Goal: Task Accomplishment & Management: Use online tool/utility

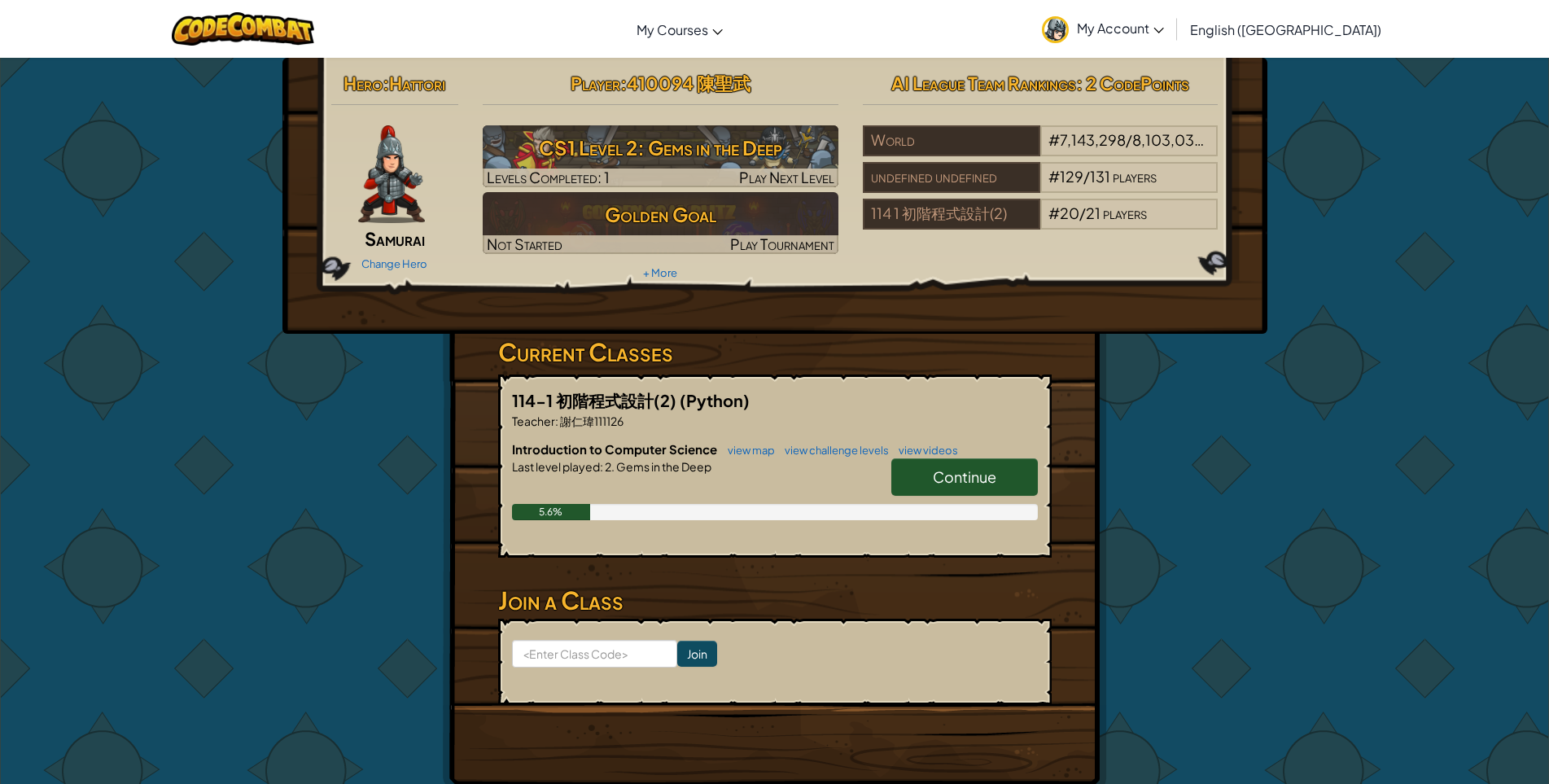
click at [981, 474] on span "Continue" at bounding box center [965, 476] width 63 height 18
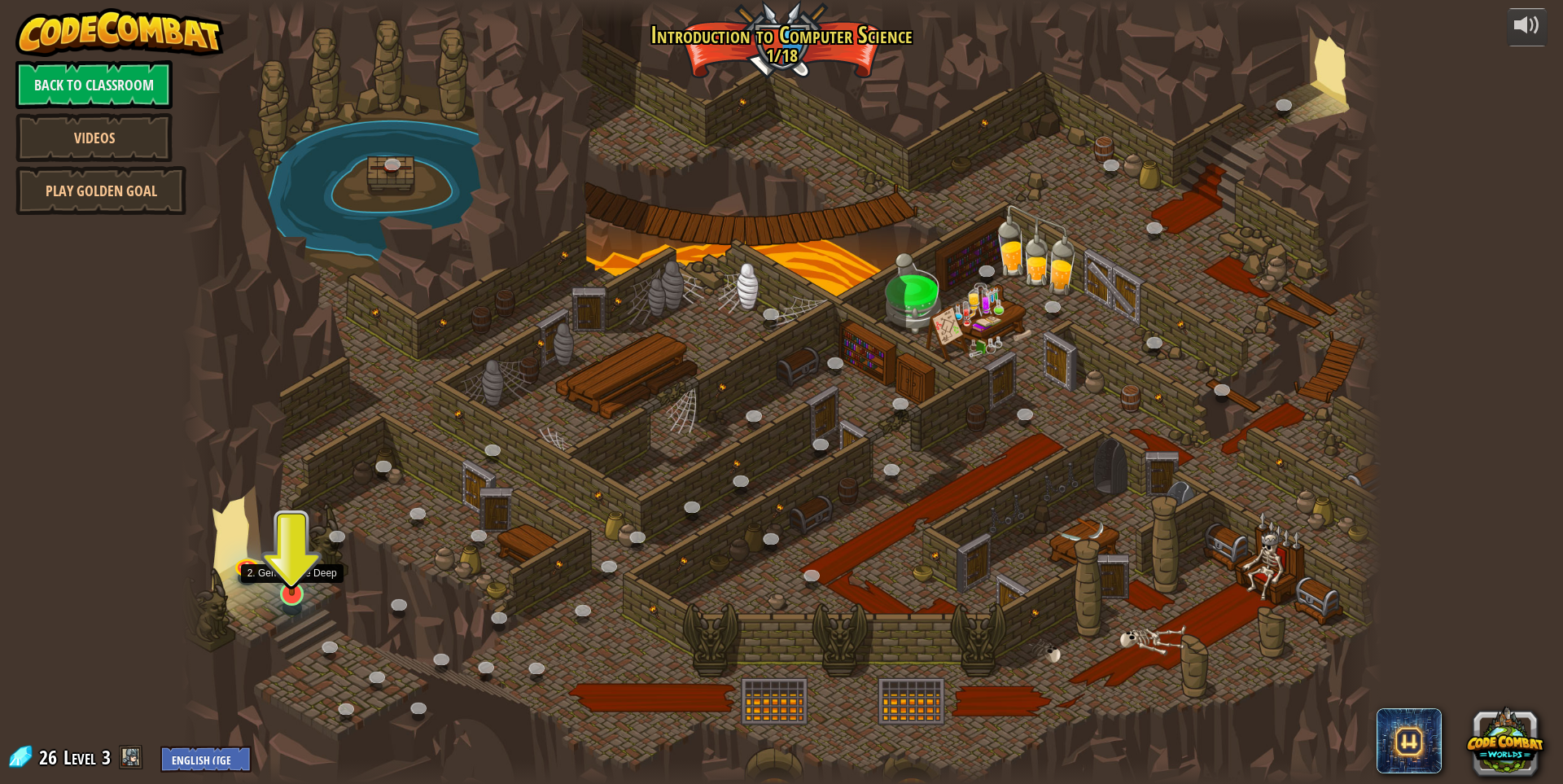
click at [296, 585] on img at bounding box center [291, 558] width 32 height 74
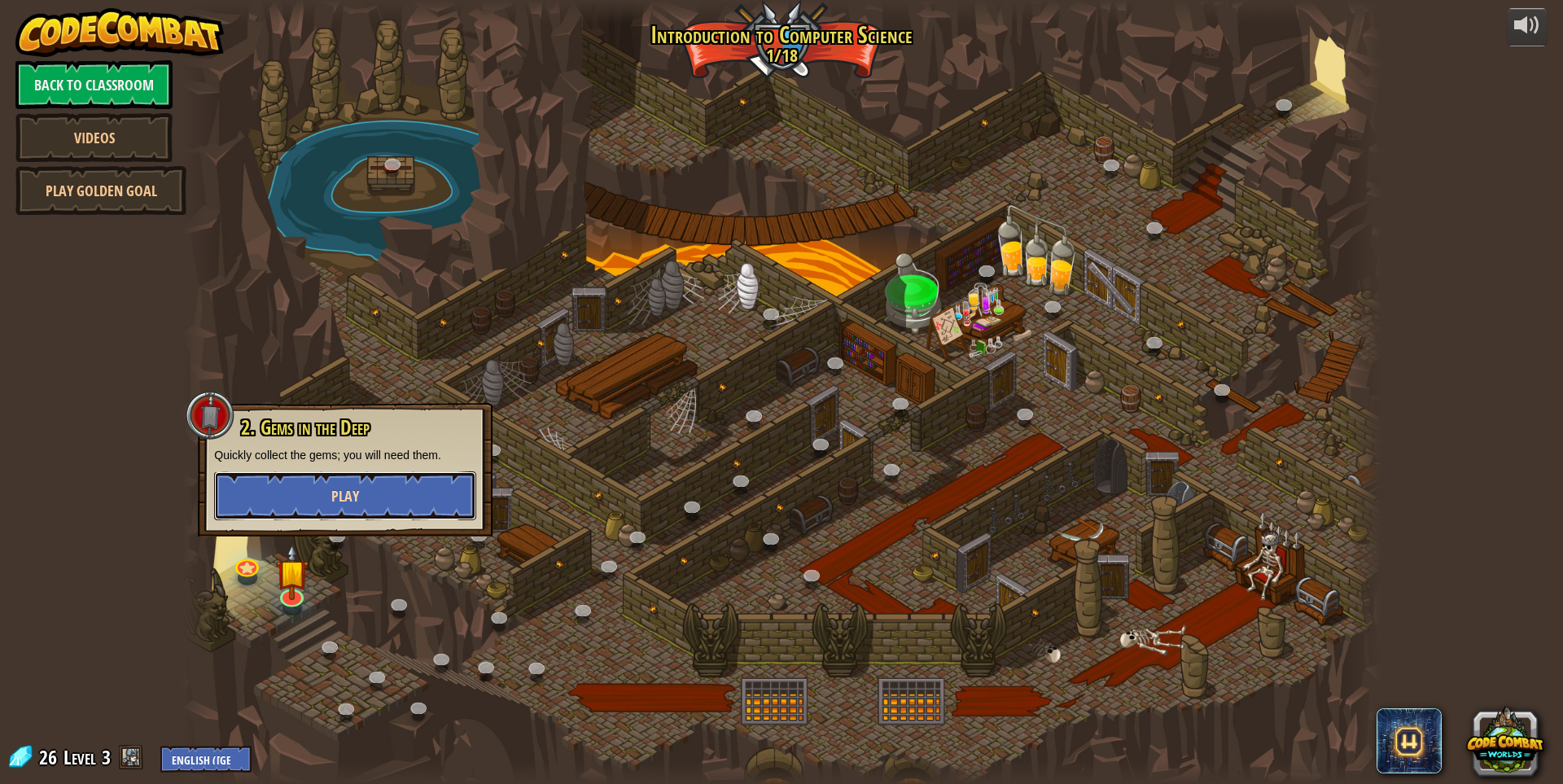
click at [308, 514] on button "Play" at bounding box center [345, 495] width 262 height 49
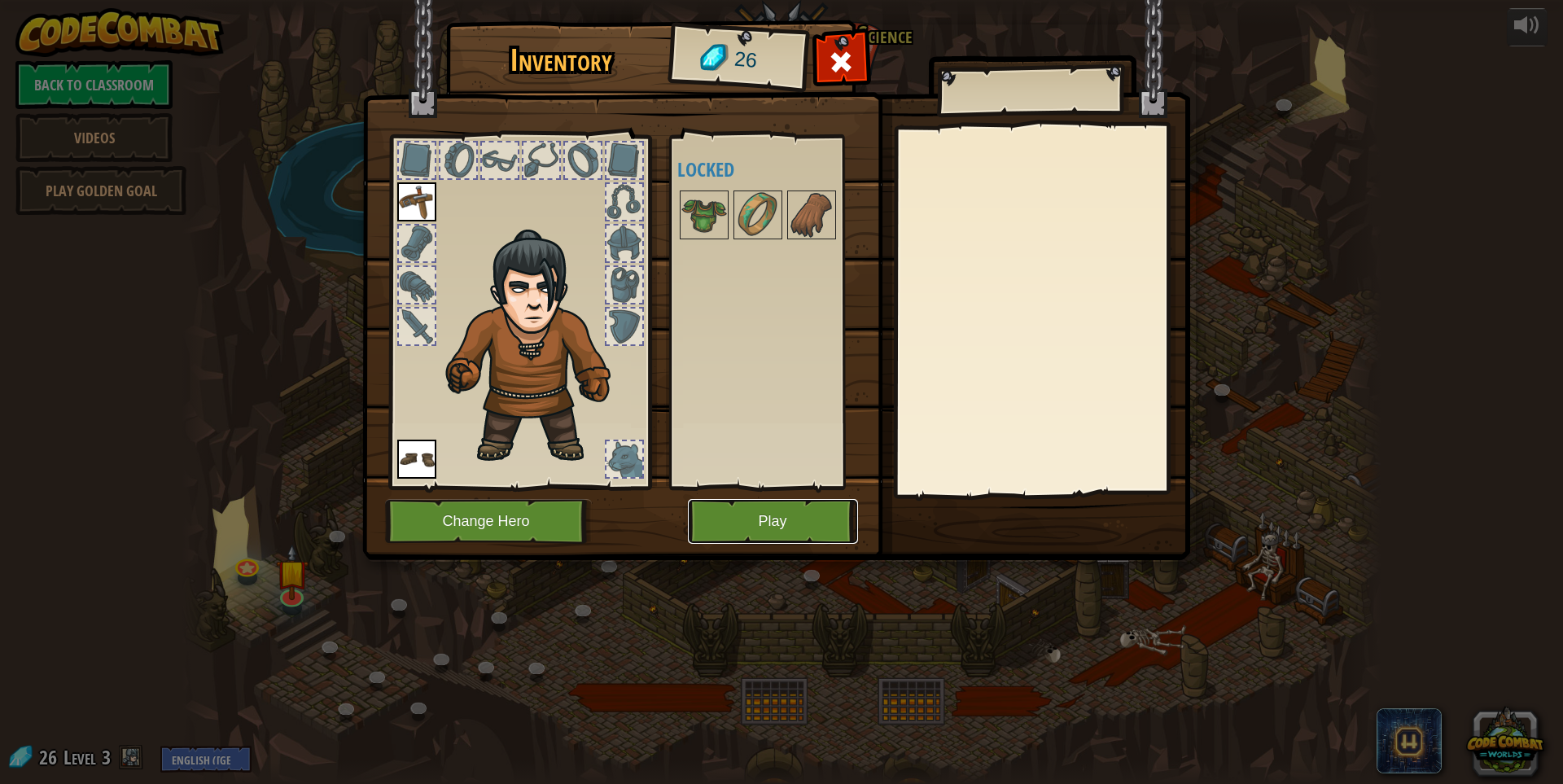
click at [754, 514] on button "Play" at bounding box center [773, 521] width 170 height 45
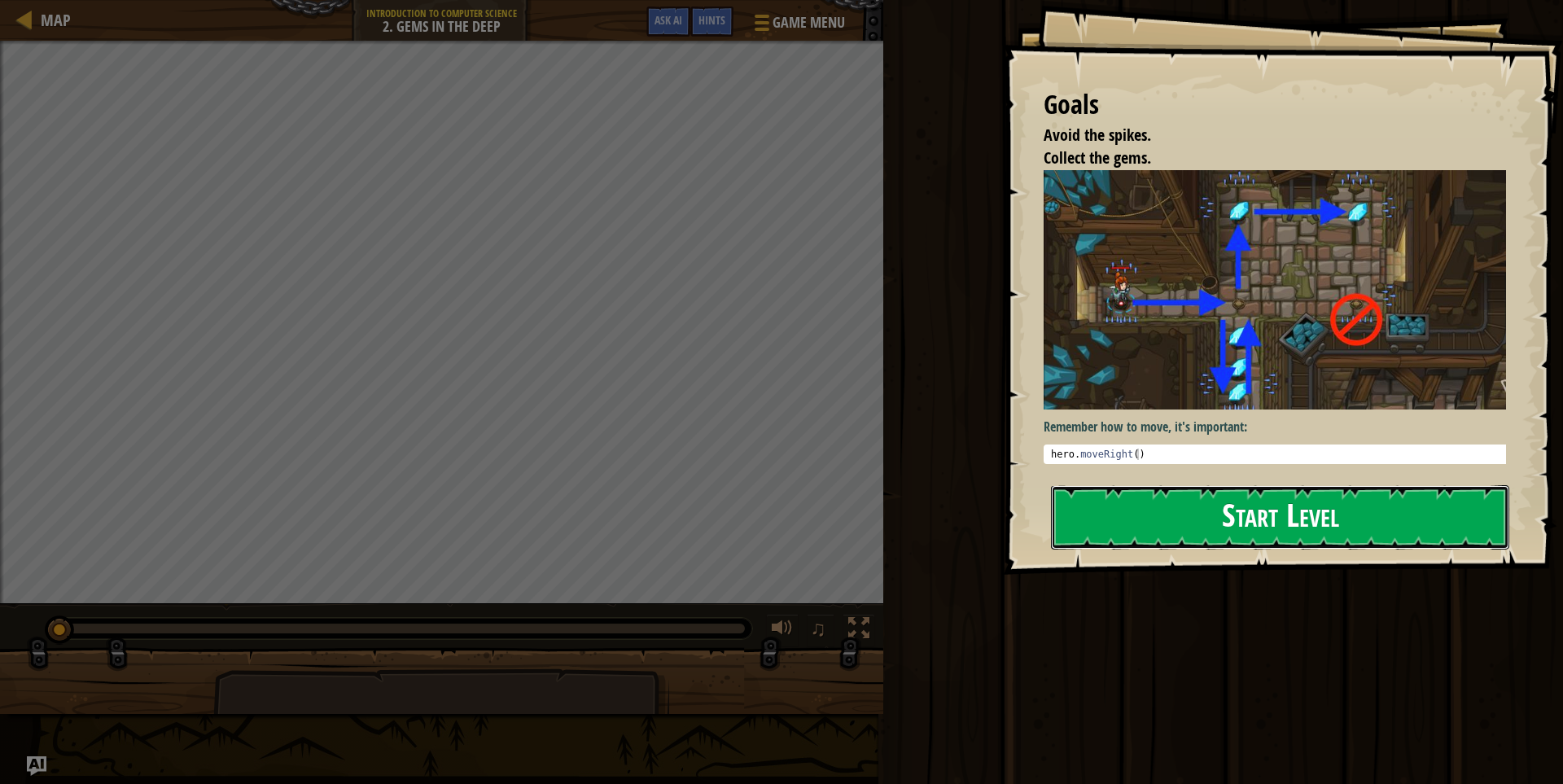
click at [1196, 527] on button "Start Level" at bounding box center [1280, 517] width 459 height 64
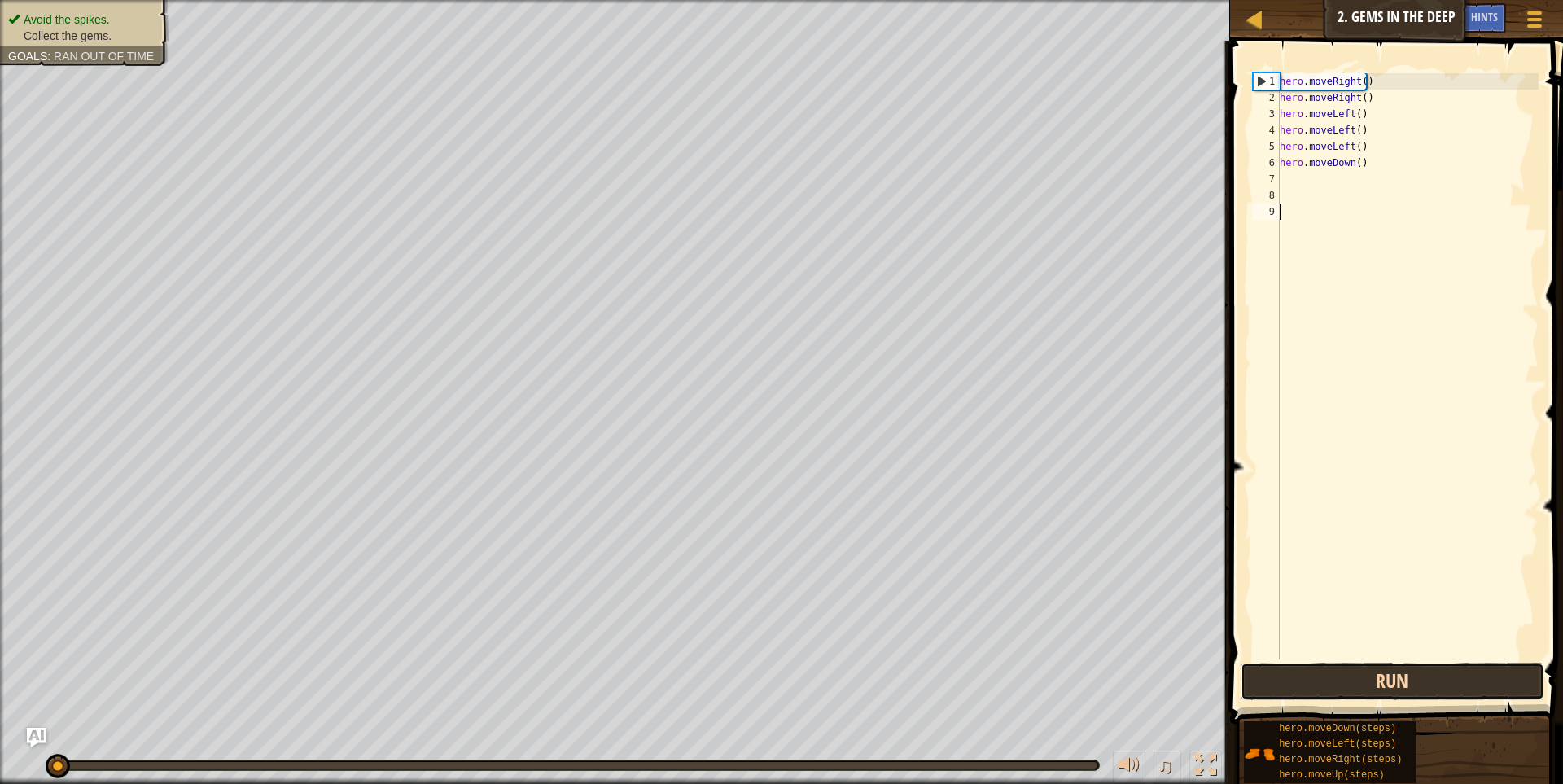
click at [1299, 679] on button "Run" at bounding box center [1393, 681] width 305 height 37
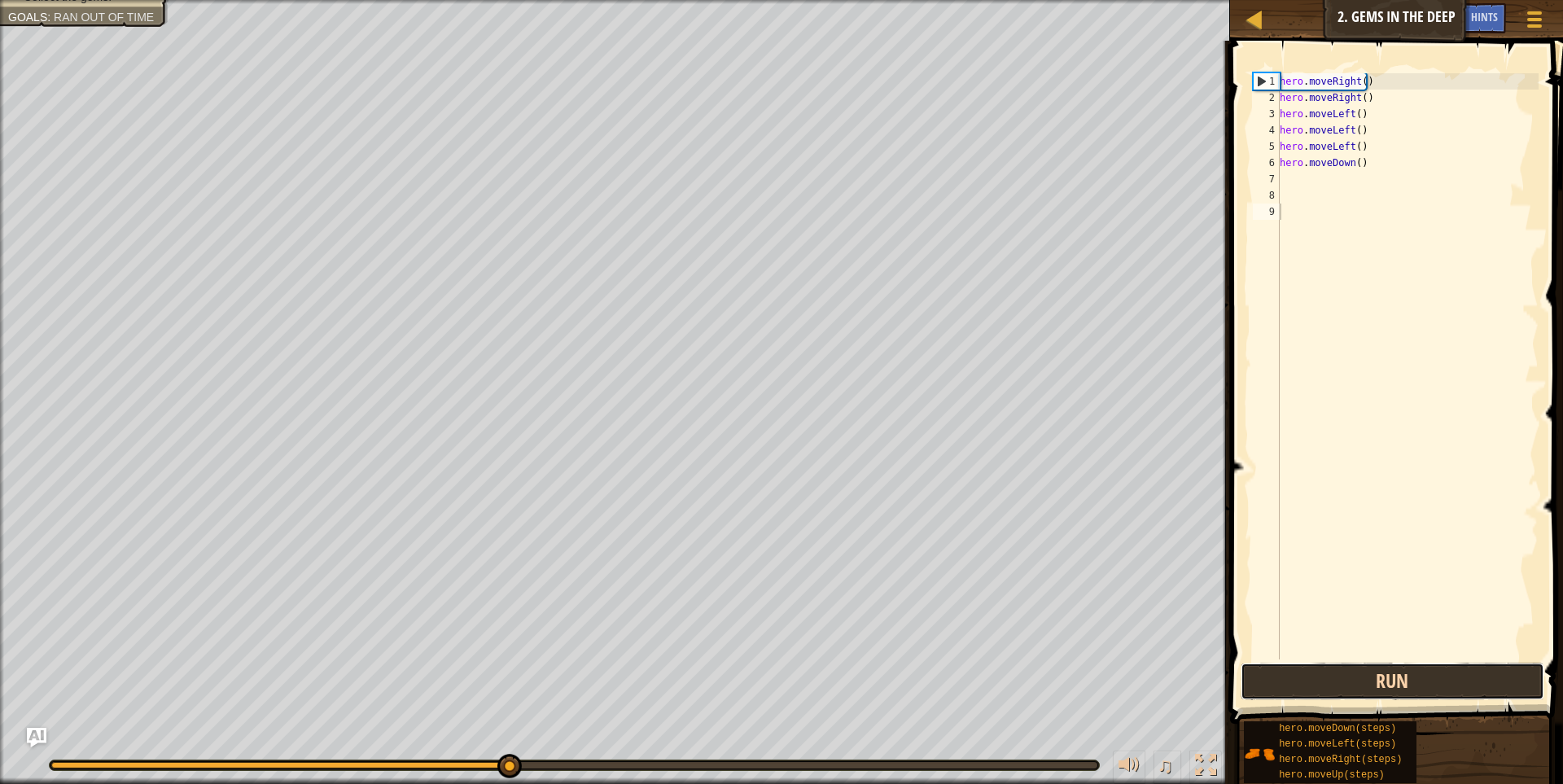
click at [1383, 675] on button "Run" at bounding box center [1393, 681] width 305 height 37
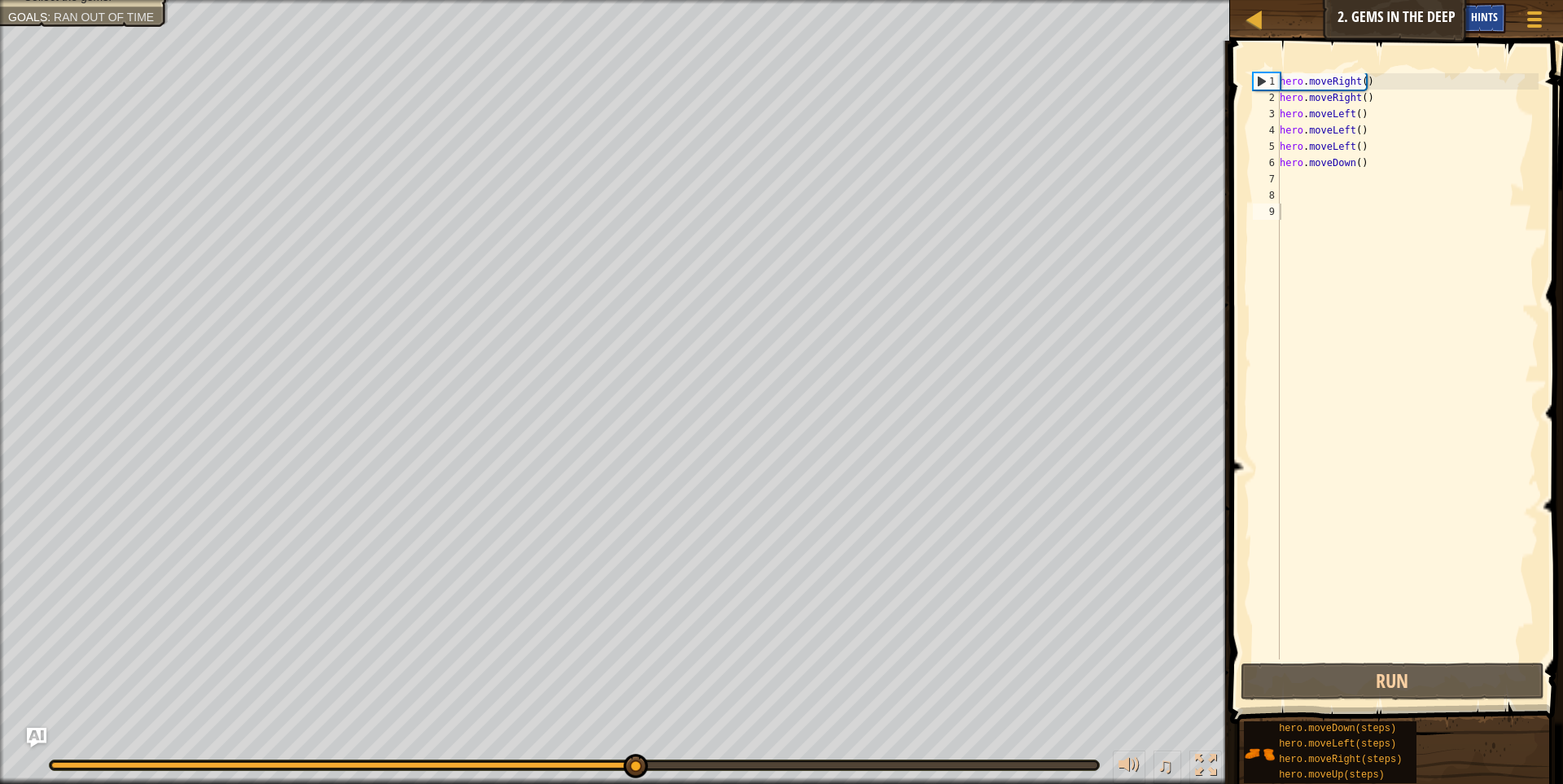
click at [1469, 19] on div "Hints" at bounding box center [1485, 18] width 43 height 30
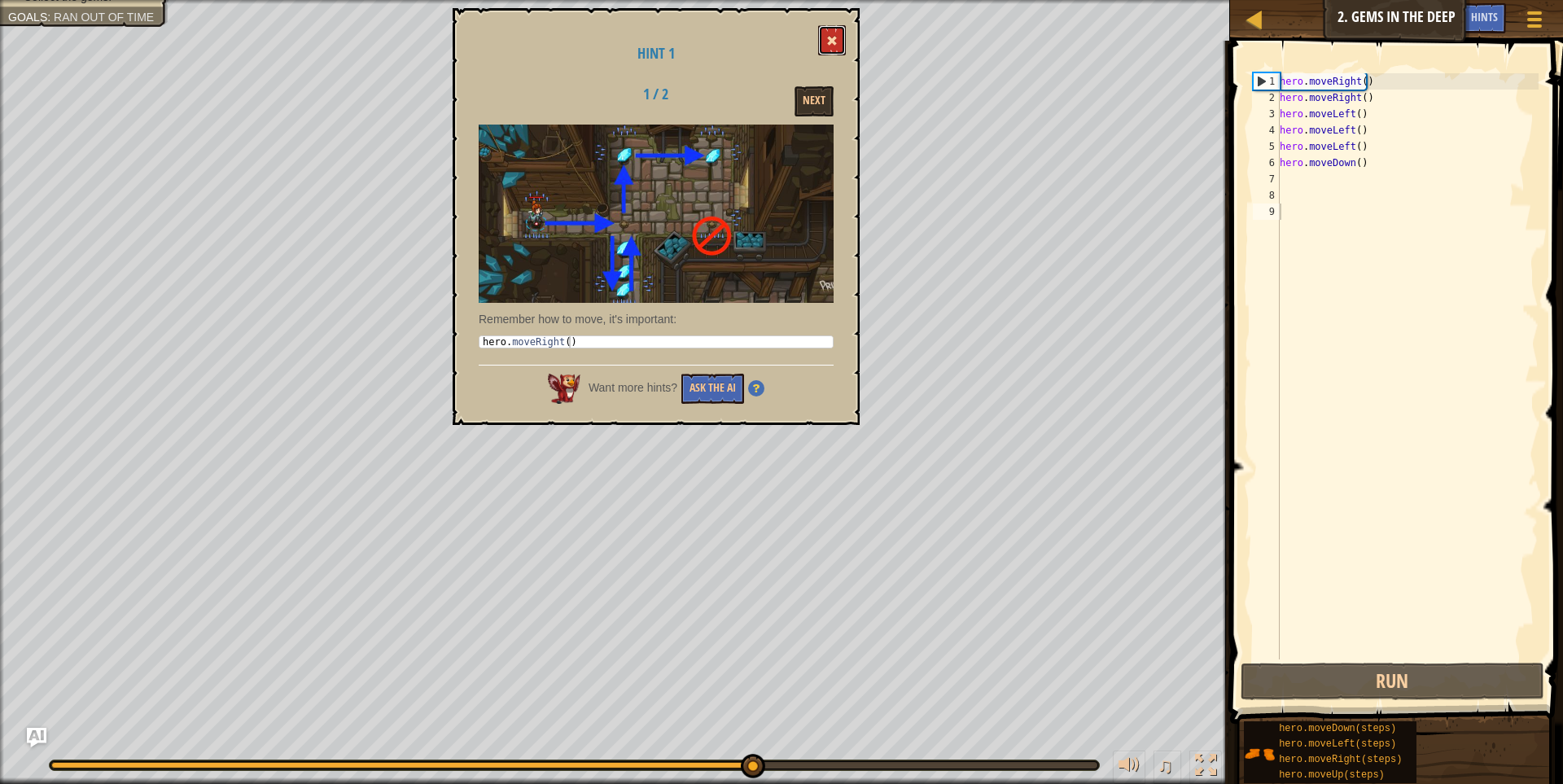
click at [827, 29] on button at bounding box center [832, 40] width 27 height 30
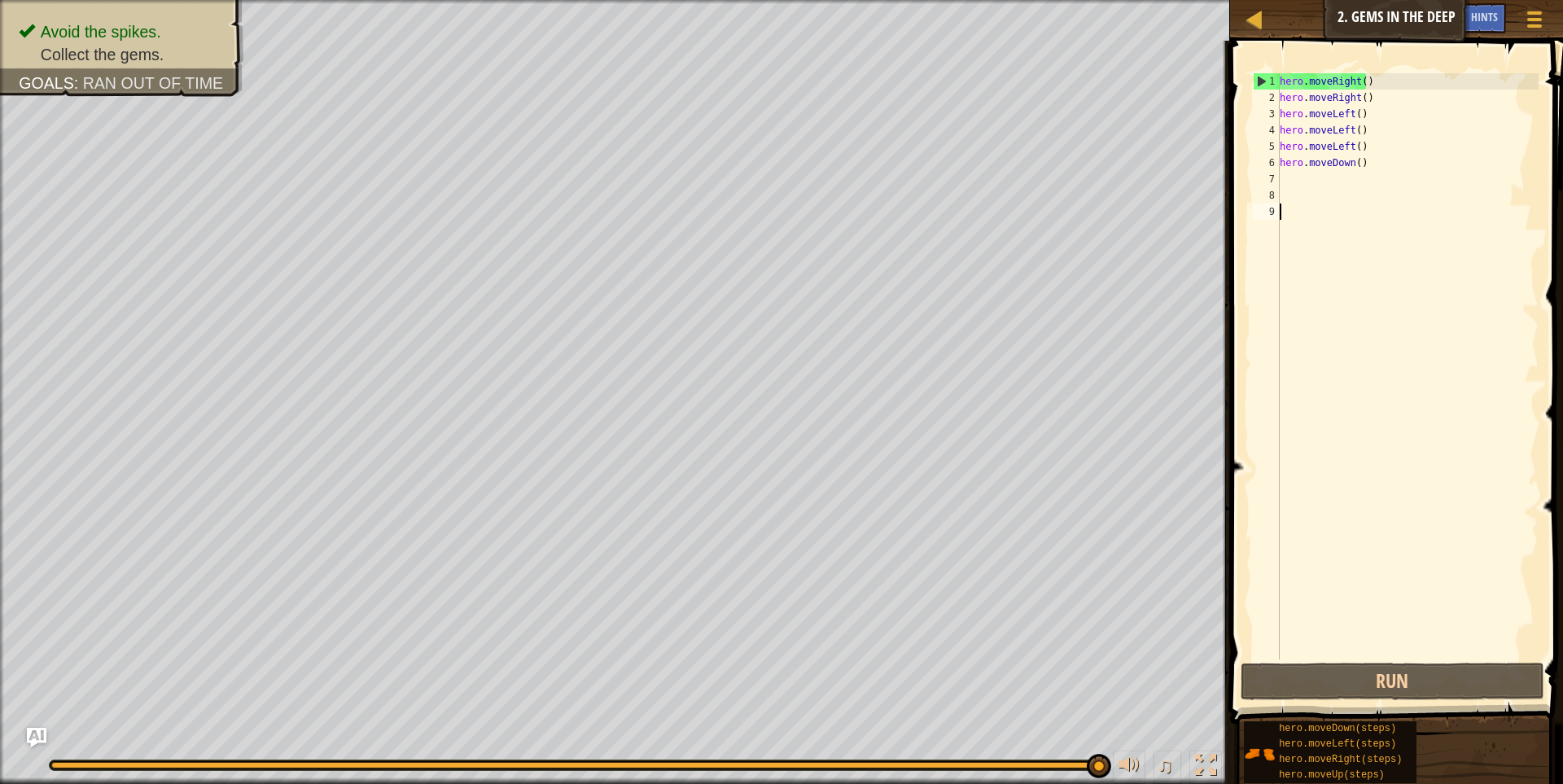
click at [1389, 174] on div "hero . moveRight ( ) hero . moveRight ( ) hero . moveLeft ( ) hero . moveLeft (…" at bounding box center [1407, 382] width 262 height 618
click at [1397, 158] on div "hero . moveRight ( ) hero . moveRight ( ) hero . moveLeft ( ) hero . moveLeft (…" at bounding box center [1407, 382] width 262 height 618
click at [1391, 160] on div "hero . moveRight ( ) hero . moveRight ( ) hero . moveLeft ( ) hero . moveLeft (…" at bounding box center [1407, 382] width 262 height 618
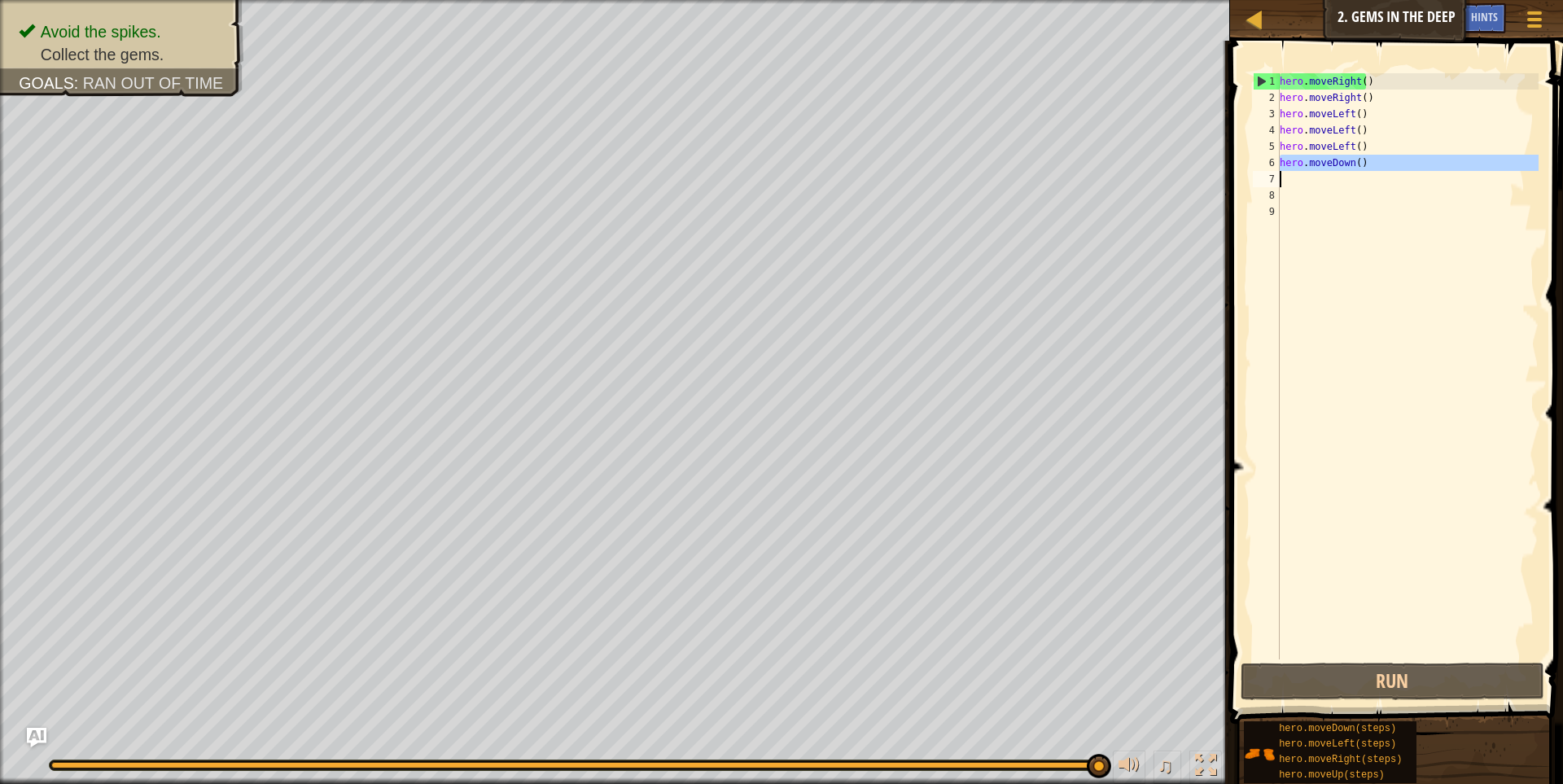
drag, startPoint x: 1391, startPoint y: 160, endPoint x: 1378, endPoint y: 161, distance: 13.0
click at [1378, 161] on div "hero . moveRight ( ) hero . moveRight ( ) hero . moveLeft ( ) hero . moveLeft (…" at bounding box center [1407, 382] width 262 height 618
type textarea "hero.moveDown()"
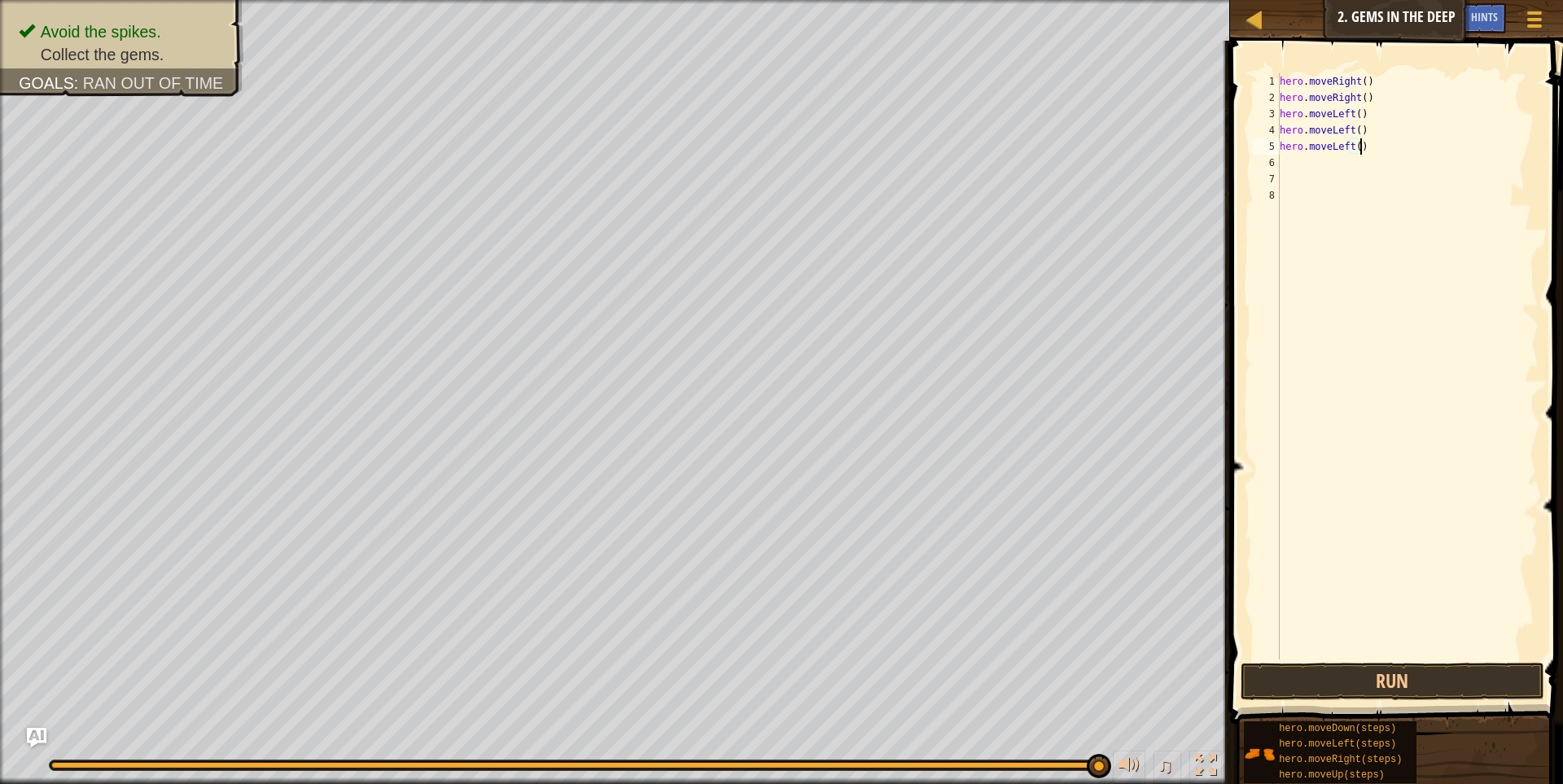
click at [1421, 145] on div "hero . moveRight ( ) hero . moveRight ( ) hero . moveLeft ( ) hero . moveLeft (…" at bounding box center [1407, 382] width 262 height 618
click at [1421, 145] on div "hero . moveRight ( ) hero . moveRight ( ) hero . moveLeft ( ) hero . moveLeft (…" at bounding box center [1407, 366] width 262 height 586
click at [1421, 145] on div "hero . moveRight ( ) hero . moveRight ( ) hero . moveLeft ( ) hero . moveLeft (…" at bounding box center [1407, 382] width 262 height 618
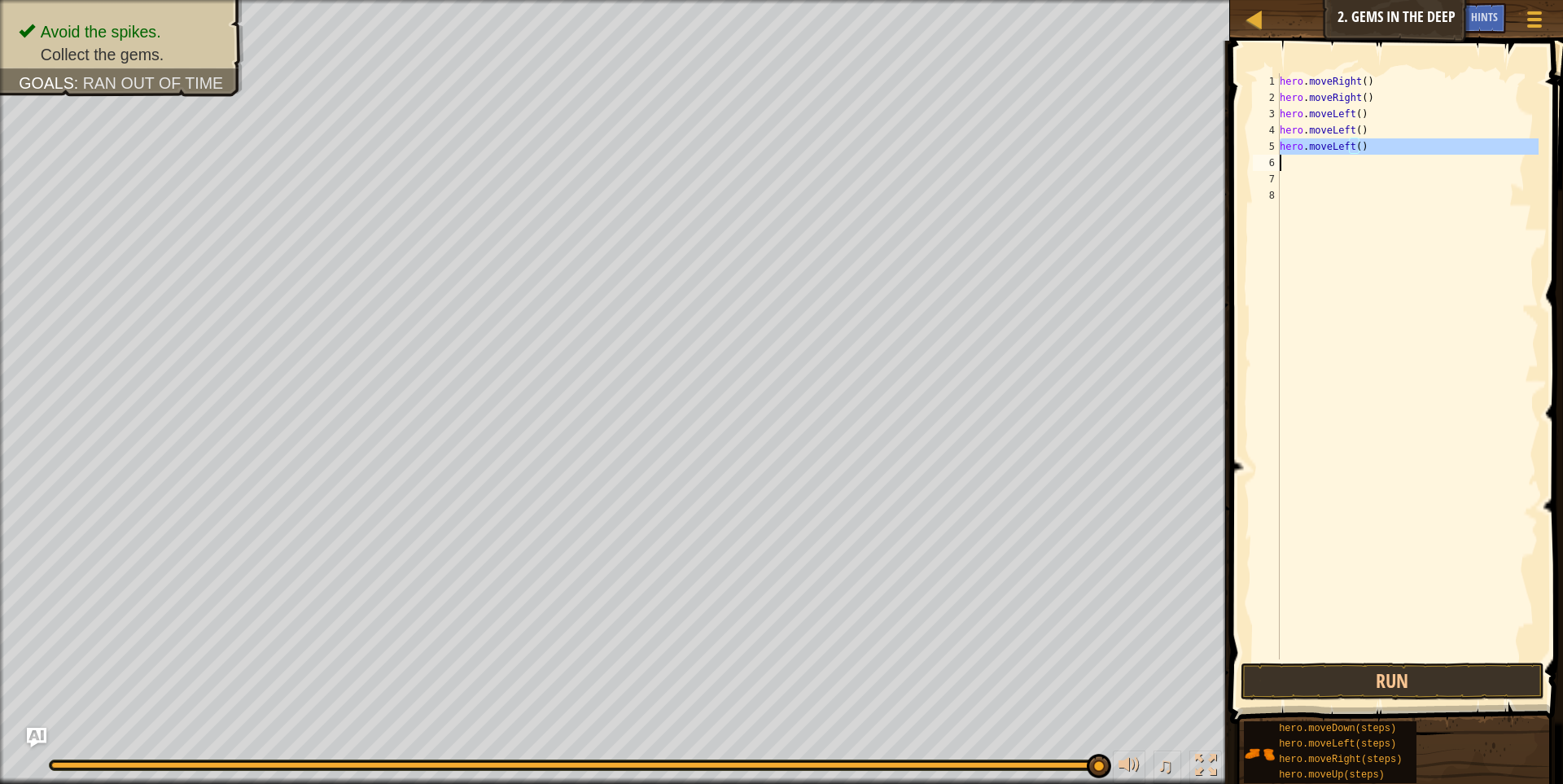
type textarea "hero.moveLeft()"
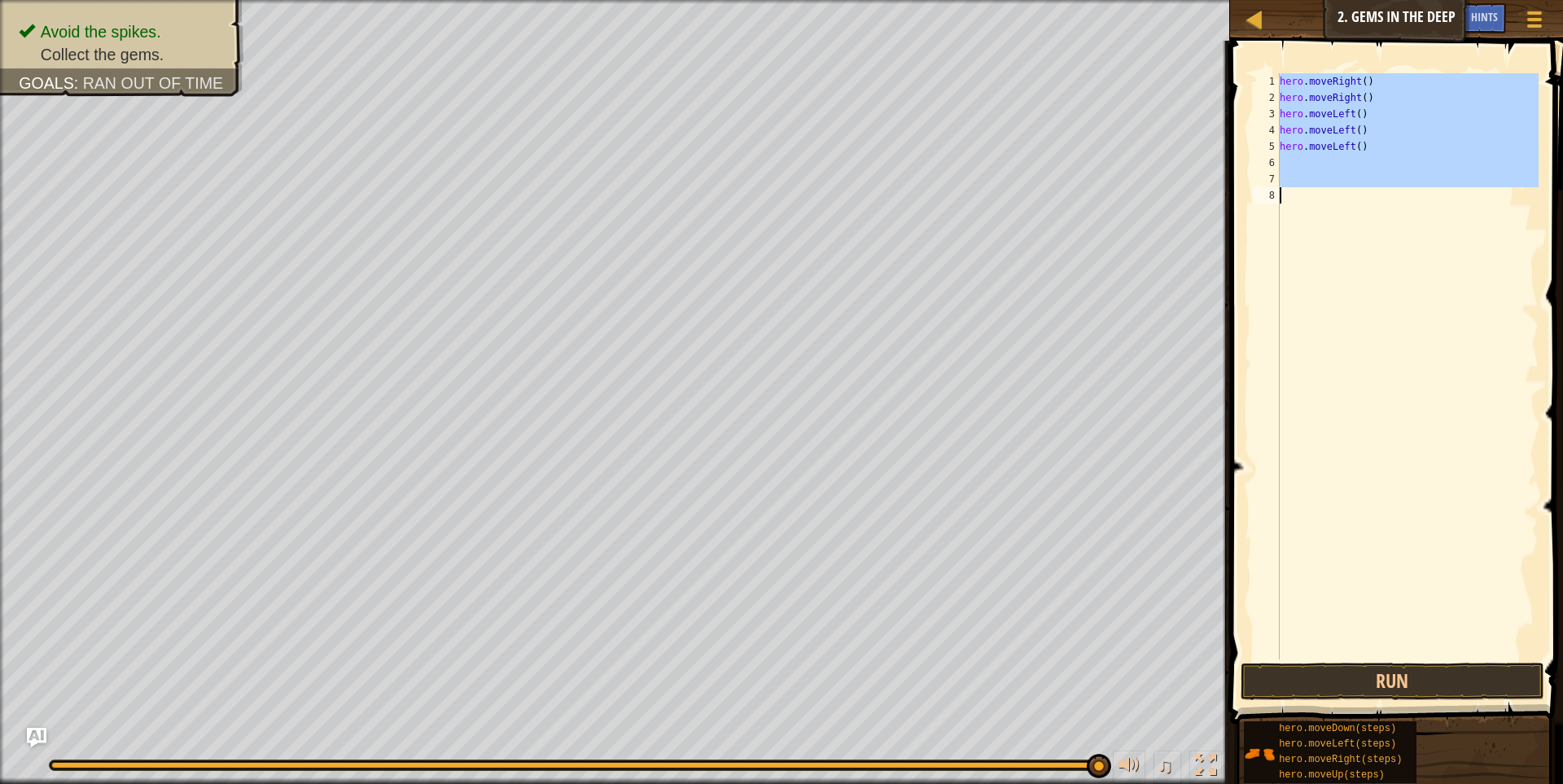
click at [1421, 145] on div "hero . moveRight ( ) hero . moveRight ( ) hero . moveLeft ( ) hero . moveLeft (…" at bounding box center [1407, 382] width 262 height 618
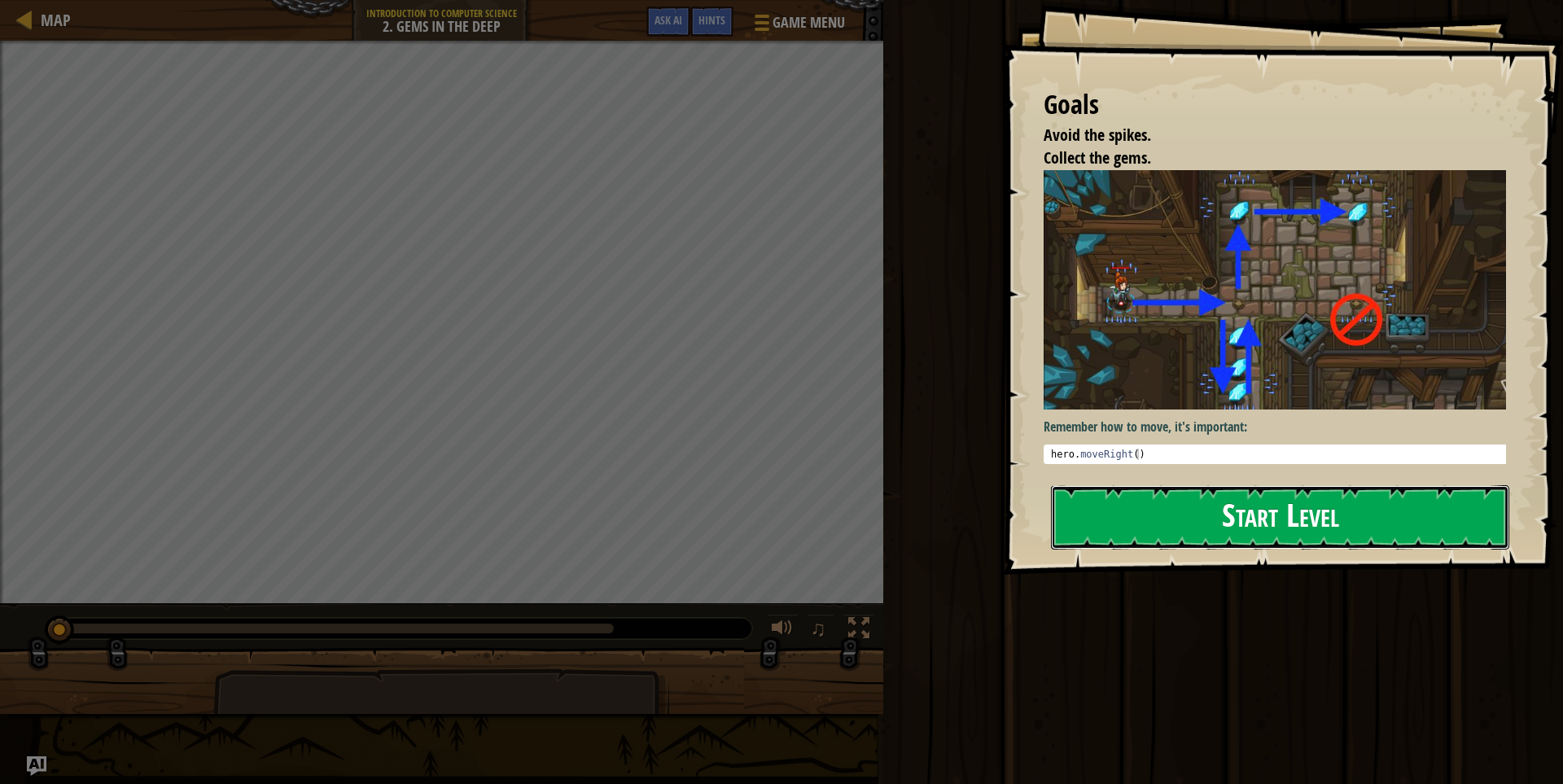
click at [1394, 517] on button "Start Level" at bounding box center [1280, 517] width 459 height 64
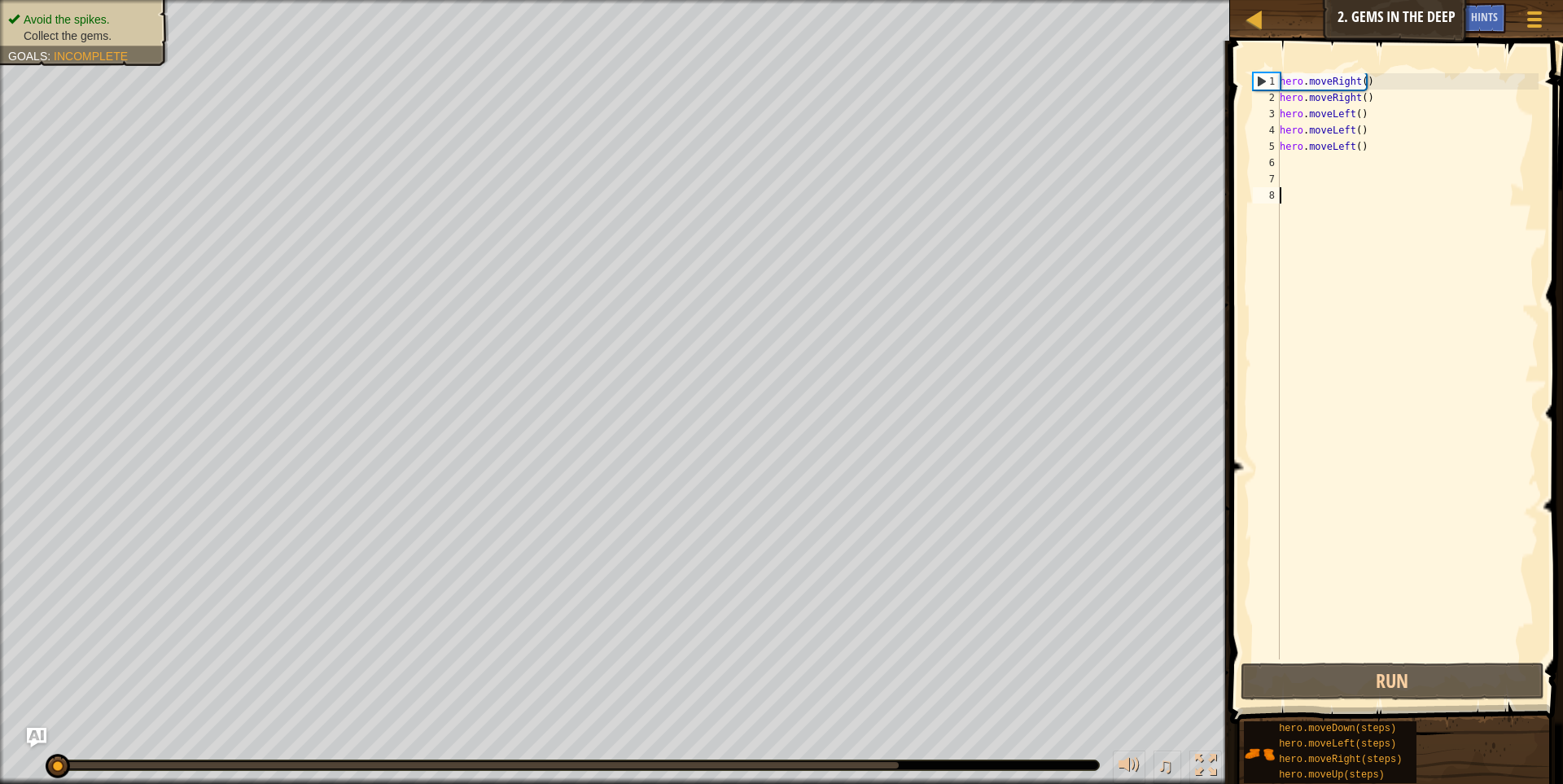
type textarea "hero.moveRight()"
click at [1440, 689] on button "Run" at bounding box center [1393, 681] width 305 height 37
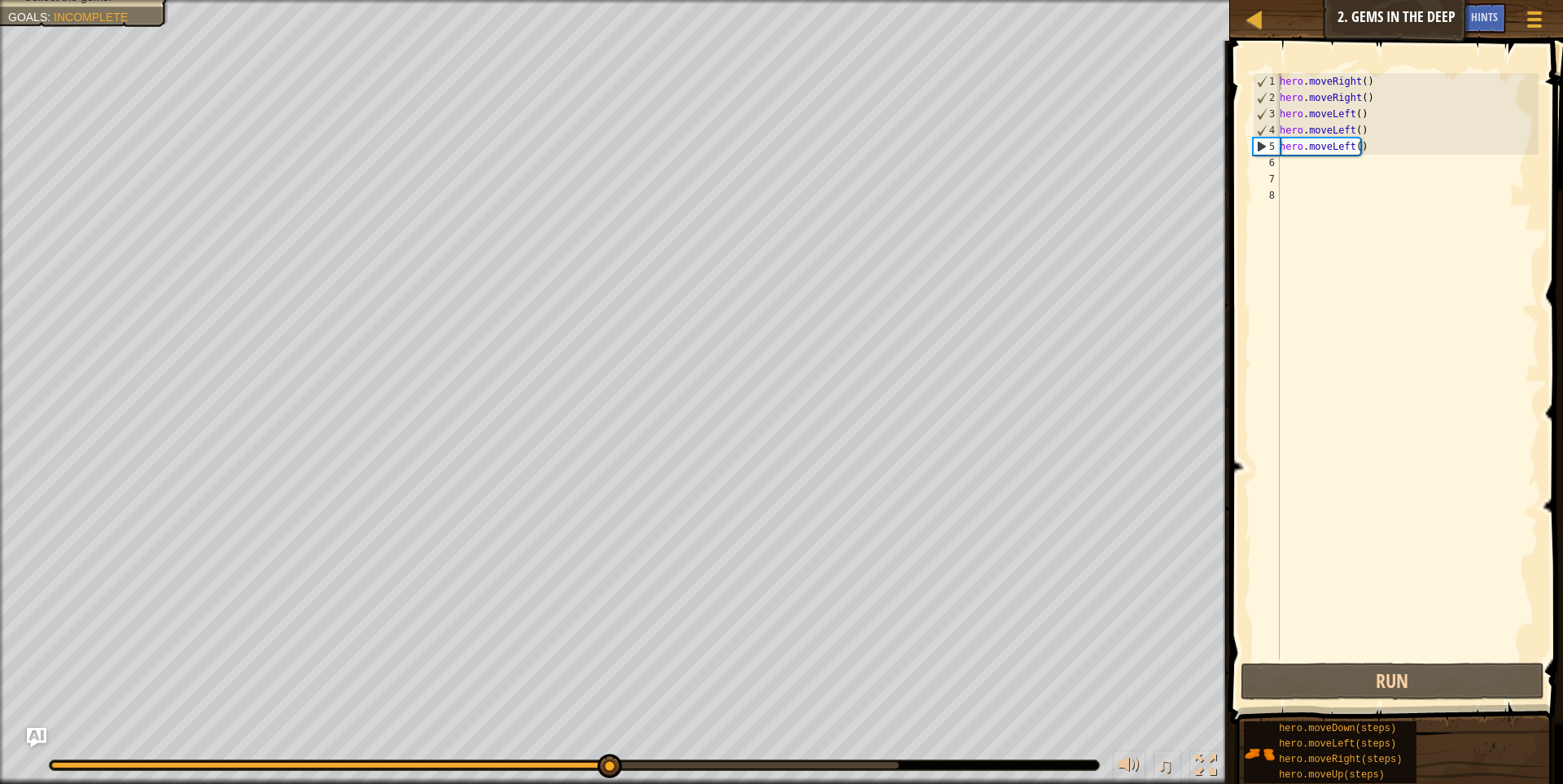
drag, startPoint x: 605, startPoint y: 768, endPoint x: 304, endPoint y: 758, distance: 301.2
click at [304, 758] on div "♫" at bounding box center [615, 761] width 1231 height 49
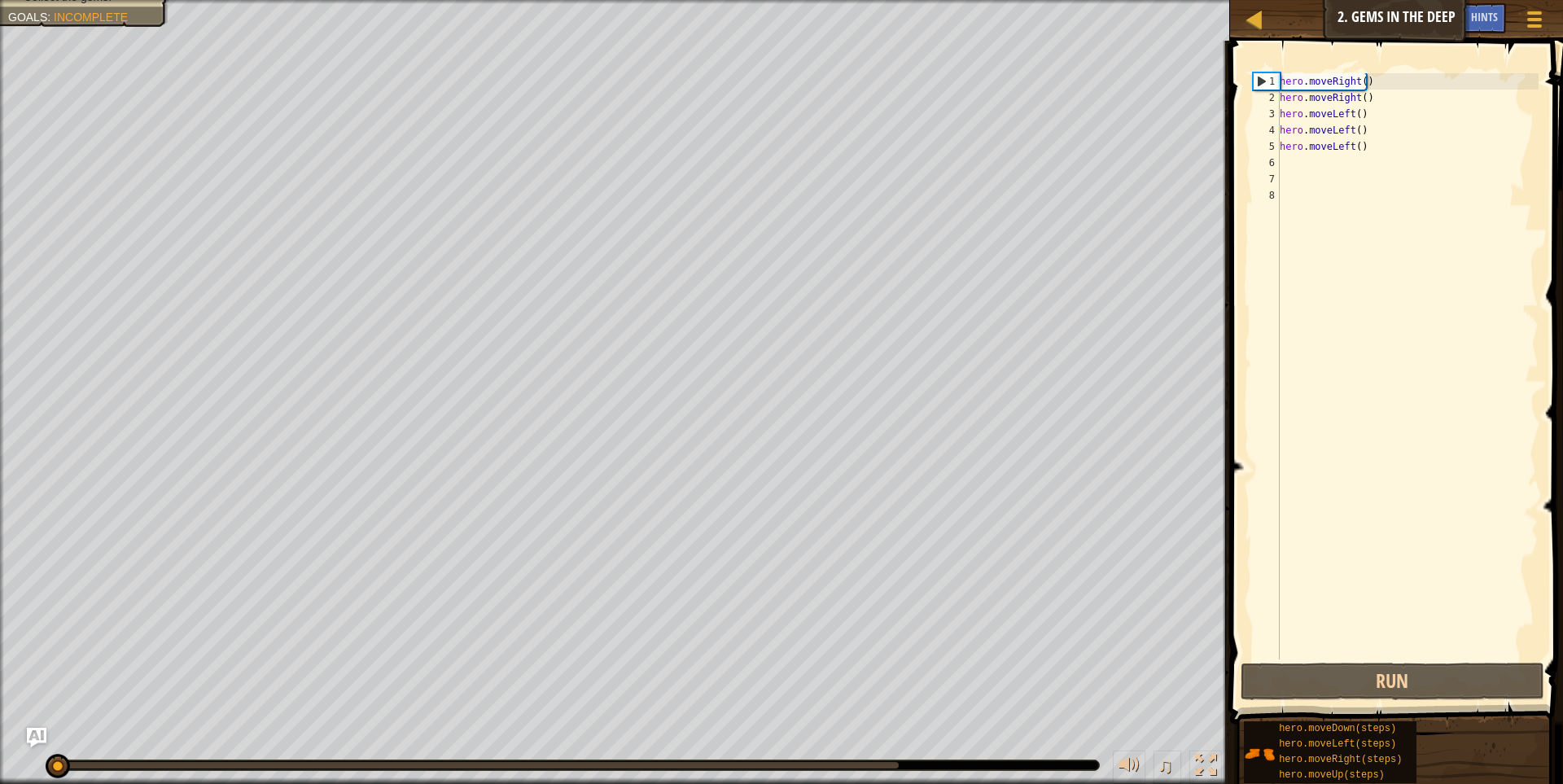
drag, startPoint x: 334, startPoint y: 766, endPoint x: 0, endPoint y: 732, distance: 335.7
click at [0, 732] on div "Avoid the spikes. Collect the gems. Goals : Incomplete ♫ Hattori 15 x: 11 y: 26…" at bounding box center [781, 392] width 1563 height 784
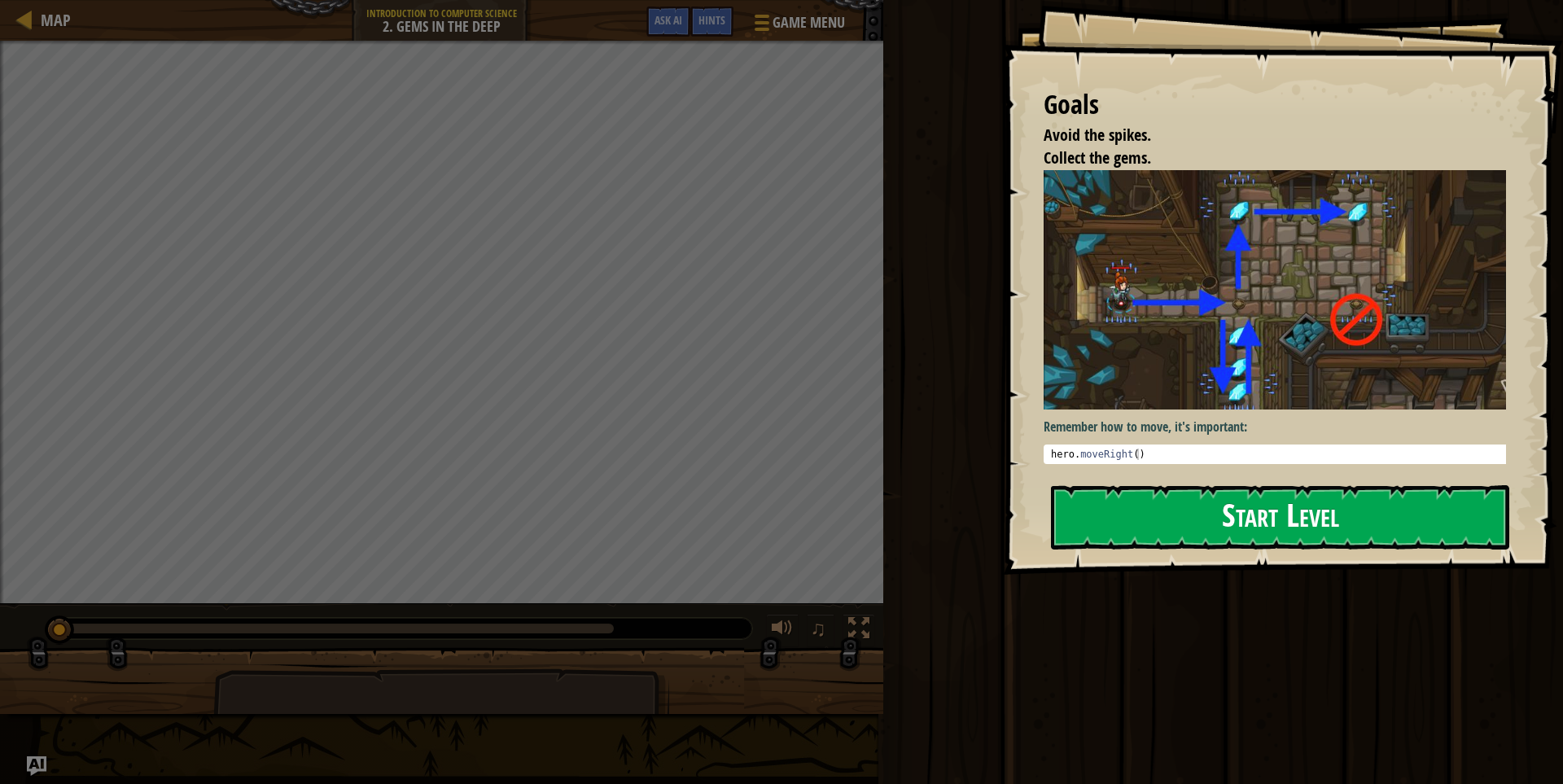
click at [1158, 512] on button "Start Level" at bounding box center [1280, 517] width 459 height 64
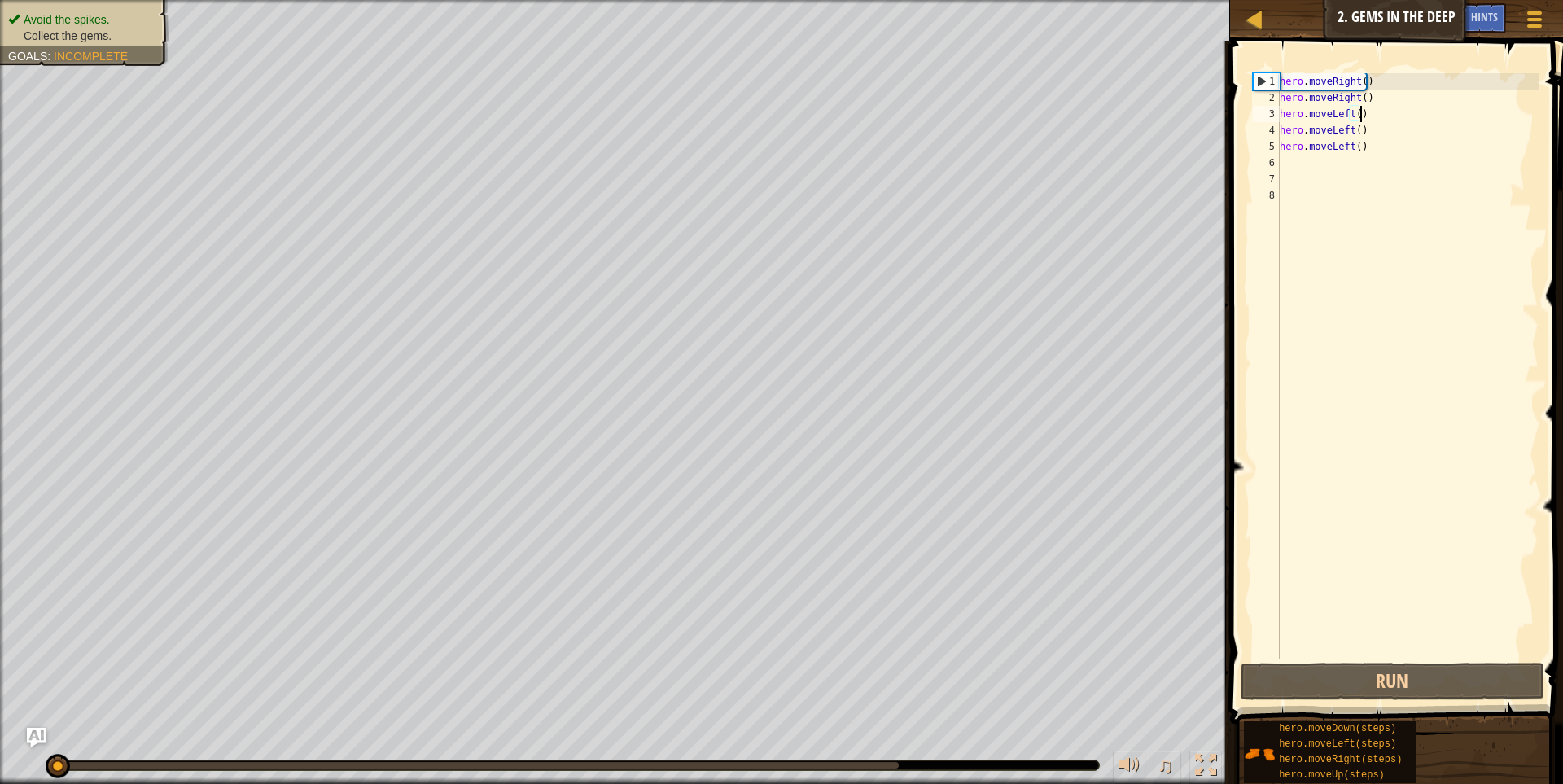
click at [1366, 110] on div "hero . moveRight ( ) hero . moveRight ( ) hero . moveLeft ( ) hero . moveLeft (…" at bounding box center [1407, 382] width 262 height 618
click at [1376, 97] on div "hero . moveRight ( ) hero . moveRight ( ) hero . moveLeft ( ) hero . moveLeft (…" at bounding box center [1407, 382] width 262 height 618
click at [1354, 112] on div "hero . moveRight ( ) hero . moveRight ( ) hero . moveLeft ( ) hero . moveLeft (…" at bounding box center [1407, 382] width 262 height 618
click at [1354, 112] on div "hero . moveRight ( ) hero . moveRight ( ) hero . moveLeft ( ) hero . moveLeft (…" at bounding box center [1407, 366] width 262 height 586
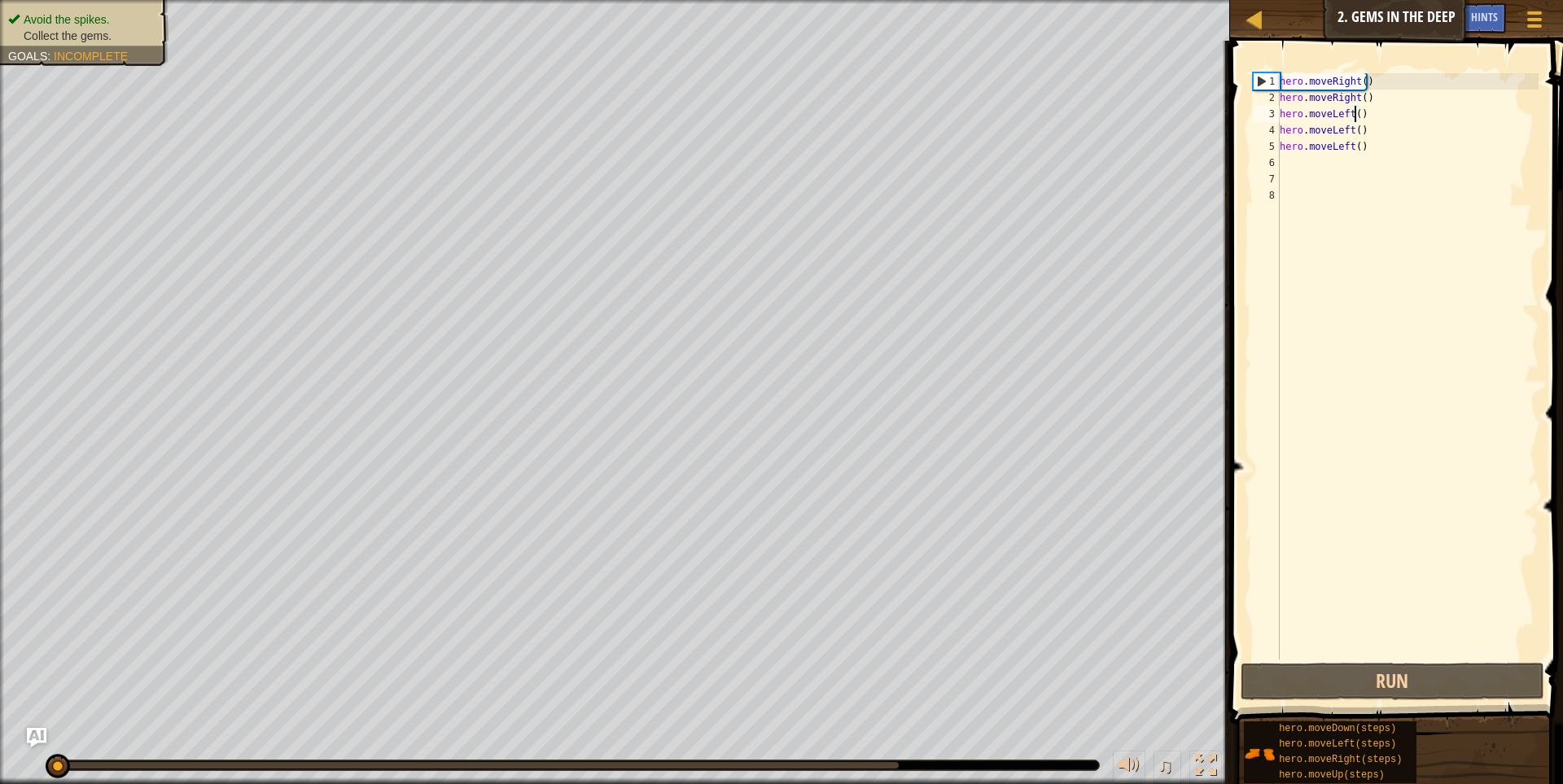
click at [1375, 111] on div "hero . moveRight ( ) hero . moveRight ( ) hero . moveLeft ( ) hero . moveLeft (…" at bounding box center [1407, 382] width 262 height 618
type textarea "h"
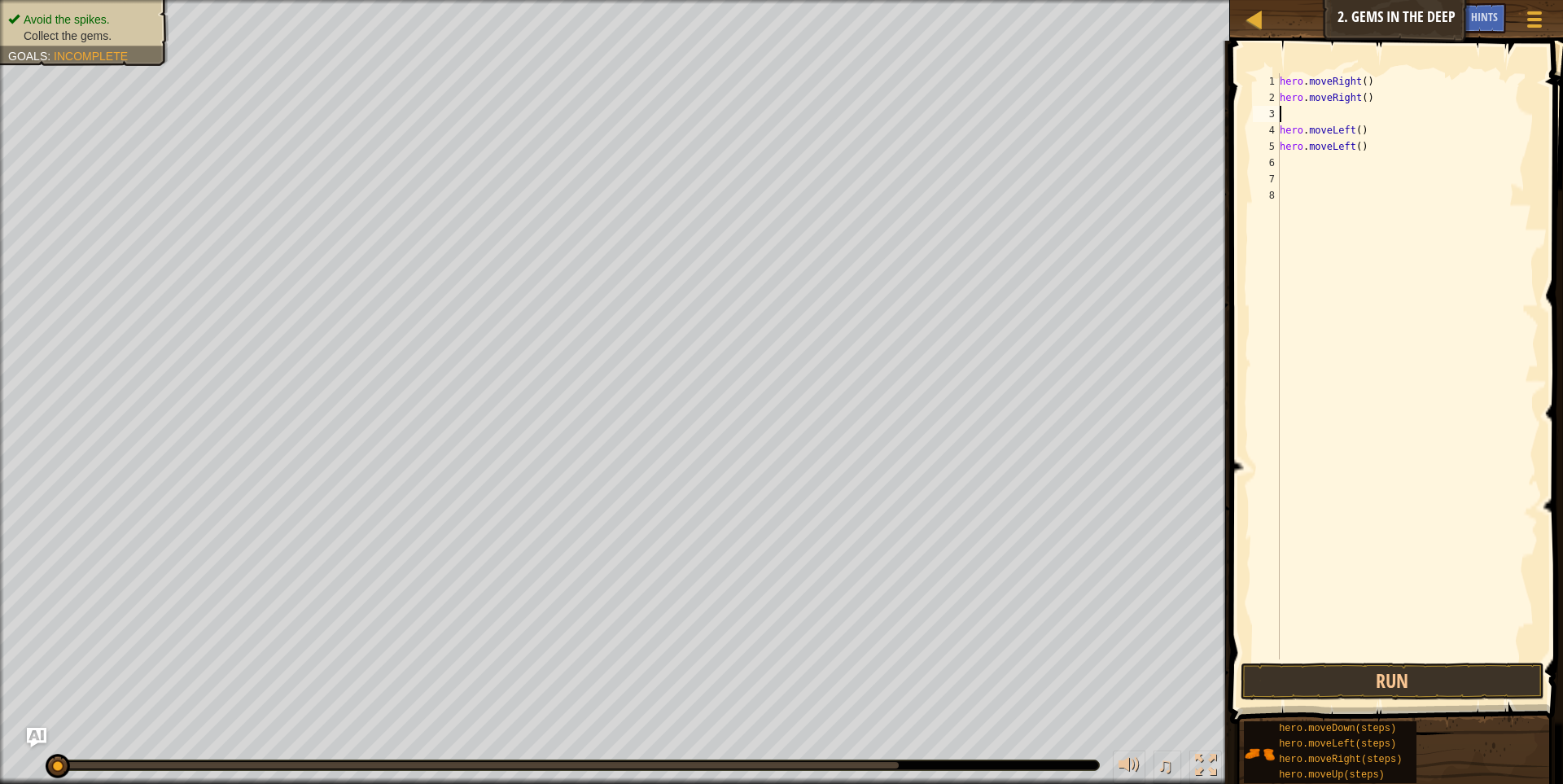
type textarea "h"
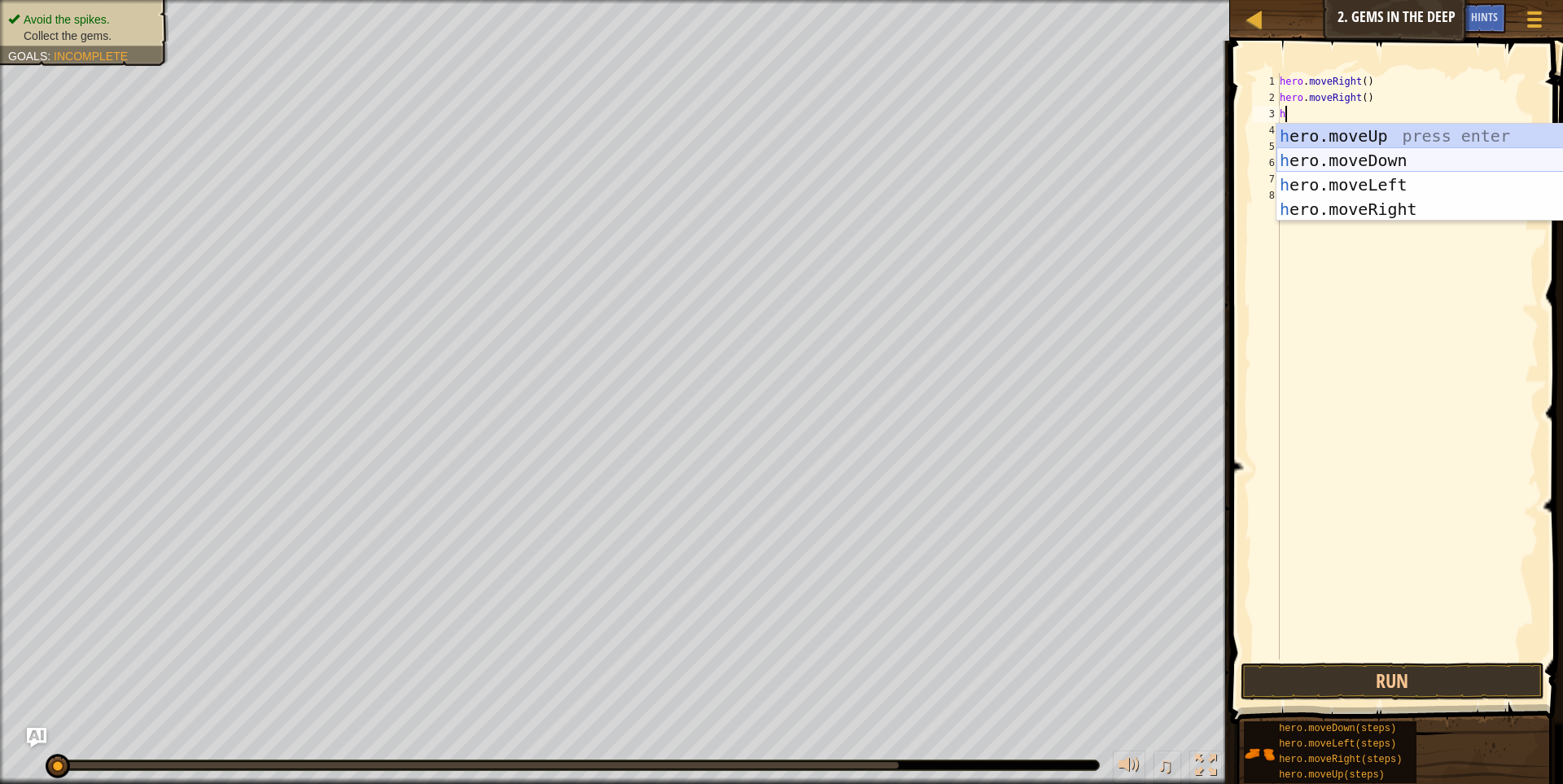
click at [1422, 150] on div "h ero.moveUp press enter h ero.moveDown press enter h ero.moveLeft press enter …" at bounding box center [1431, 197] width 308 height 146
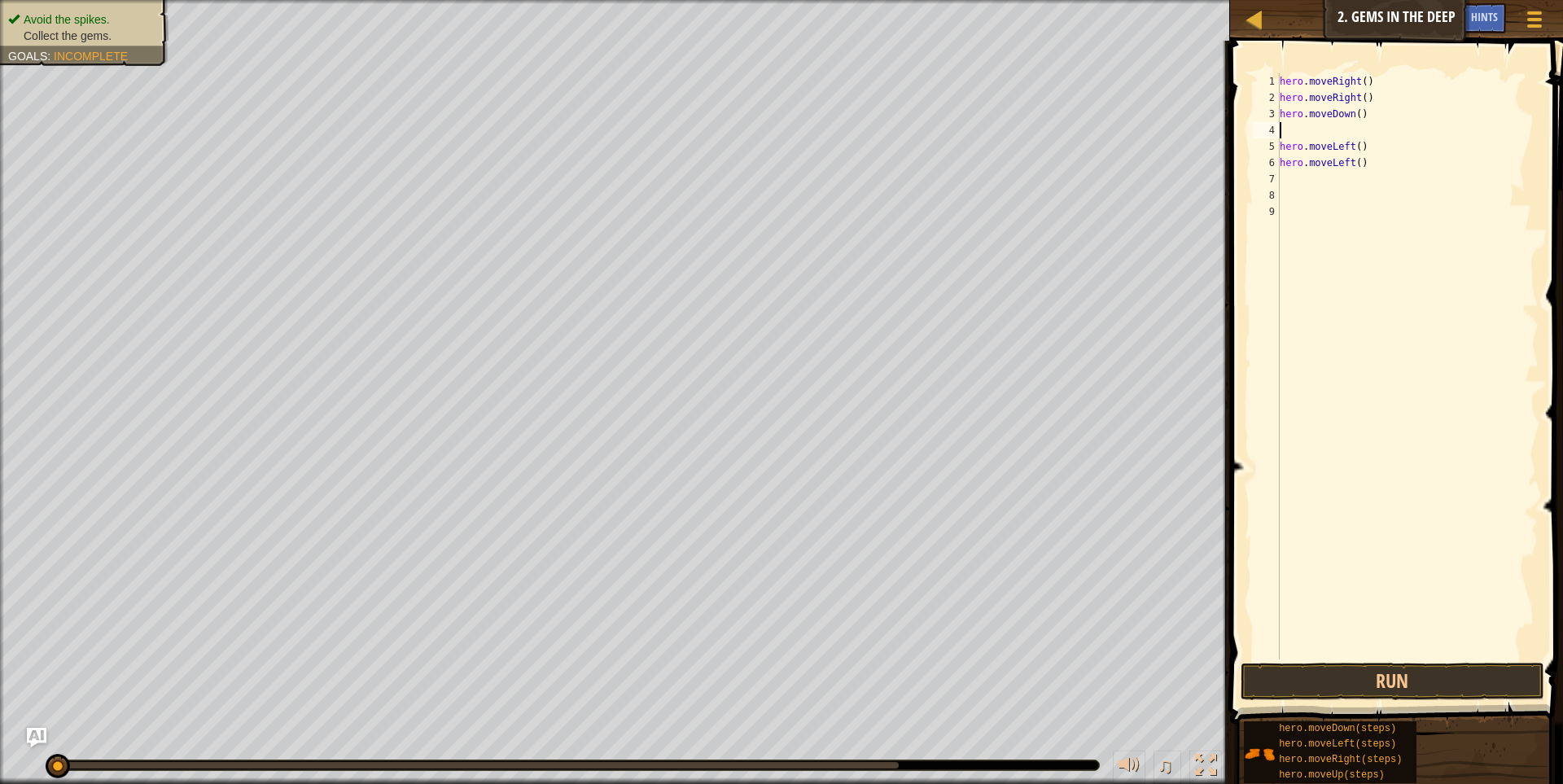
scroll to position [2, 0]
click at [1461, 672] on button "Run" at bounding box center [1393, 681] width 305 height 37
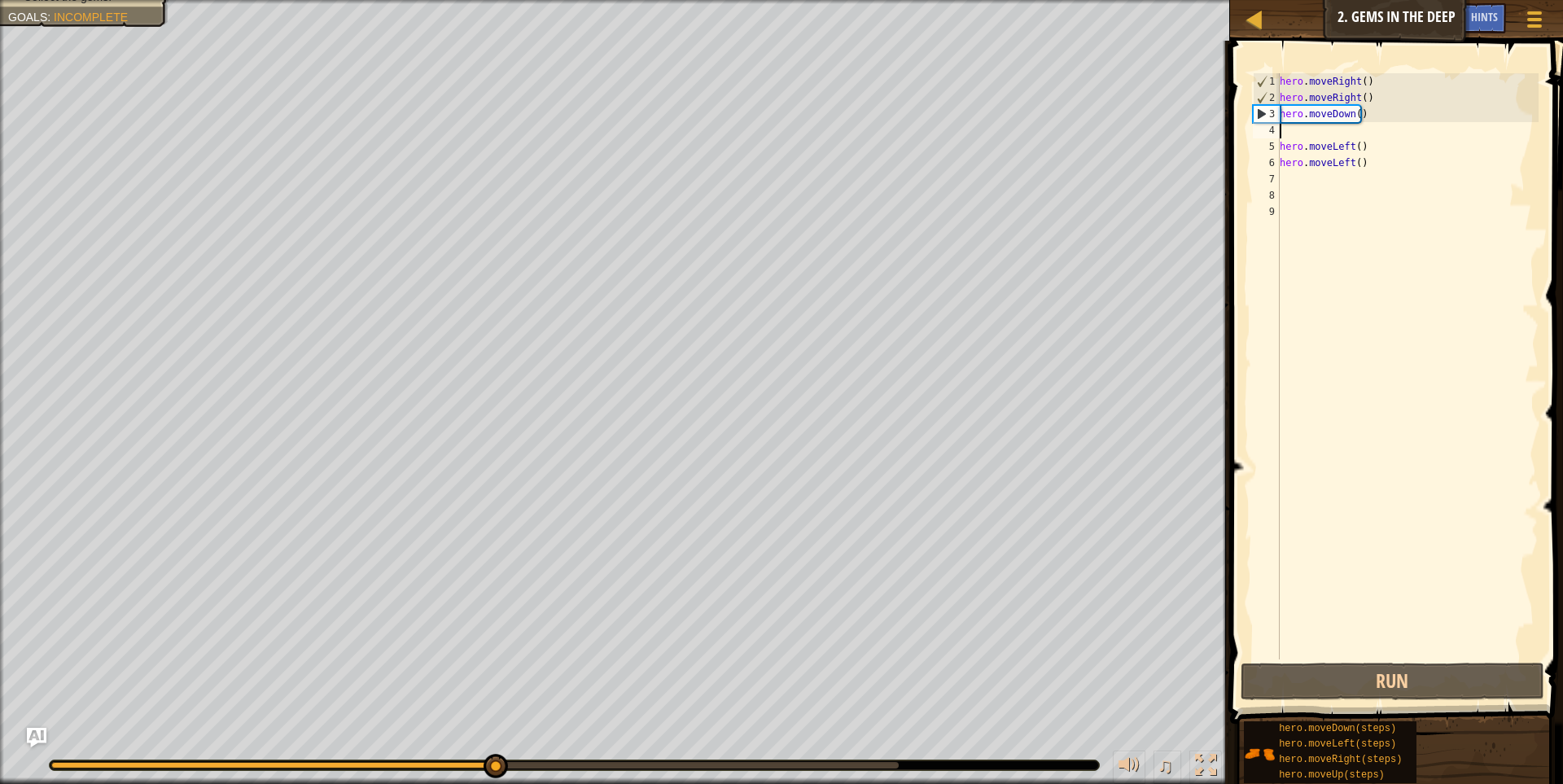
click at [1371, 109] on div "hero . moveRight ( ) hero . moveRight ( ) hero . moveDown ( ) hero . moveLeft (…" at bounding box center [1407, 382] width 262 height 618
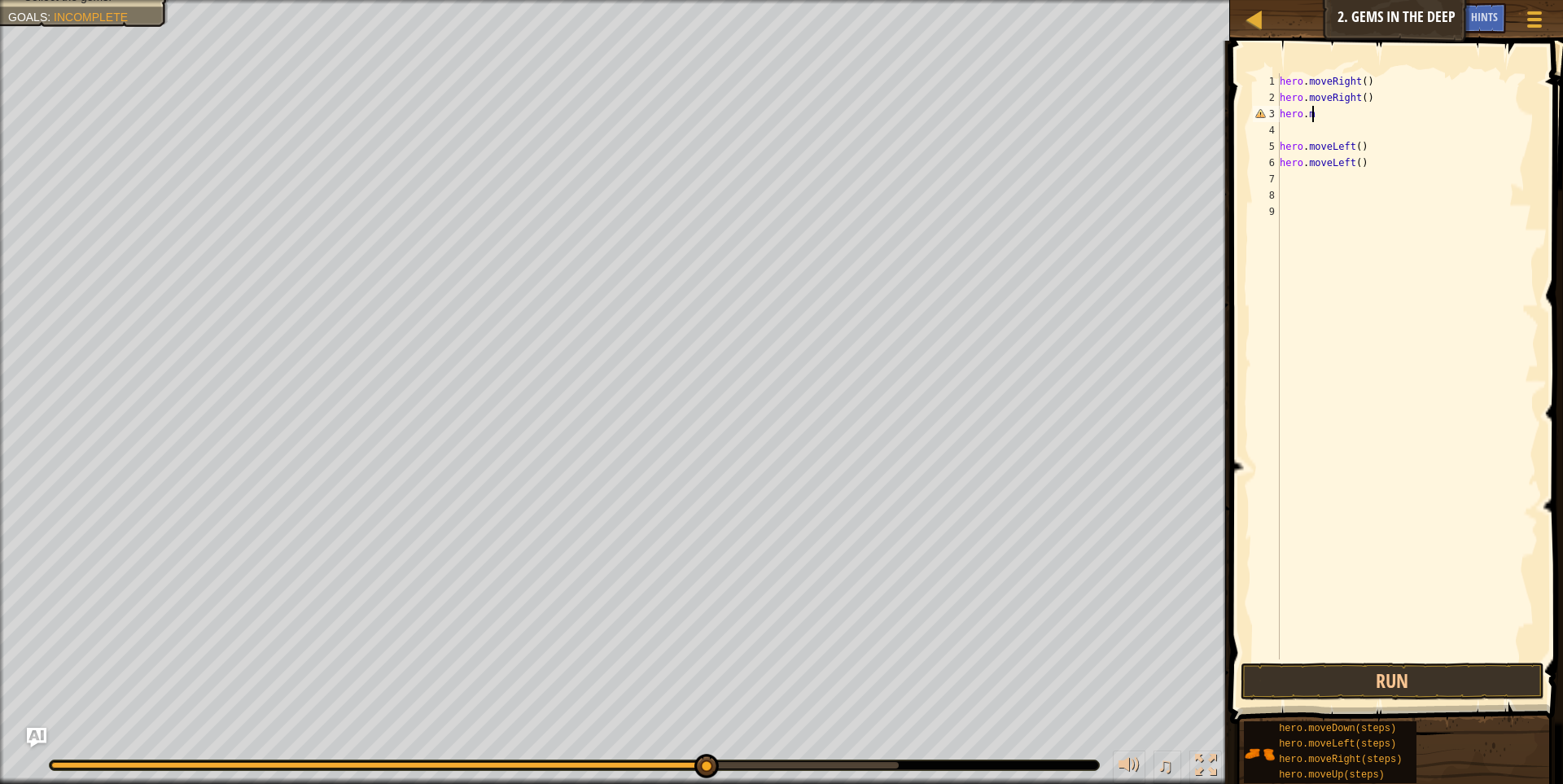
type textarea "hero."
click at [1344, 126] on div "hero . moveRight ( ) hero . moveRight ( ) hero . hero . moveLeft ( ) hero . mov…" at bounding box center [1407, 382] width 262 height 618
click at [1344, 115] on div "hero . moveRight ( ) hero . moveRight ( ) hero . hero . moveLeft ( ) hero . mov…" at bounding box center [1407, 382] width 262 height 618
type textarea "h"
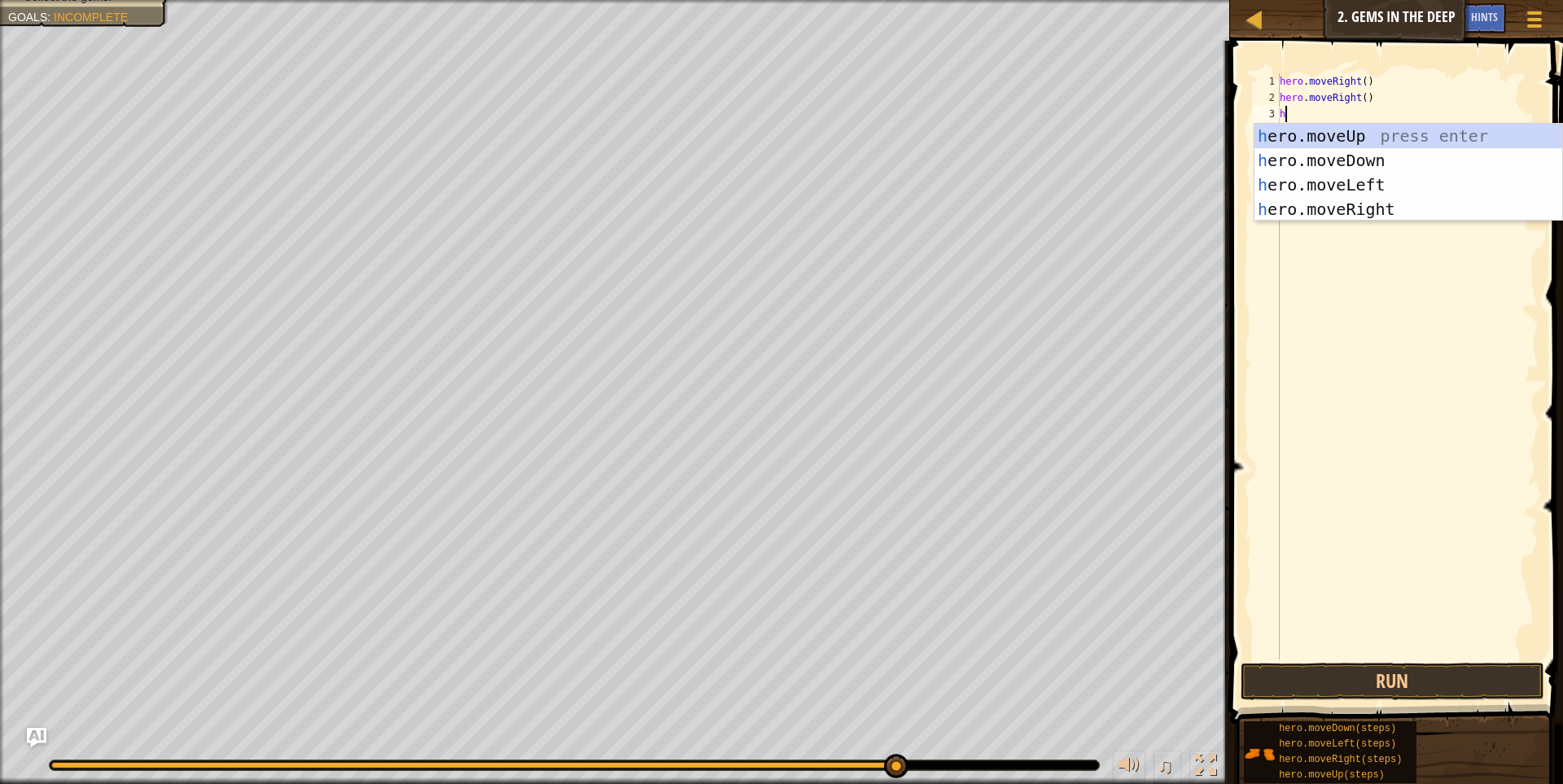
scroll to position [2, 4]
drag, startPoint x: 1442, startPoint y: 131, endPoint x: 1456, endPoint y: 165, distance: 36.8
click at [1456, 163] on div "h ero.moveUp press enter h ero.moveDown press enter h ero.moveLeft press enter …" at bounding box center [1409, 197] width 308 height 146
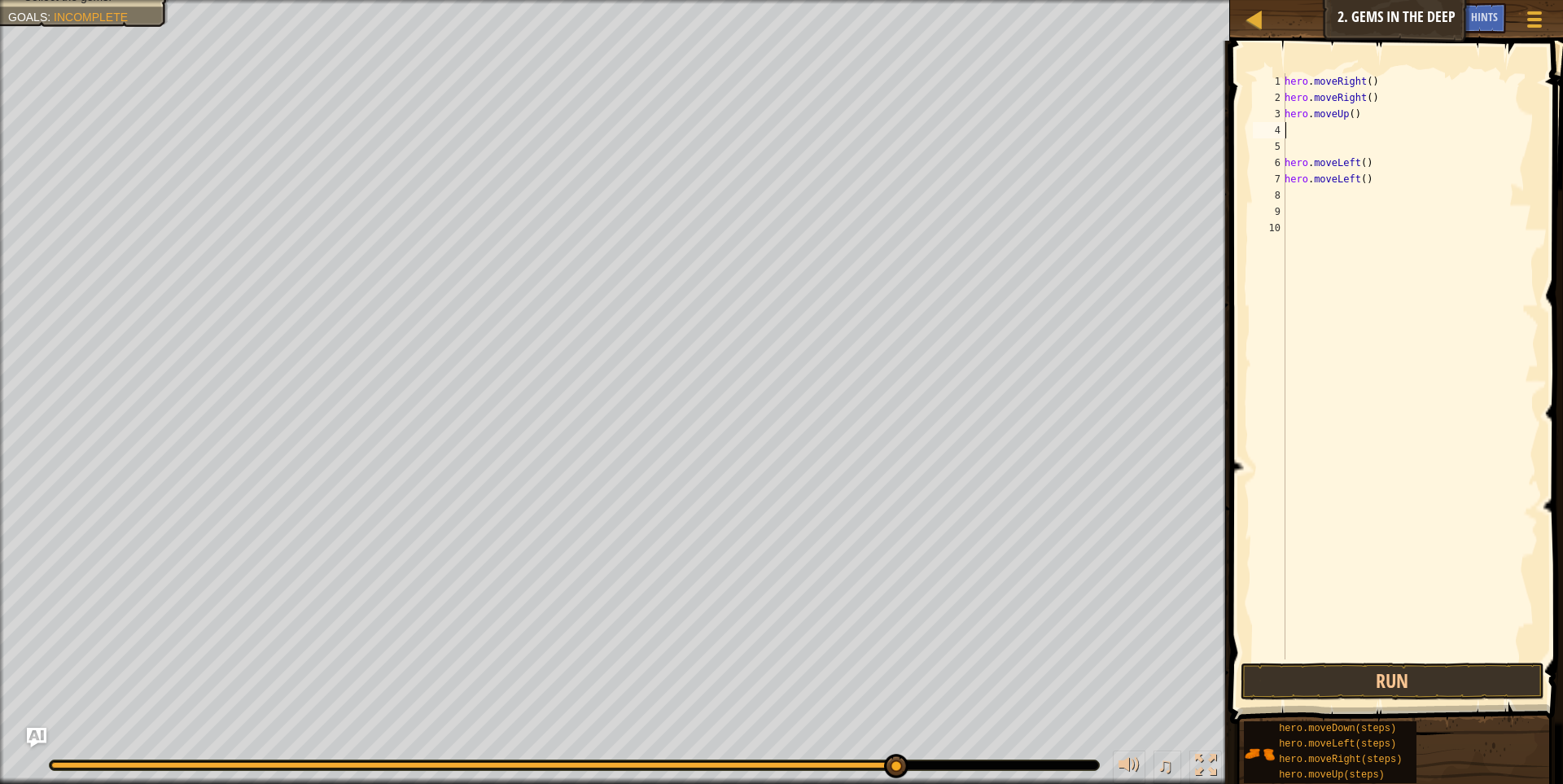
scroll to position [2, 0]
click at [1368, 139] on div "hero . moveRight ( ) hero . moveRight ( ) hero . moveUp ( ) hero . moveLeft ( )…" at bounding box center [1410, 382] width 257 height 618
click at [1366, 130] on div "hero . moveRight ( ) hero . moveRight ( ) hero . moveUp ( ) hero . moveLeft ( )…" at bounding box center [1410, 382] width 257 height 618
type textarea "h"
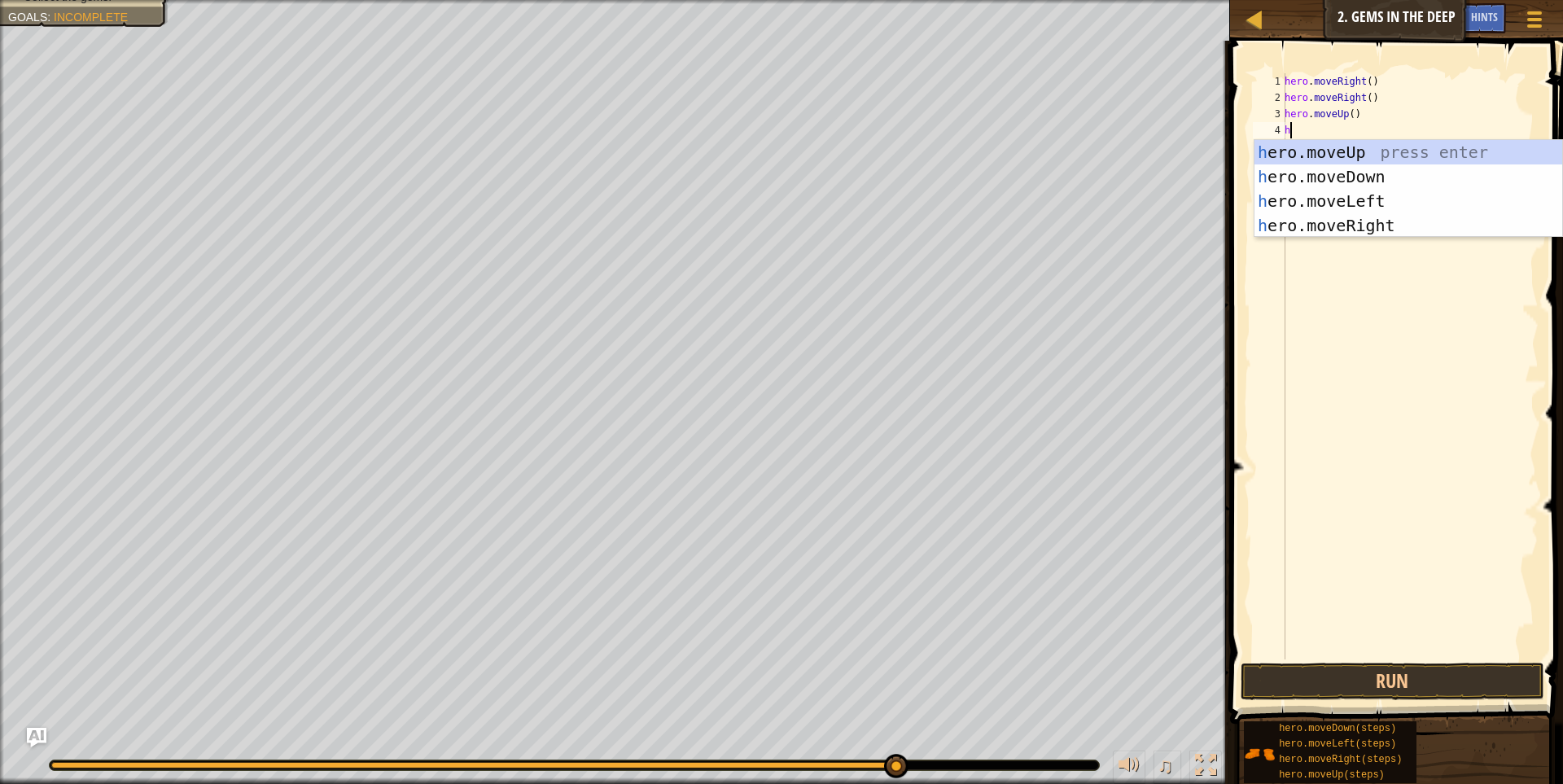
scroll to position [2, 4]
click at [1390, 196] on div "h ero.moveUp press enter h ero.moveDown press enter h ero.moveLeft press enter …" at bounding box center [1409, 213] width 308 height 146
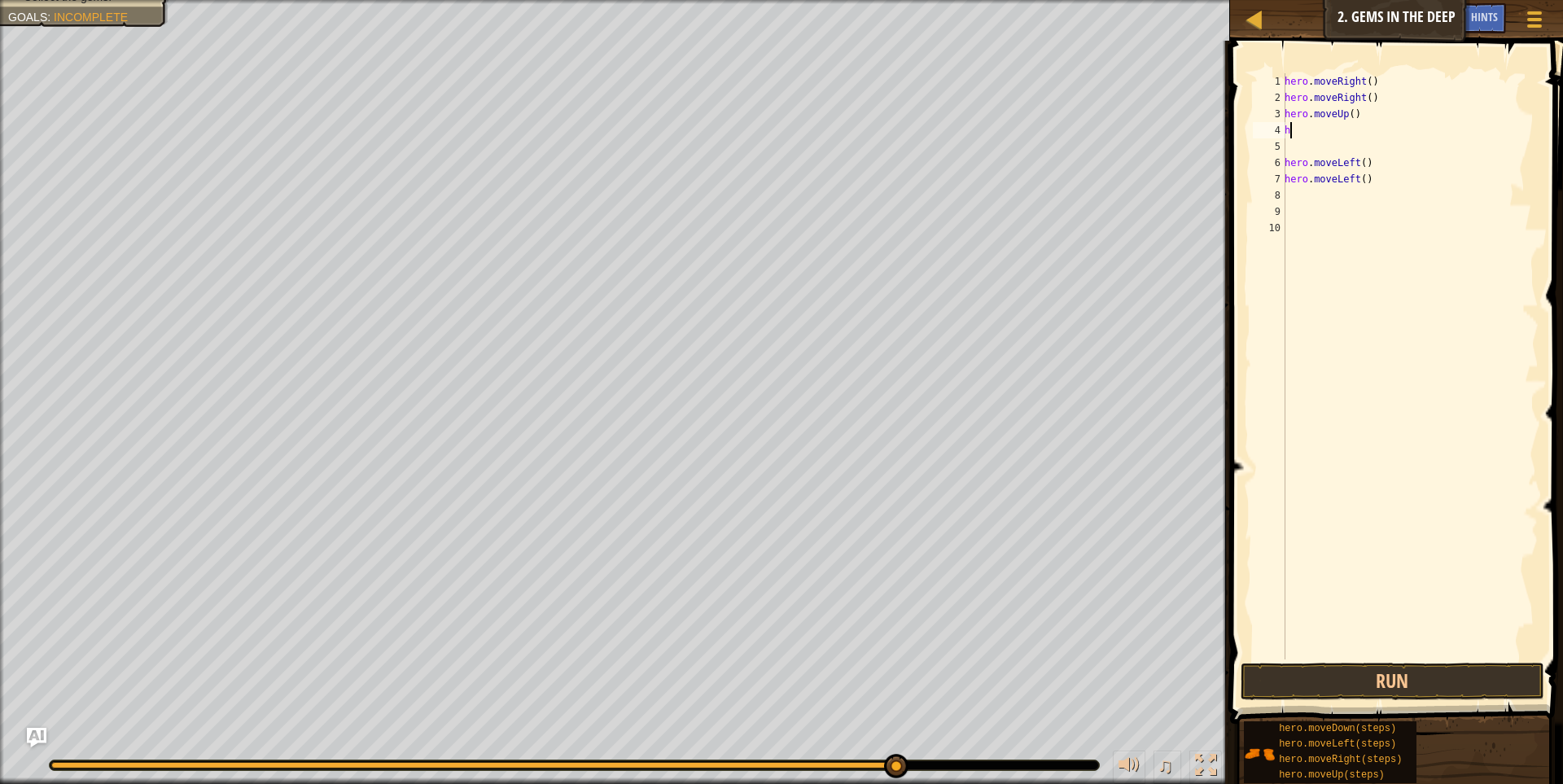
scroll to position [2, 0]
type textarea "h"
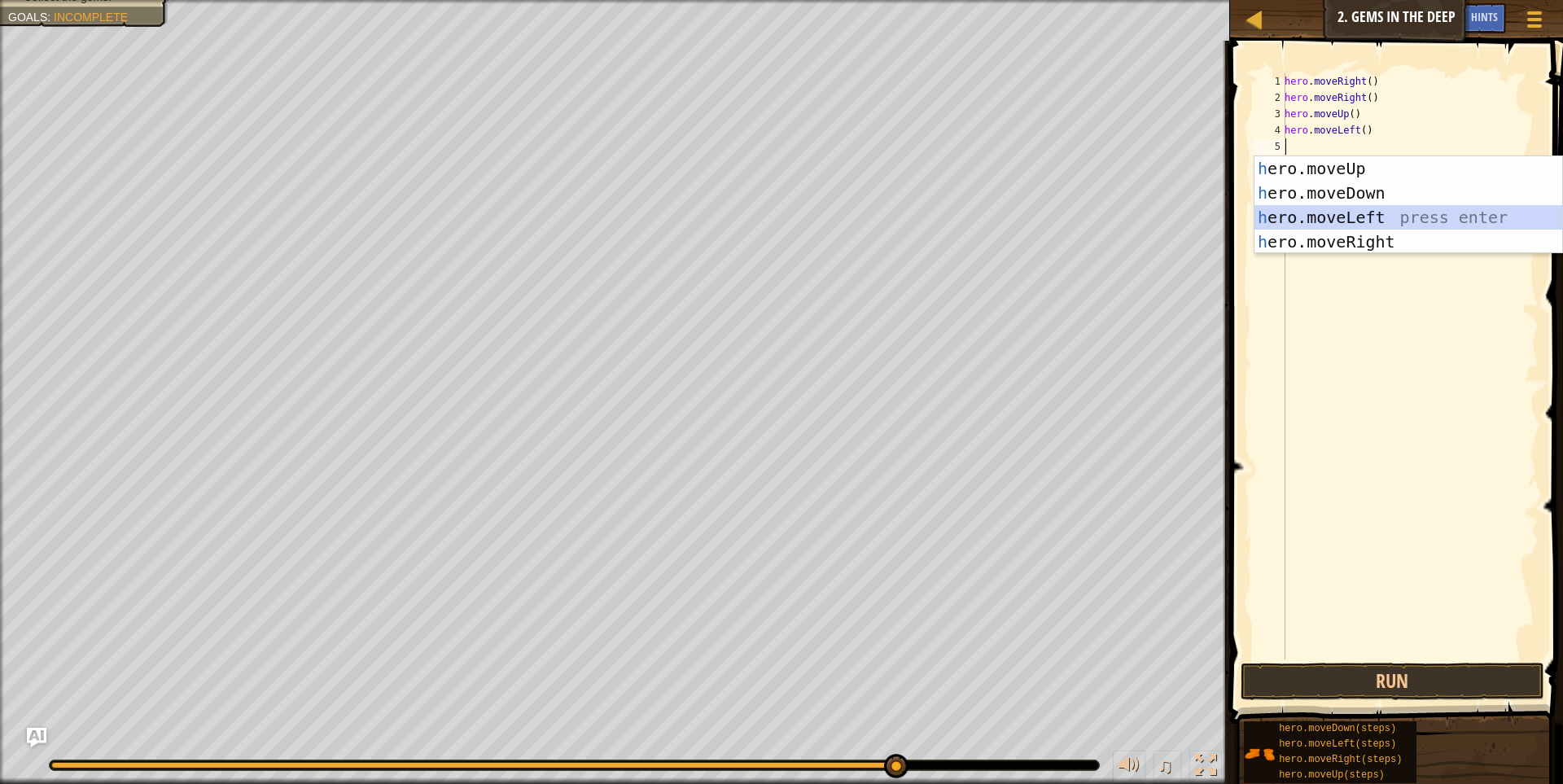
scroll to position [2, 4]
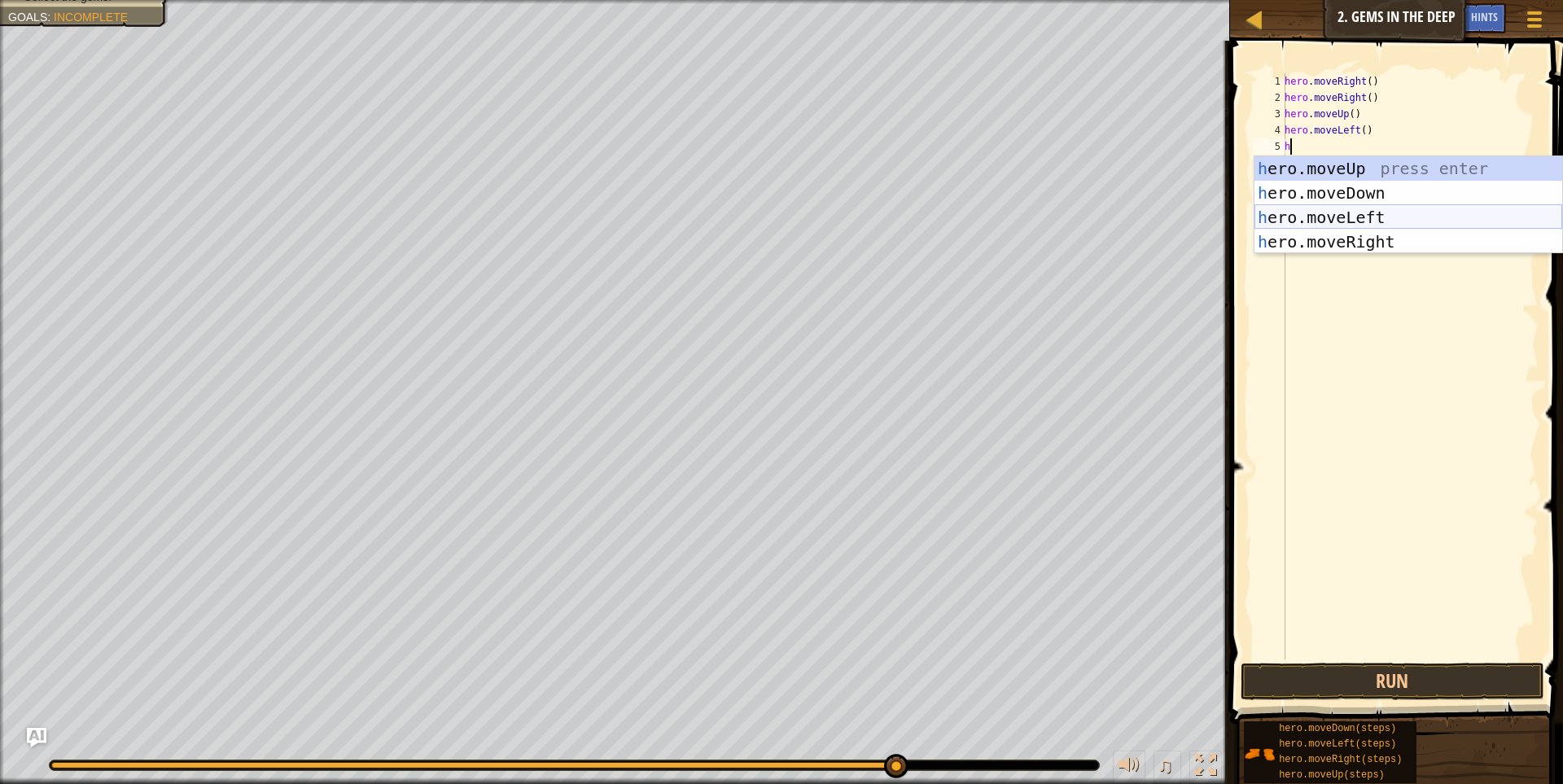
click at [1394, 216] on div "h ero.moveUp press enter h ero.moveDown press enter h ero.moveLeft press enter …" at bounding box center [1409, 230] width 308 height 146
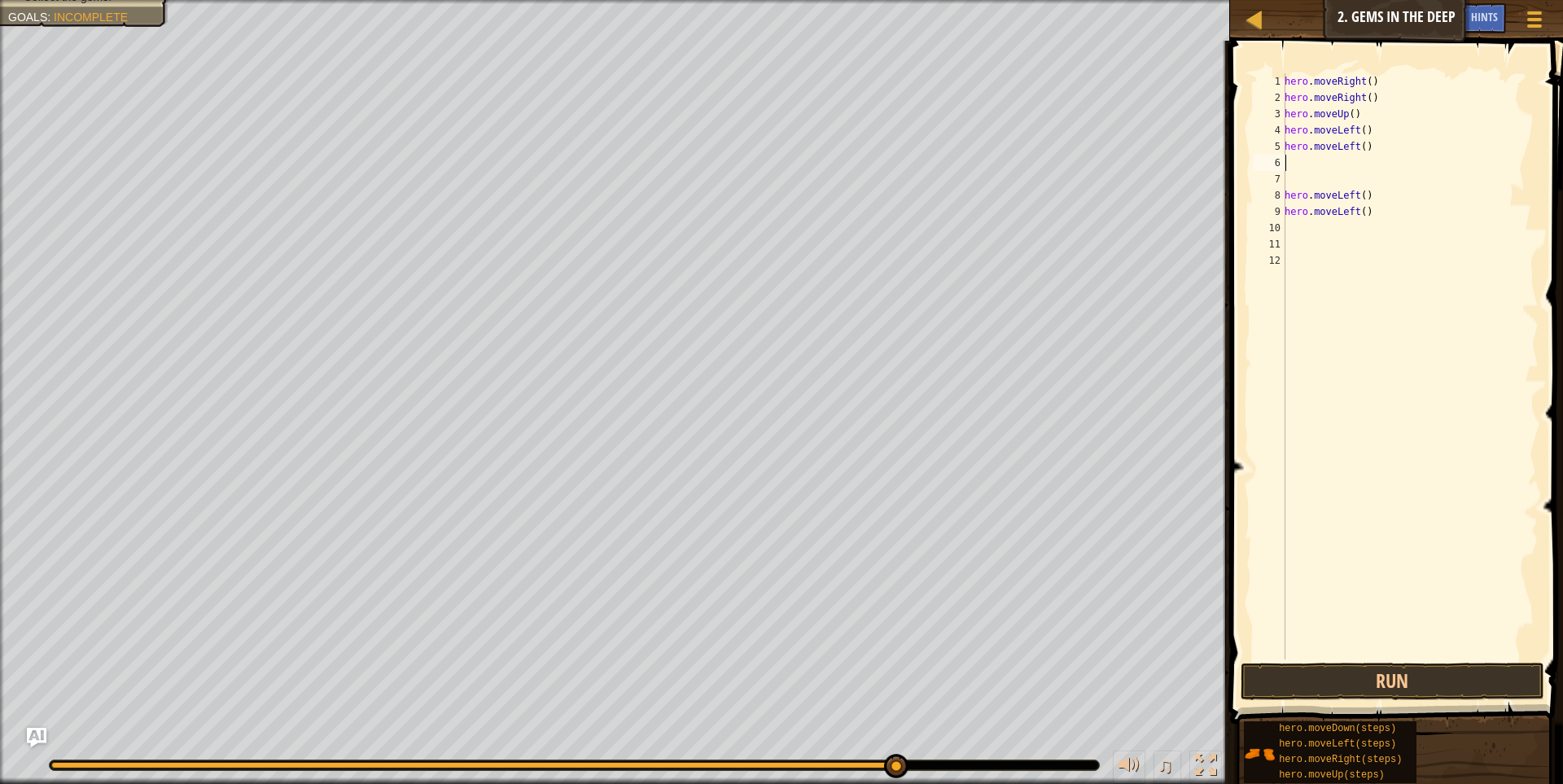
scroll to position [2, 0]
type textarea "h"
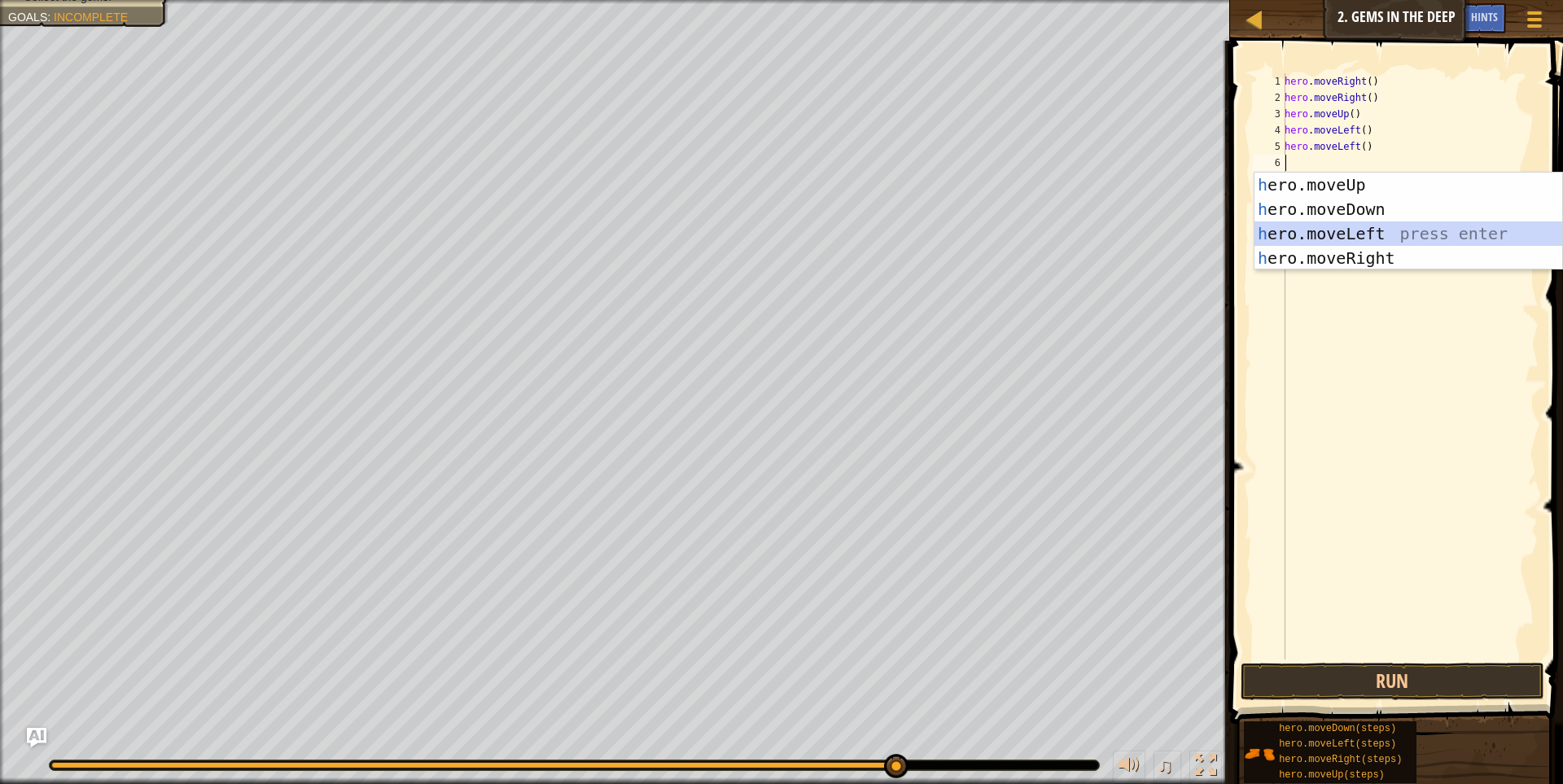
scroll to position [2, 4]
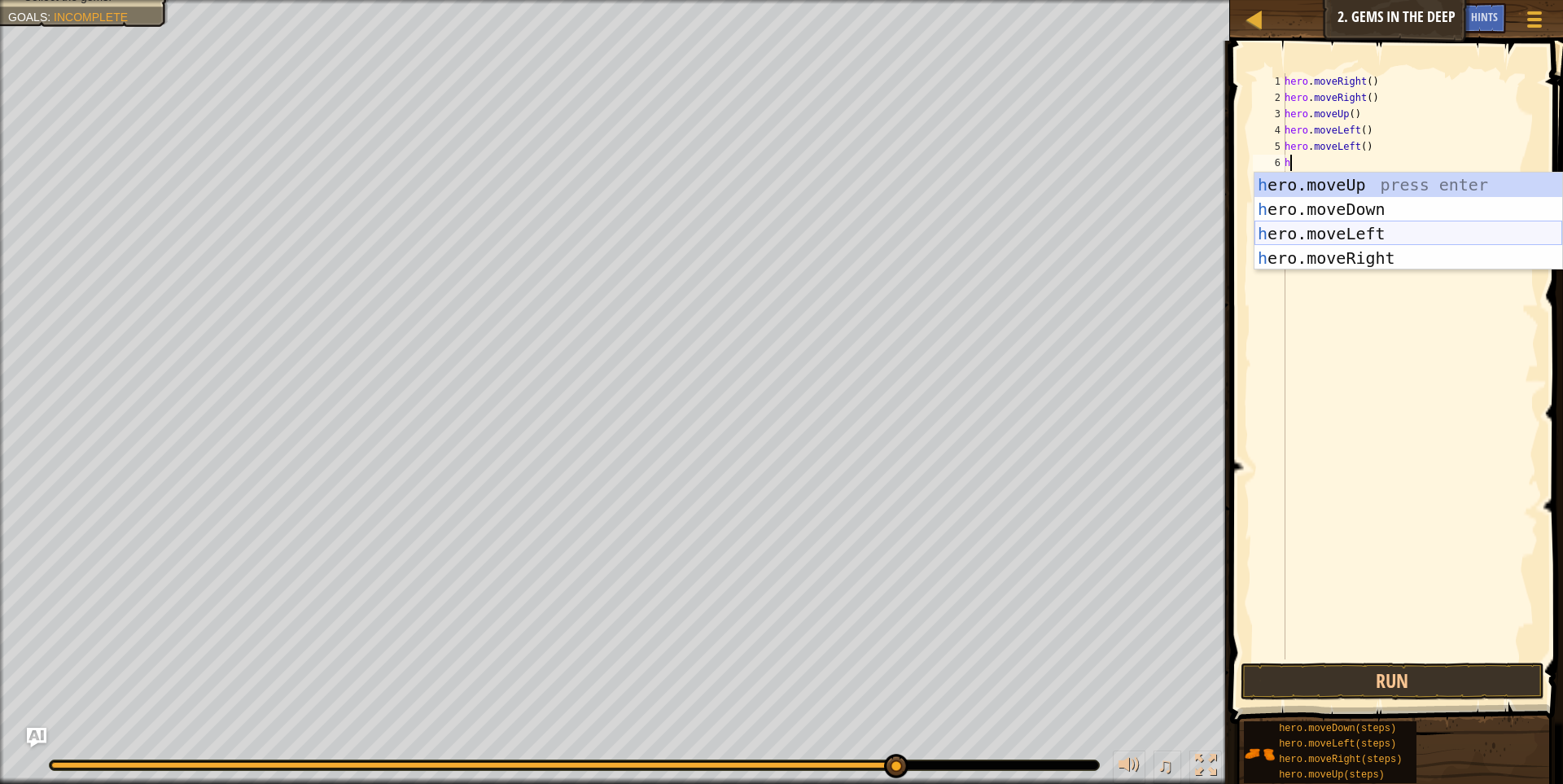
click at [1394, 227] on div "h ero.moveUp press enter h ero.moveDown press enter h ero.moveLeft press enter …" at bounding box center [1409, 246] width 308 height 146
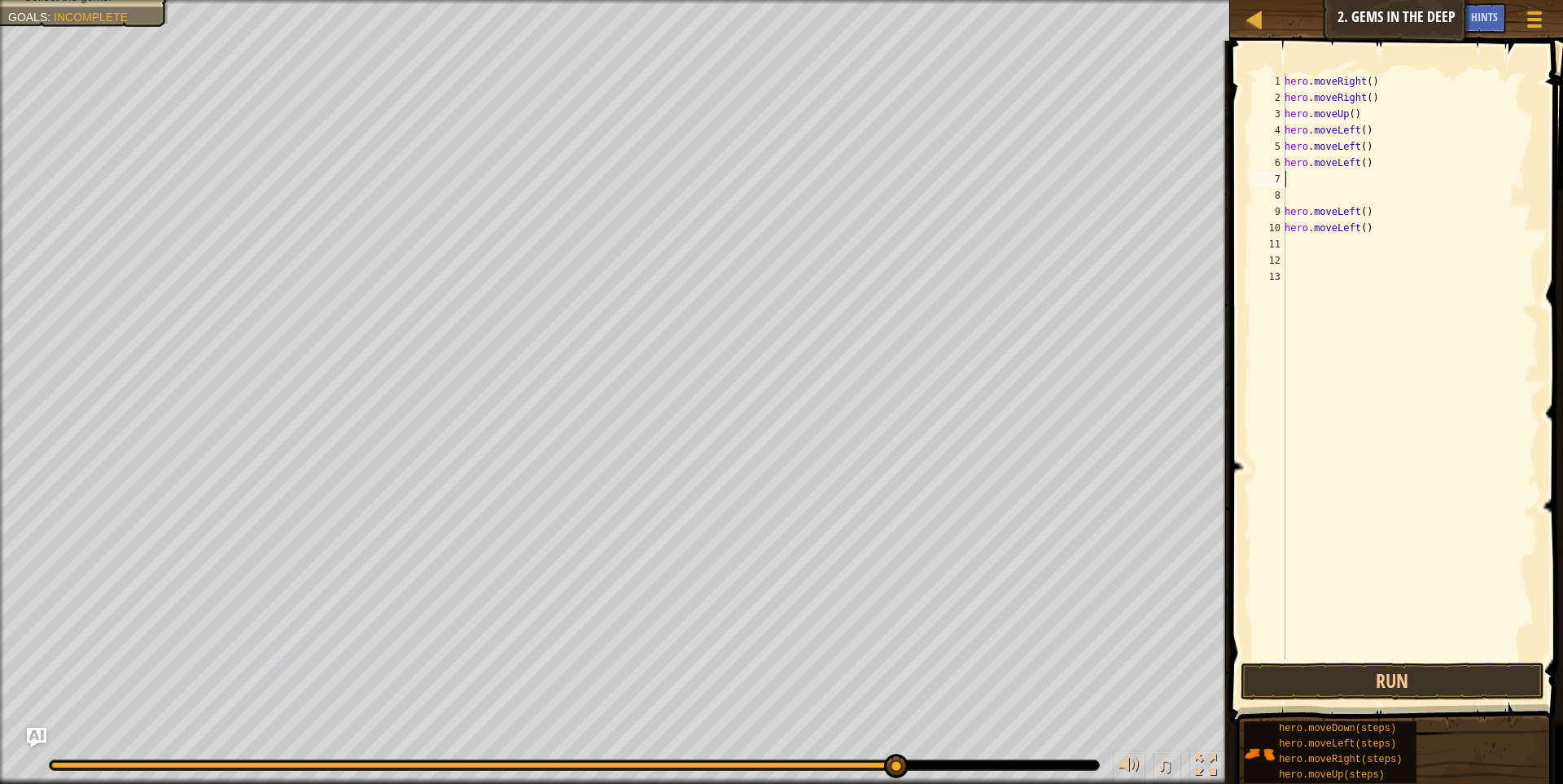
scroll to position [2, 0]
type textarea "h"
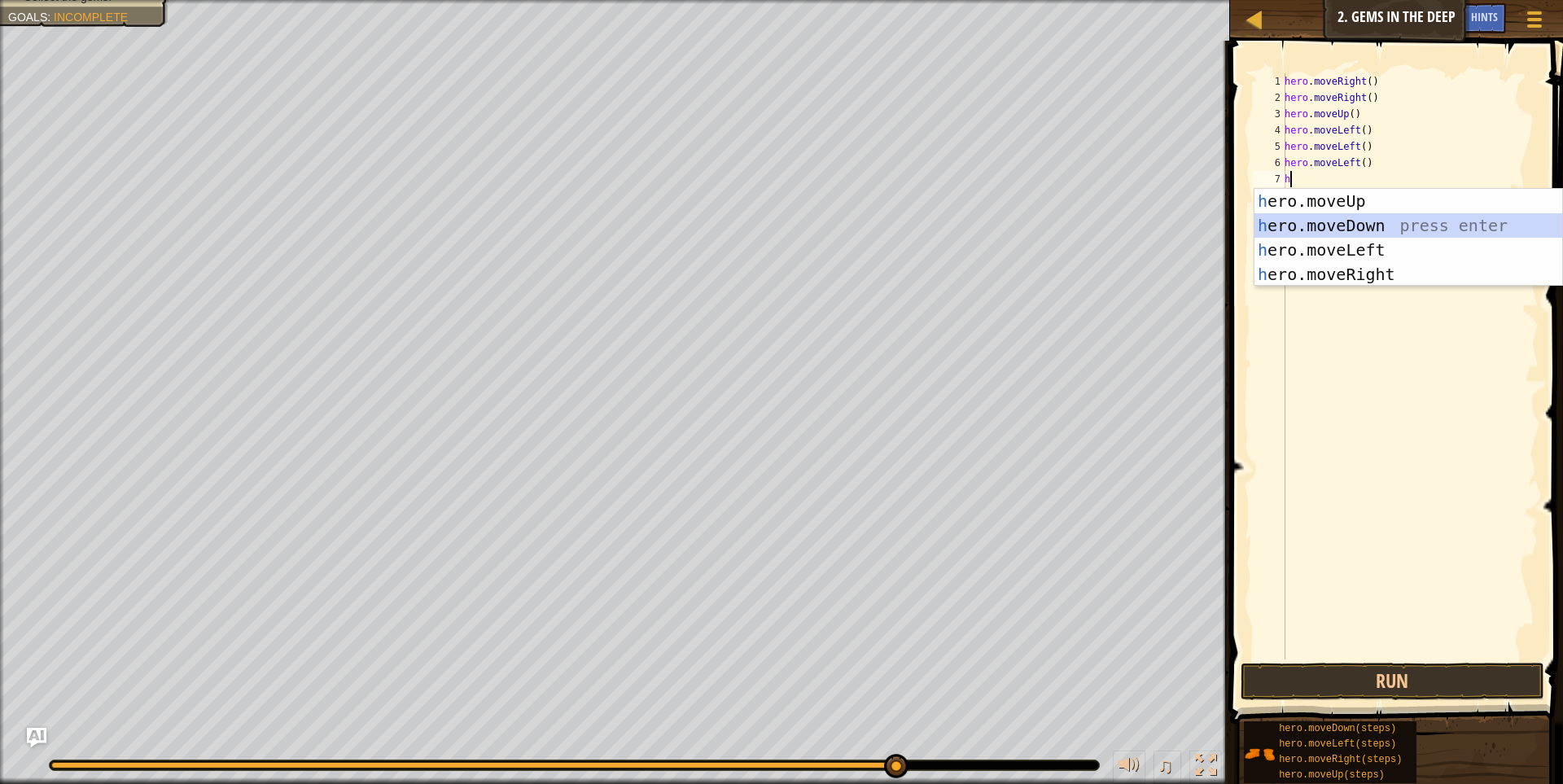
click at [1389, 223] on div "h ero.moveUp press enter h ero.moveDown press enter h ero.moveLeft press enter …" at bounding box center [1409, 262] width 308 height 146
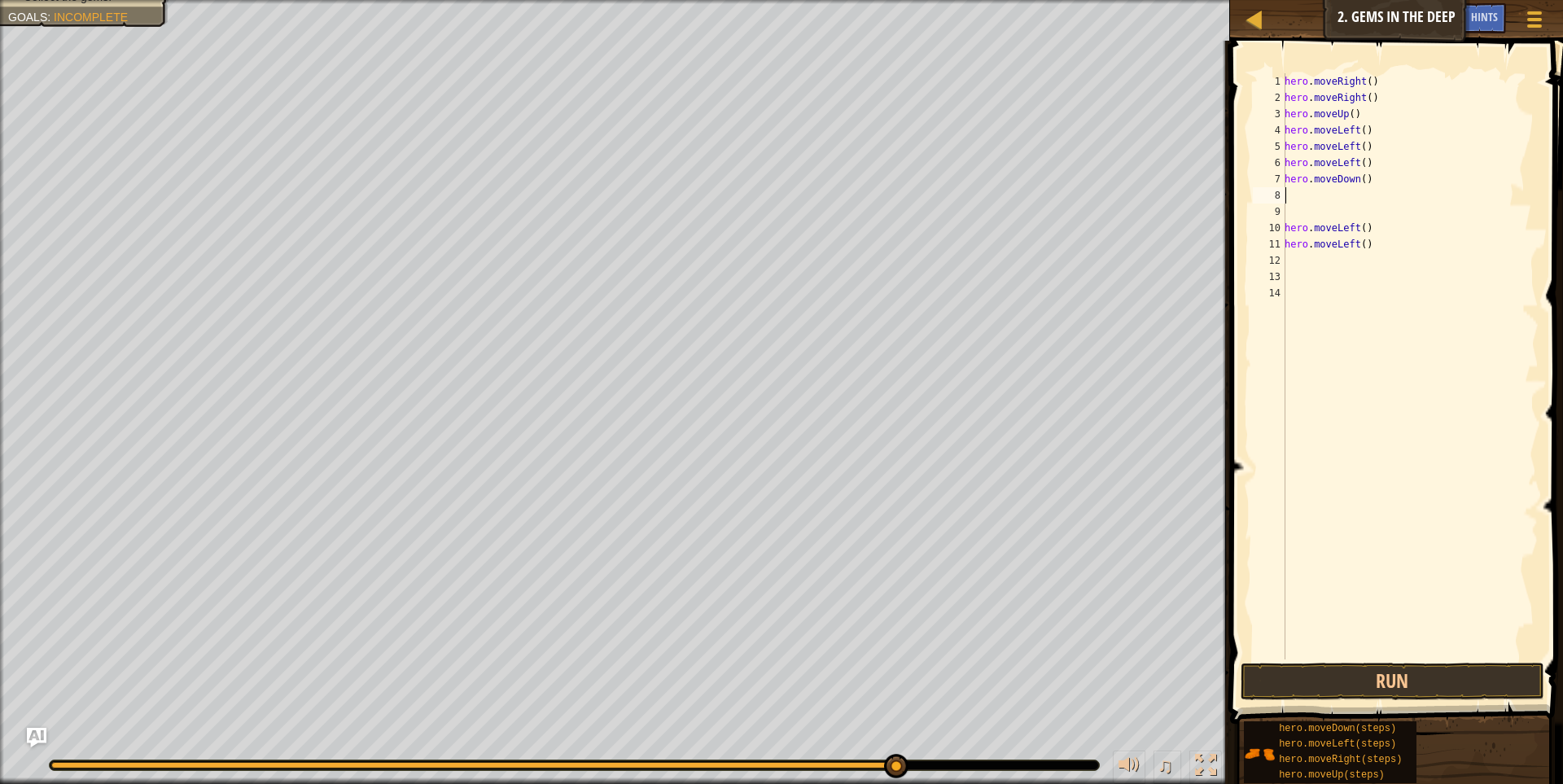
click at [1394, 235] on div "hero . moveRight ( ) hero . moveRight ( ) hero . moveUp ( ) hero . moveLeft ( )…" at bounding box center [1410, 382] width 257 height 618
type textarea "hero.moveLeft() hero.moveLeft()"
click at [1394, 235] on div "hero . moveRight ( ) hero . moveRight ( ) hero . moveUp ( ) hero . moveLeft ( )…" at bounding box center [1410, 382] width 257 height 618
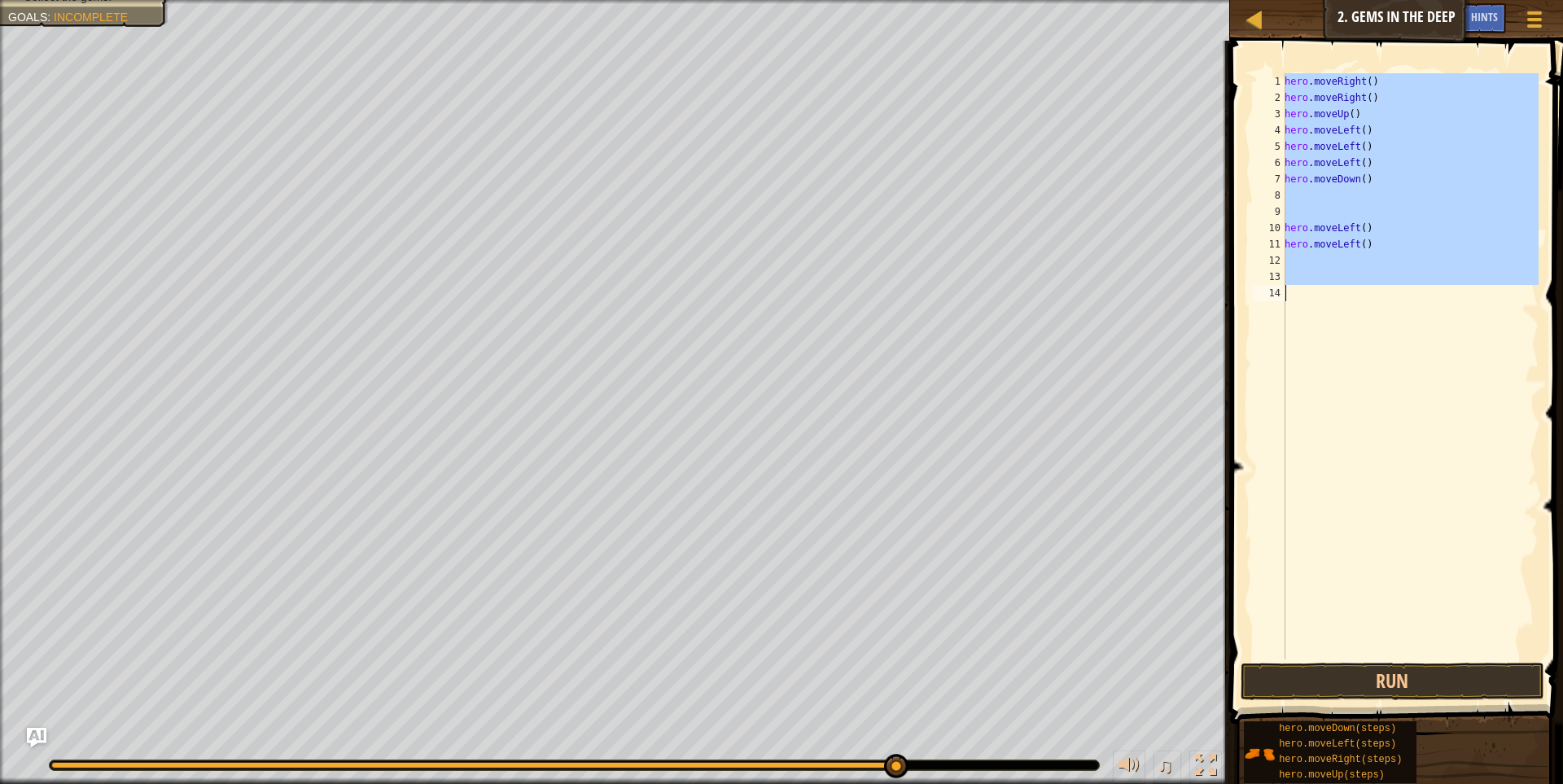
click at [1394, 235] on div "hero . moveRight ( ) hero . moveRight ( ) hero . moveUp ( ) hero . moveLeft ( )…" at bounding box center [1410, 366] width 257 height 586
click at [1394, 235] on div "hero . moveRight ( ) hero . moveRight ( ) hero . moveUp ( ) hero . moveLeft ( )…" at bounding box center [1410, 382] width 257 height 618
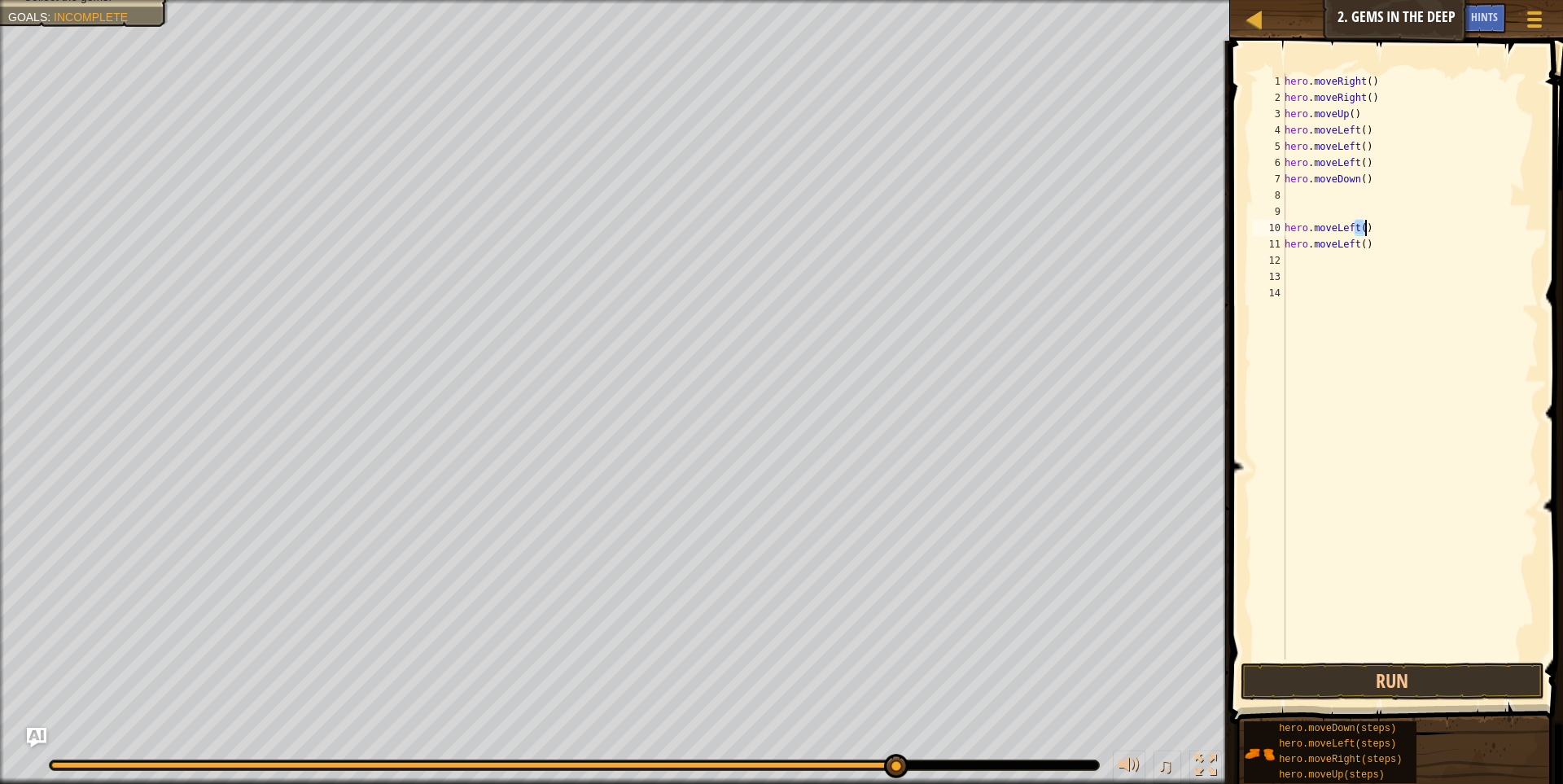
click at [1394, 235] on div "hero . moveRight ( ) hero . moveRight ( ) hero . moveUp ( ) hero . moveLeft ( )…" at bounding box center [1410, 366] width 257 height 586
click at [1394, 235] on div "hero . moveRight ( ) hero . moveRight ( ) hero . moveUp ( ) hero . moveLeft ( )…" at bounding box center [1410, 382] width 257 height 618
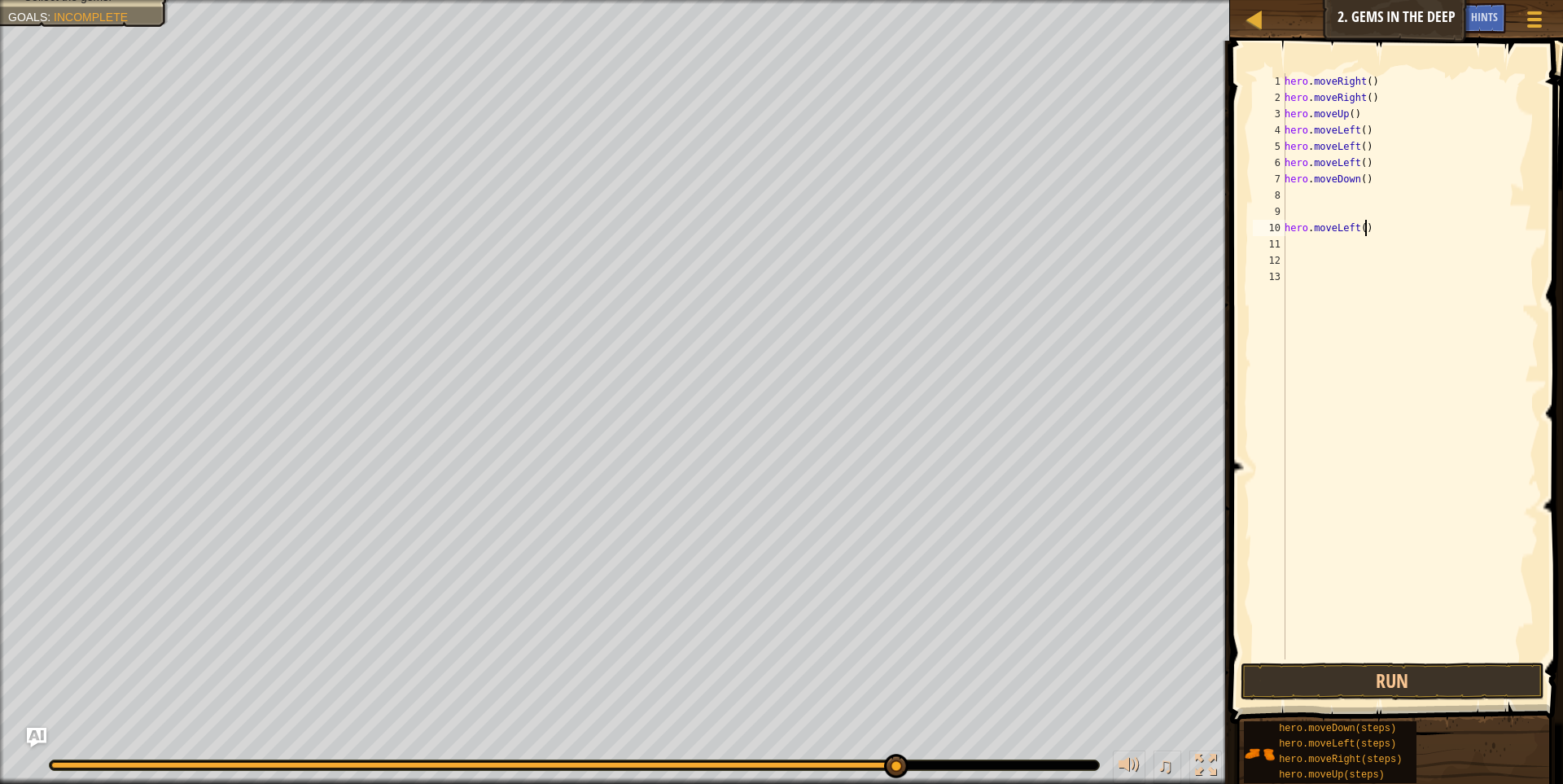
click at [1394, 235] on div "hero . moveRight ( ) hero . moveRight ( ) hero . moveUp ( ) hero . moveLeft ( )…" at bounding box center [1410, 382] width 257 height 618
type textarea "hero.moveLeft()"
click at [1383, 667] on button "Run" at bounding box center [1393, 681] width 305 height 37
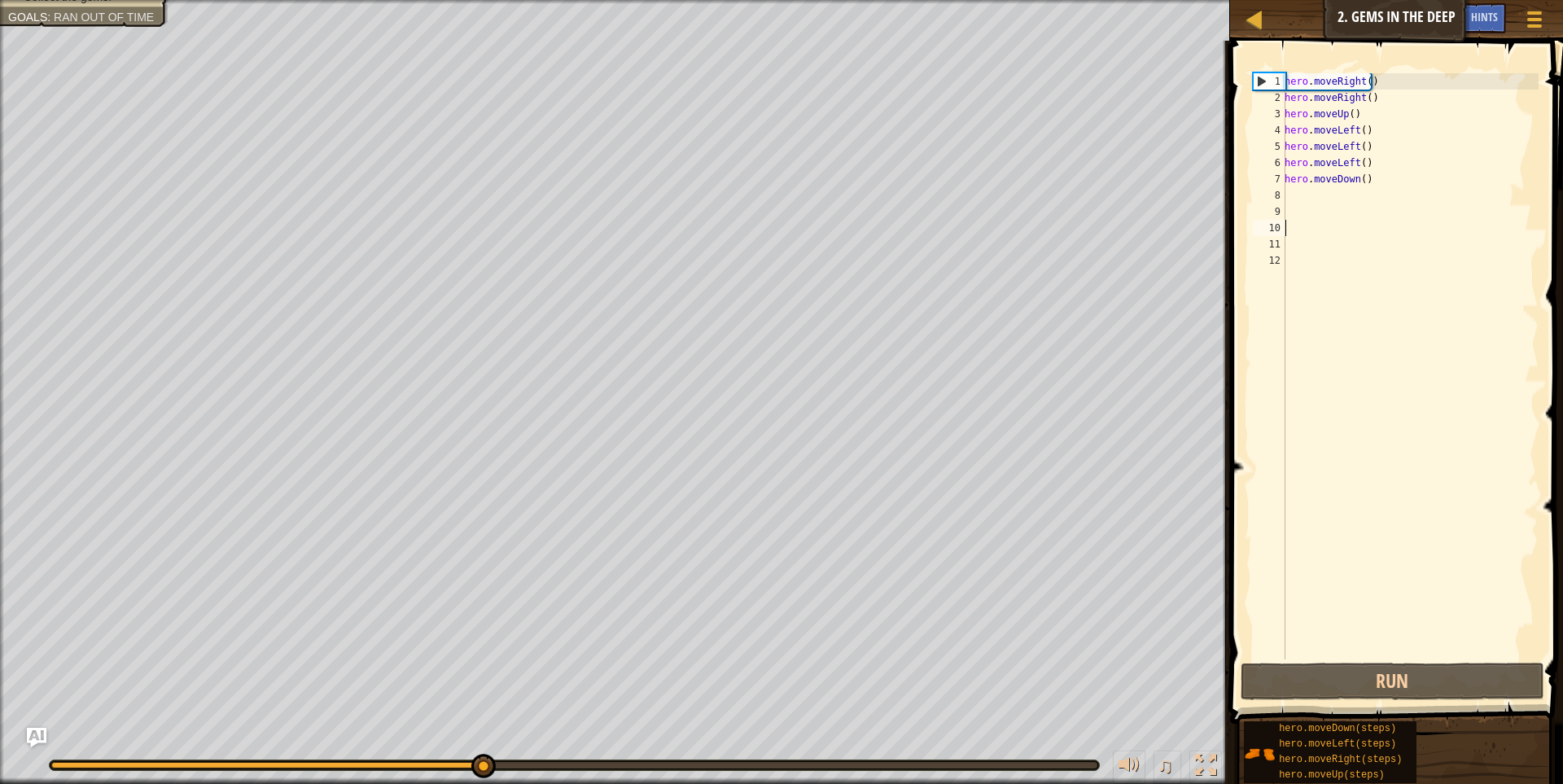
click at [1346, 191] on div "hero . moveRight ( ) hero . moveRight ( ) hero . moveUp ( ) hero . moveLeft ( )…" at bounding box center [1410, 382] width 257 height 618
click at [1373, 179] on div "hero . moveRight ( ) hero . moveRight ( ) hero . moveUp ( ) hero . moveLeft ( )…" at bounding box center [1410, 382] width 257 height 618
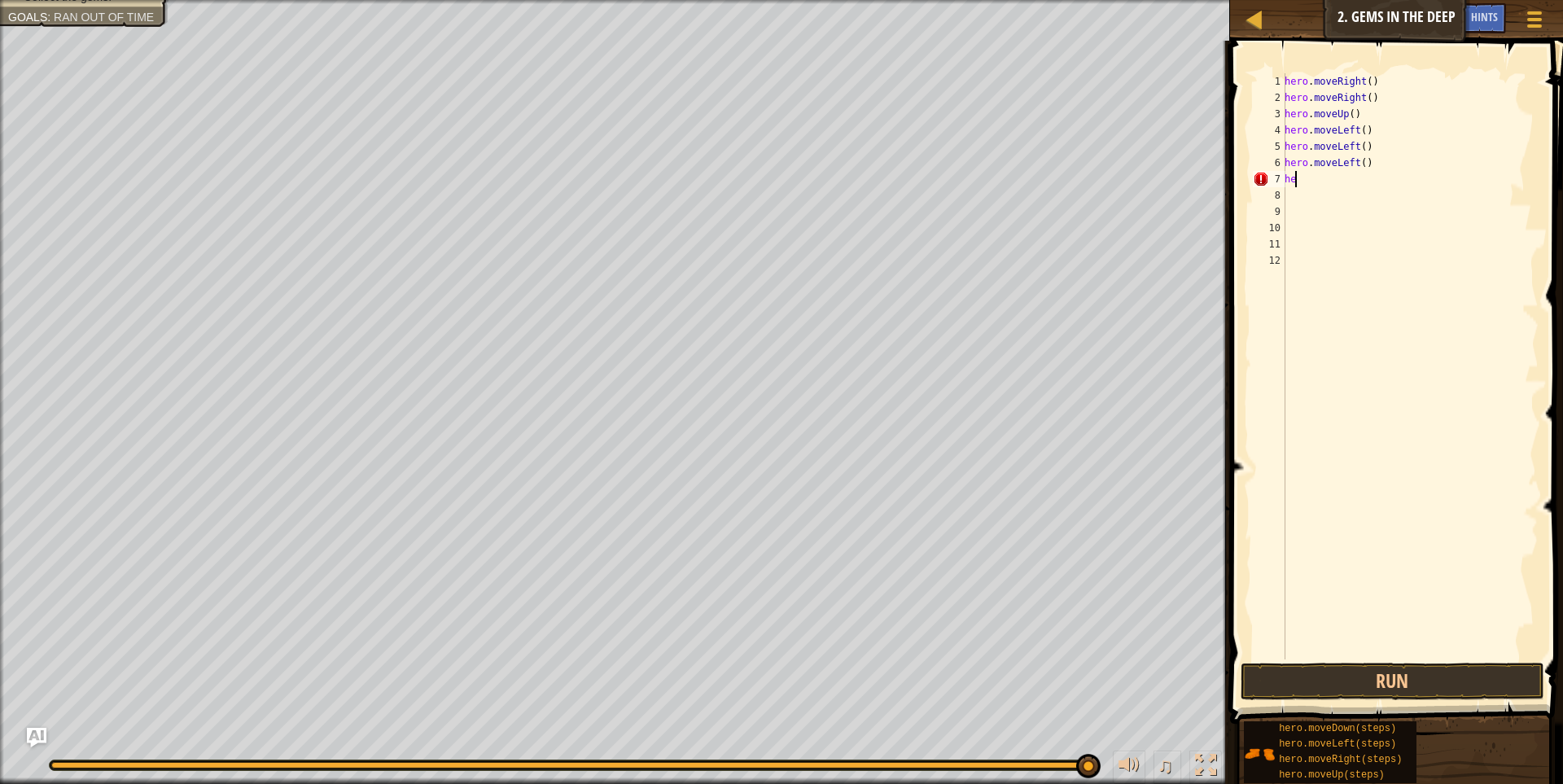
type textarea "h"
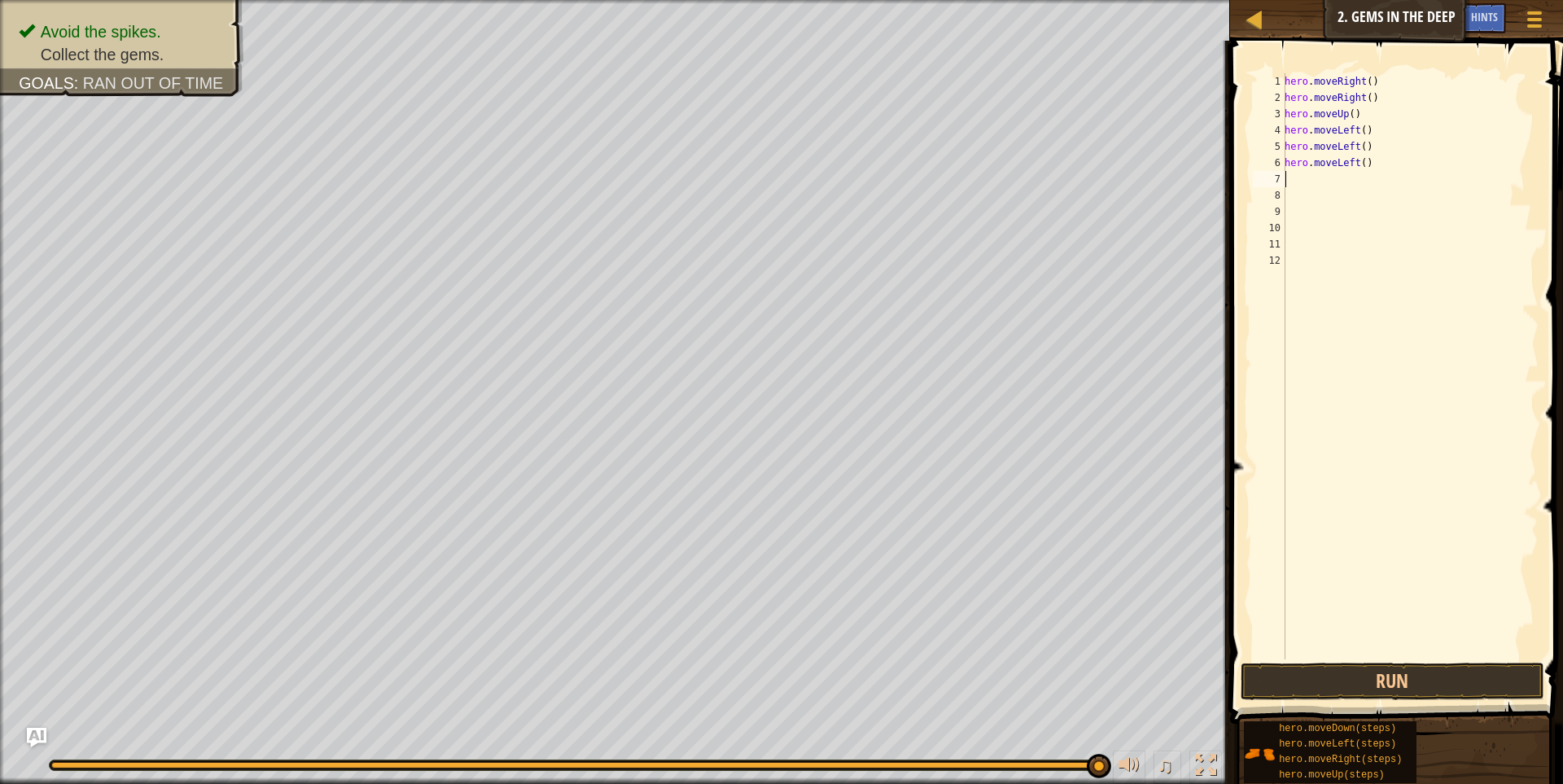
type textarea "h"
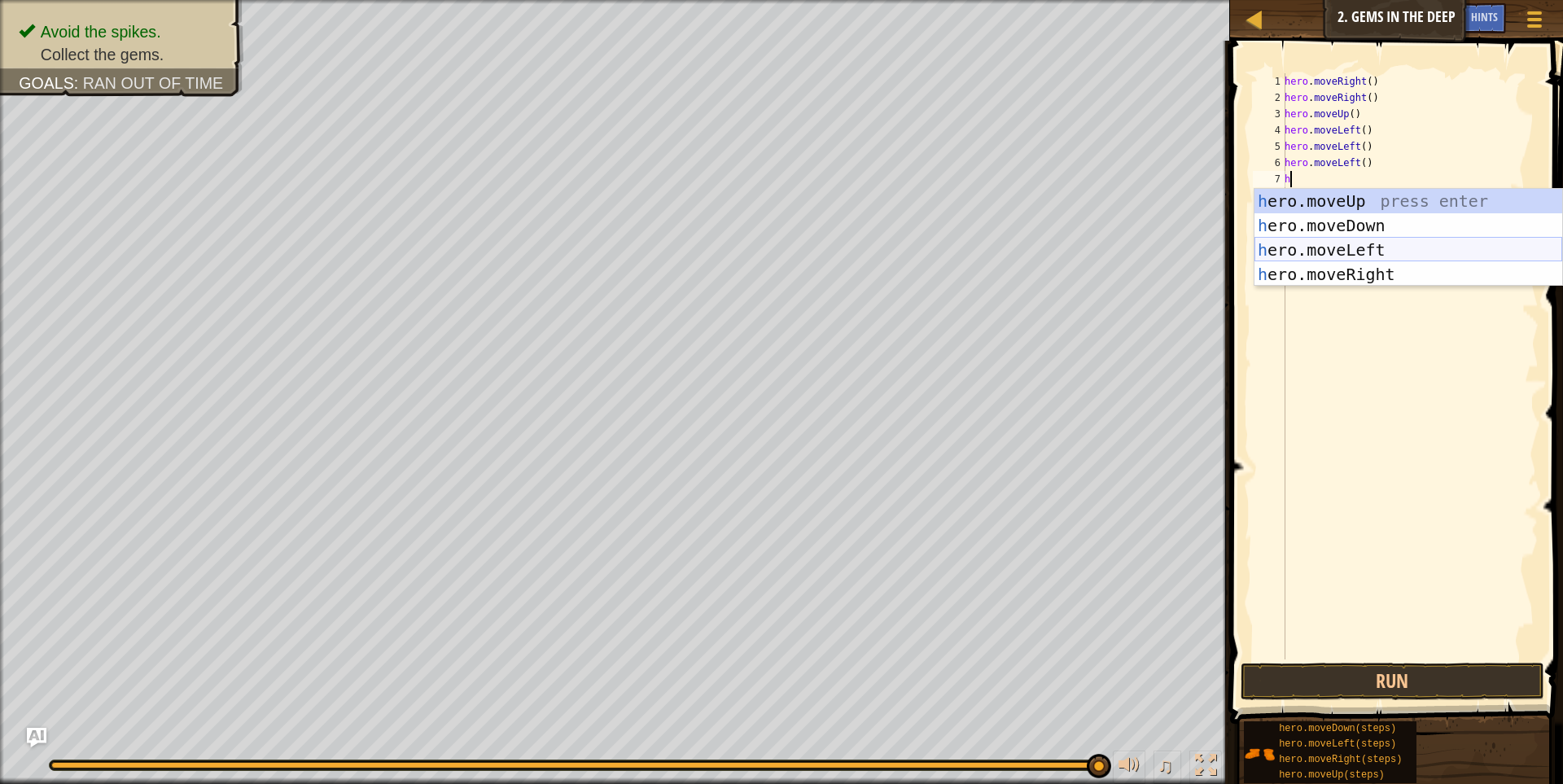
click at [1402, 261] on div "h ero.moveUp press enter h ero.moveDown press enter h ero.moveLeft press enter …" at bounding box center [1409, 262] width 308 height 146
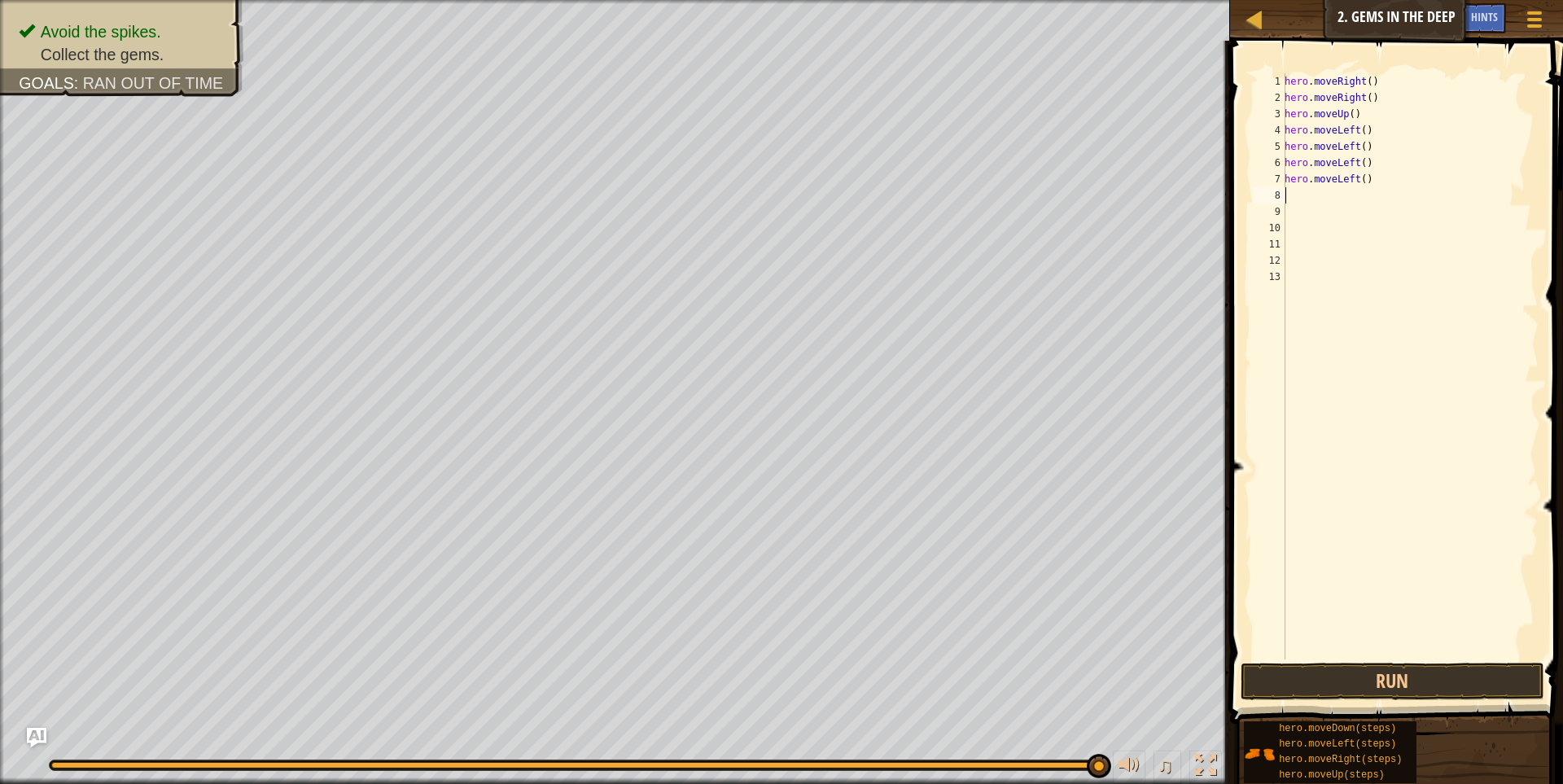
scroll to position [2, 0]
type textarea "h"
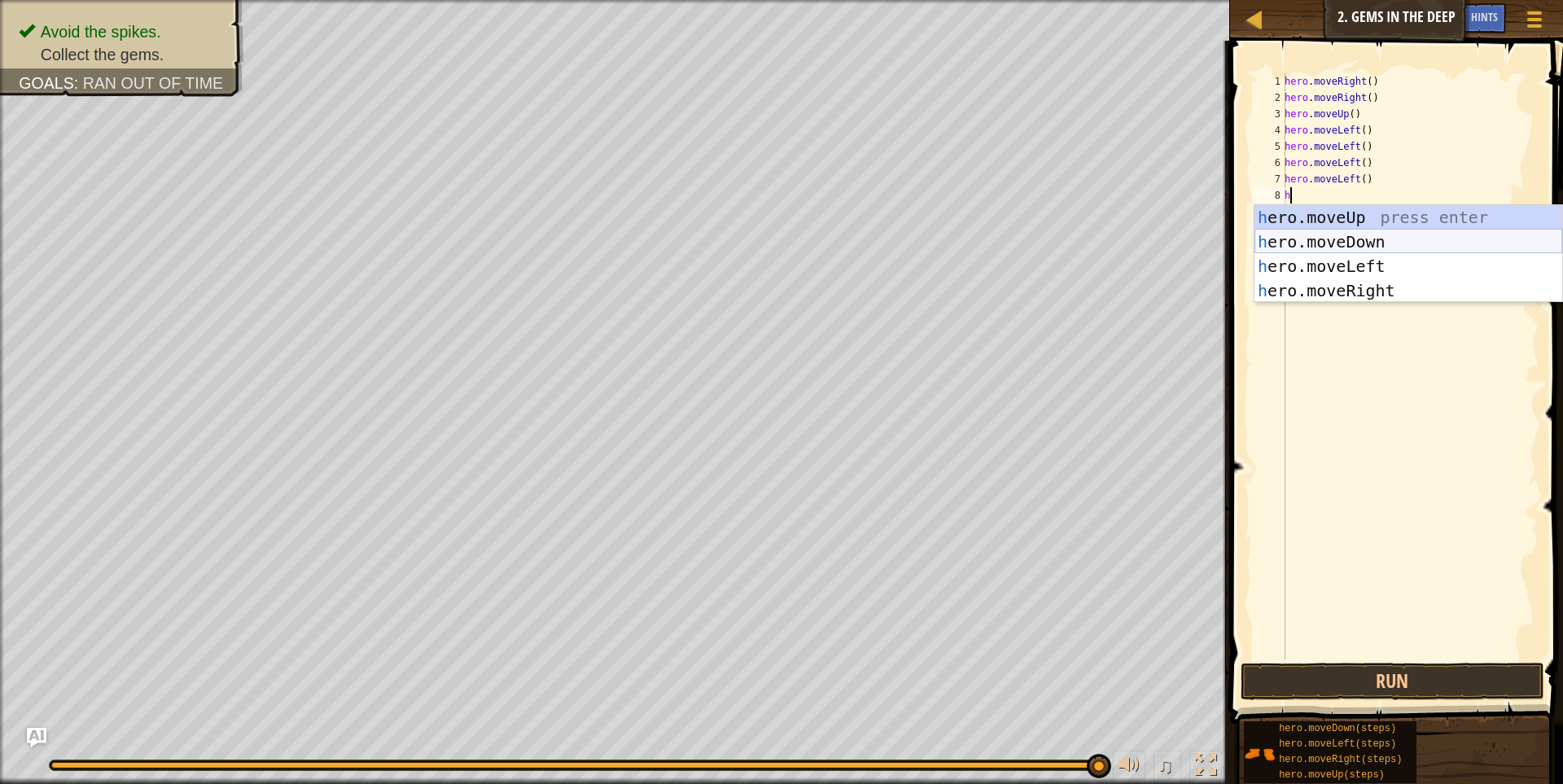
click at [1351, 239] on div "h ero.moveUp press enter h ero.moveDown press enter h ero.moveLeft press enter …" at bounding box center [1409, 278] width 308 height 146
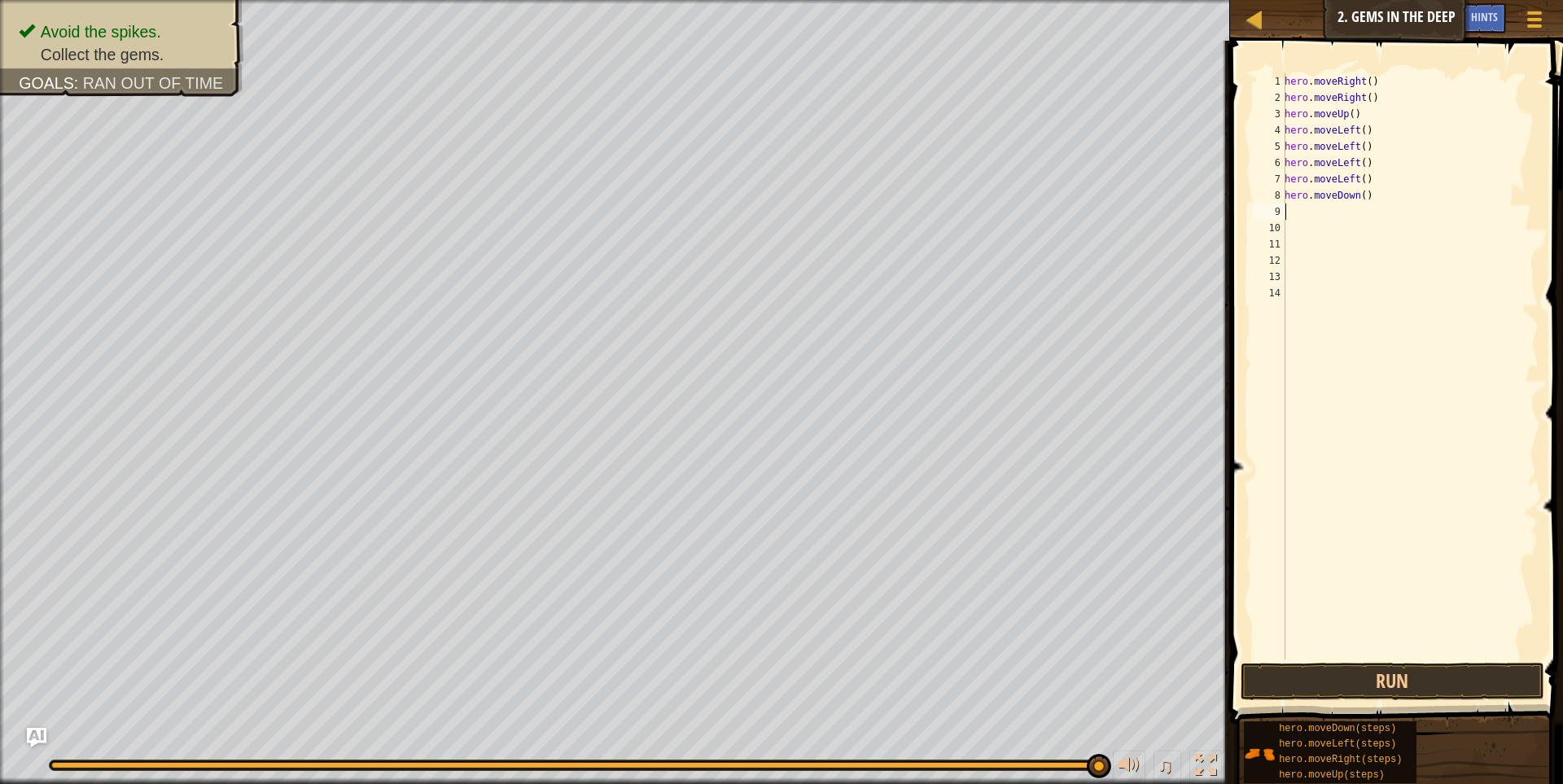
scroll to position [2, 0]
type textarea "h"
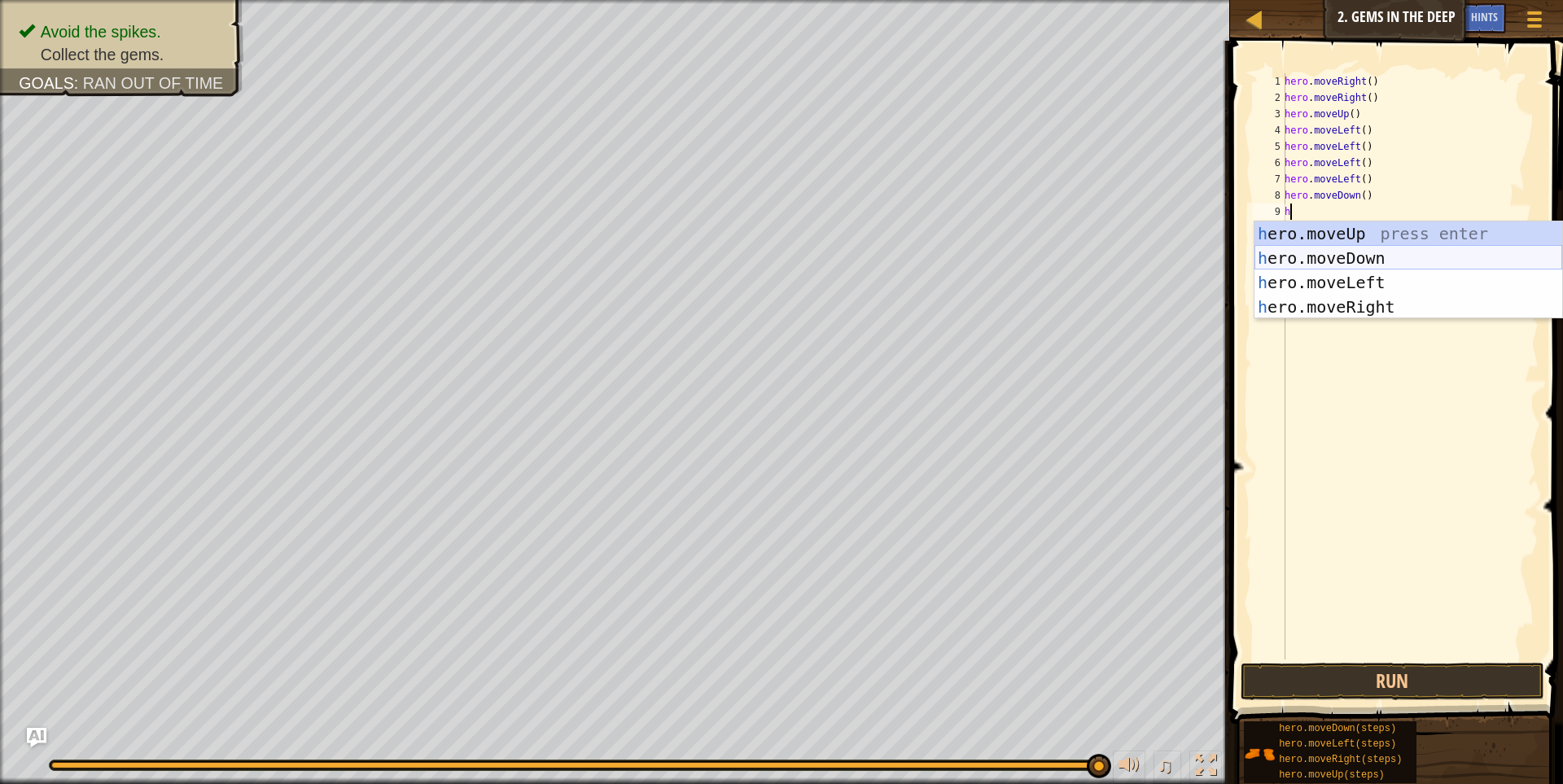
click at [1375, 260] on div "h ero.moveUp press enter h ero.moveDown press enter h ero.moveLeft press enter …" at bounding box center [1409, 295] width 308 height 146
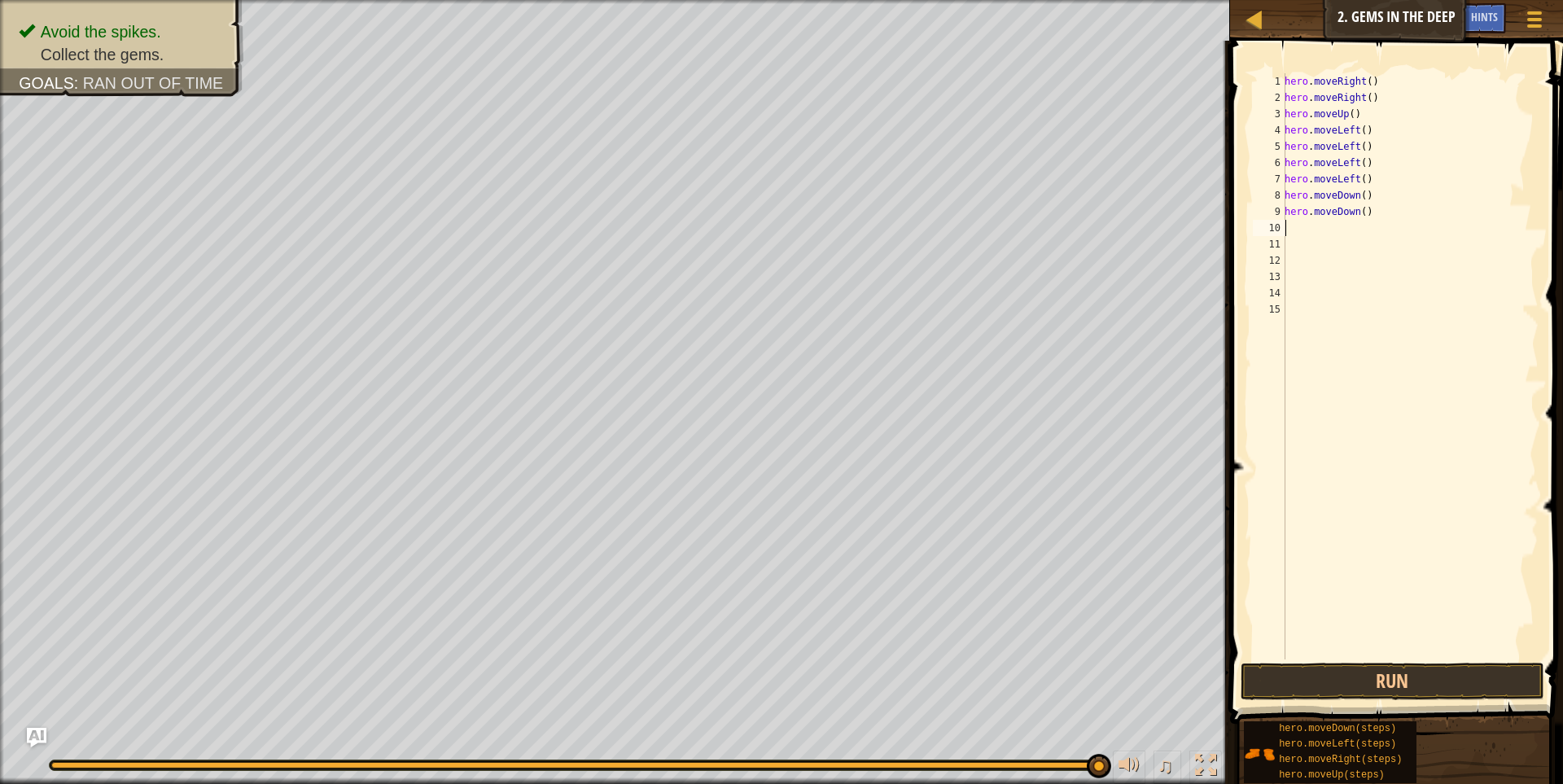
scroll to position [2, 0]
click at [1457, 660] on span at bounding box center [1399, 359] width 346 height 731
click at [1401, 677] on button "Run" at bounding box center [1393, 681] width 305 height 37
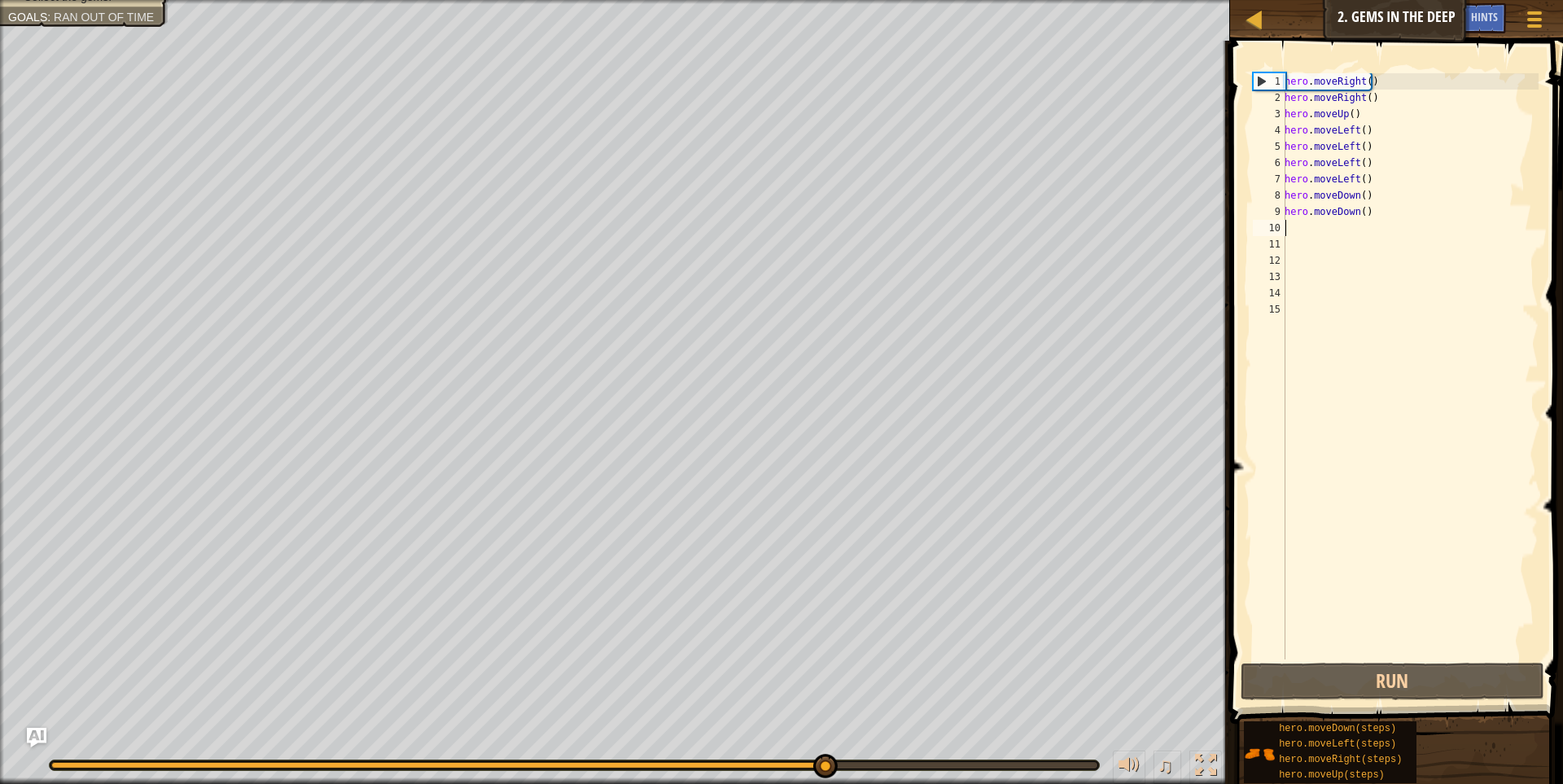
click at [1275, 226] on div "10" at bounding box center [1269, 228] width 32 height 17
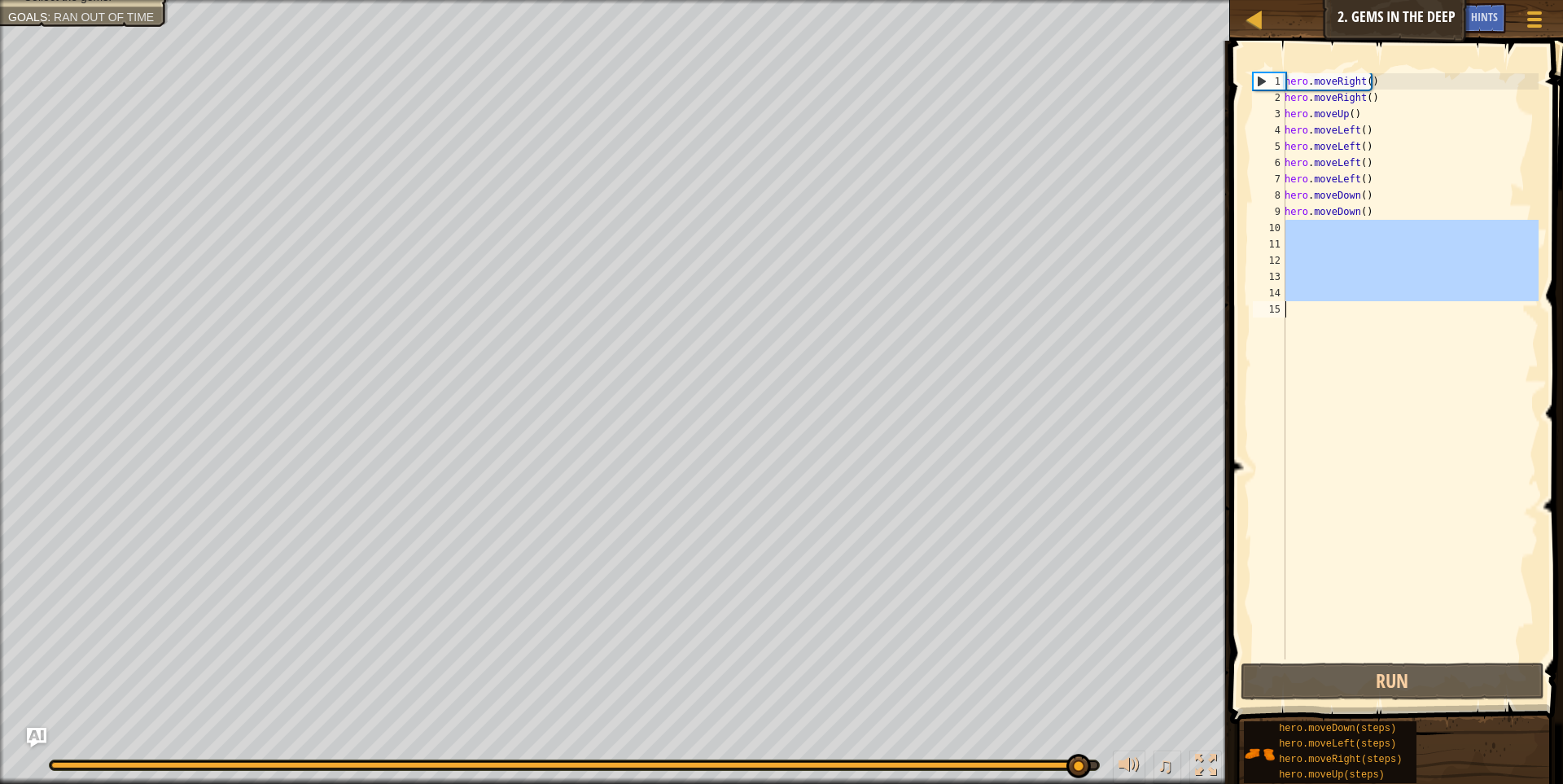
drag, startPoint x: 1282, startPoint y: 229, endPoint x: 1298, endPoint y: 325, distance: 97.3
click at [1298, 325] on div "1 2 3 4 5 6 7 8 9 10 11 12 13 14 15 hero . moveRight ( ) hero . moveRight ( ) h…" at bounding box center [1394, 366] width 289 height 586
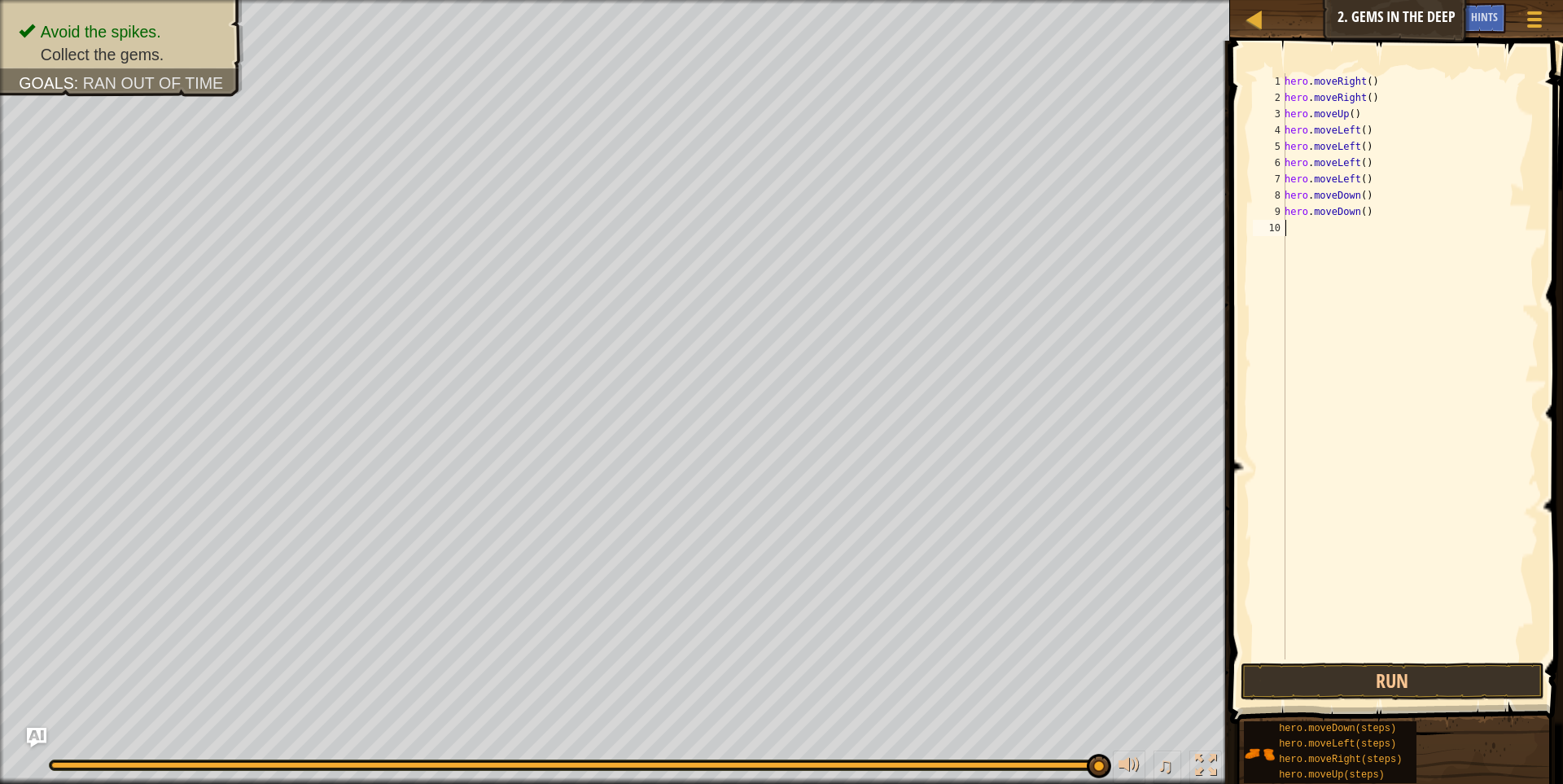
click at [1285, 227] on div "10" at bounding box center [1269, 228] width 32 height 17
type textarea "hero.moveDown()"
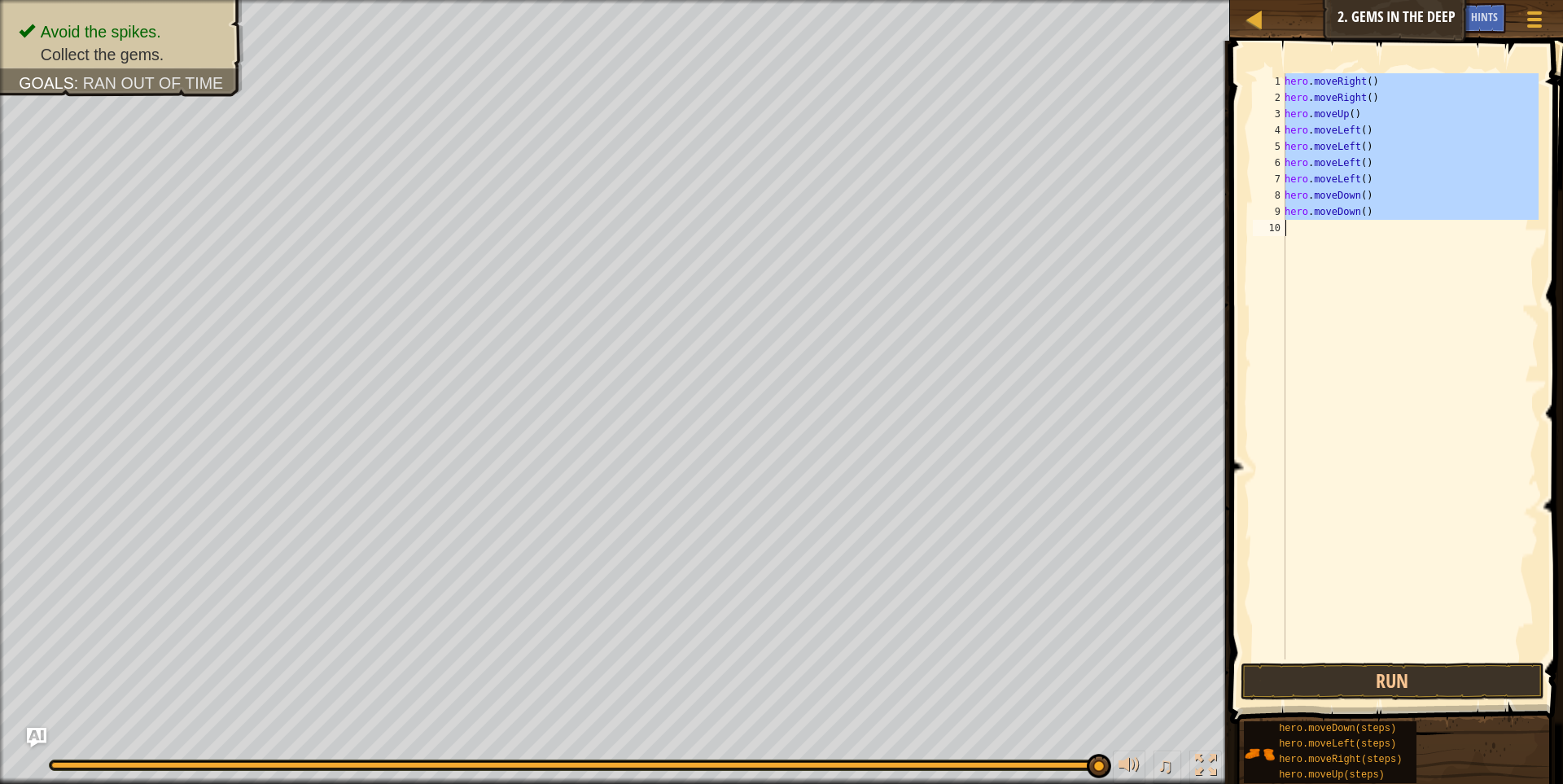
click at [1285, 227] on div "10" at bounding box center [1269, 228] width 32 height 17
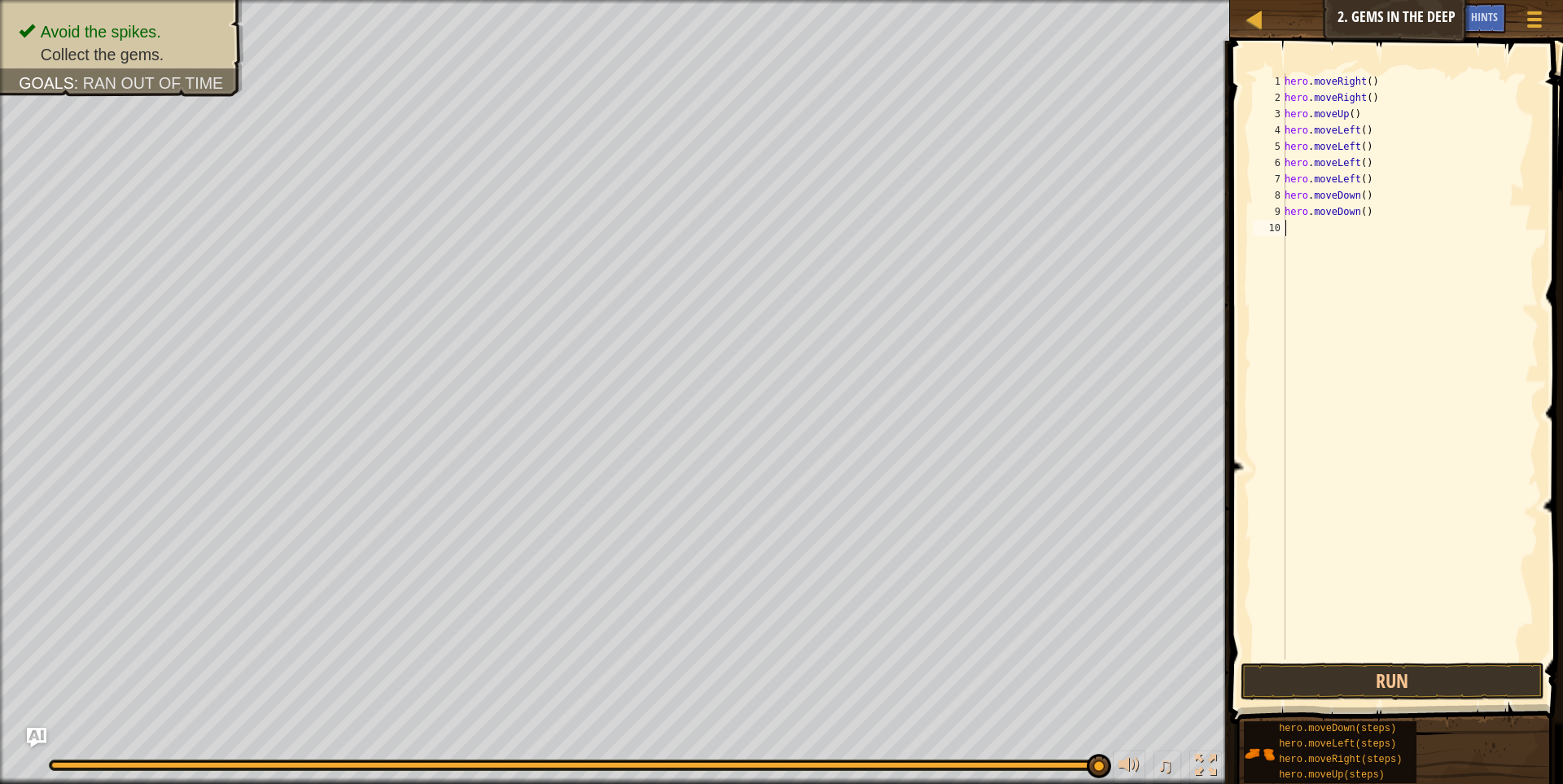
click at [1292, 226] on div "hero . moveRight ( ) hero . moveRight ( ) hero . moveUp ( ) hero . moveLeft ( )…" at bounding box center [1410, 382] width 257 height 618
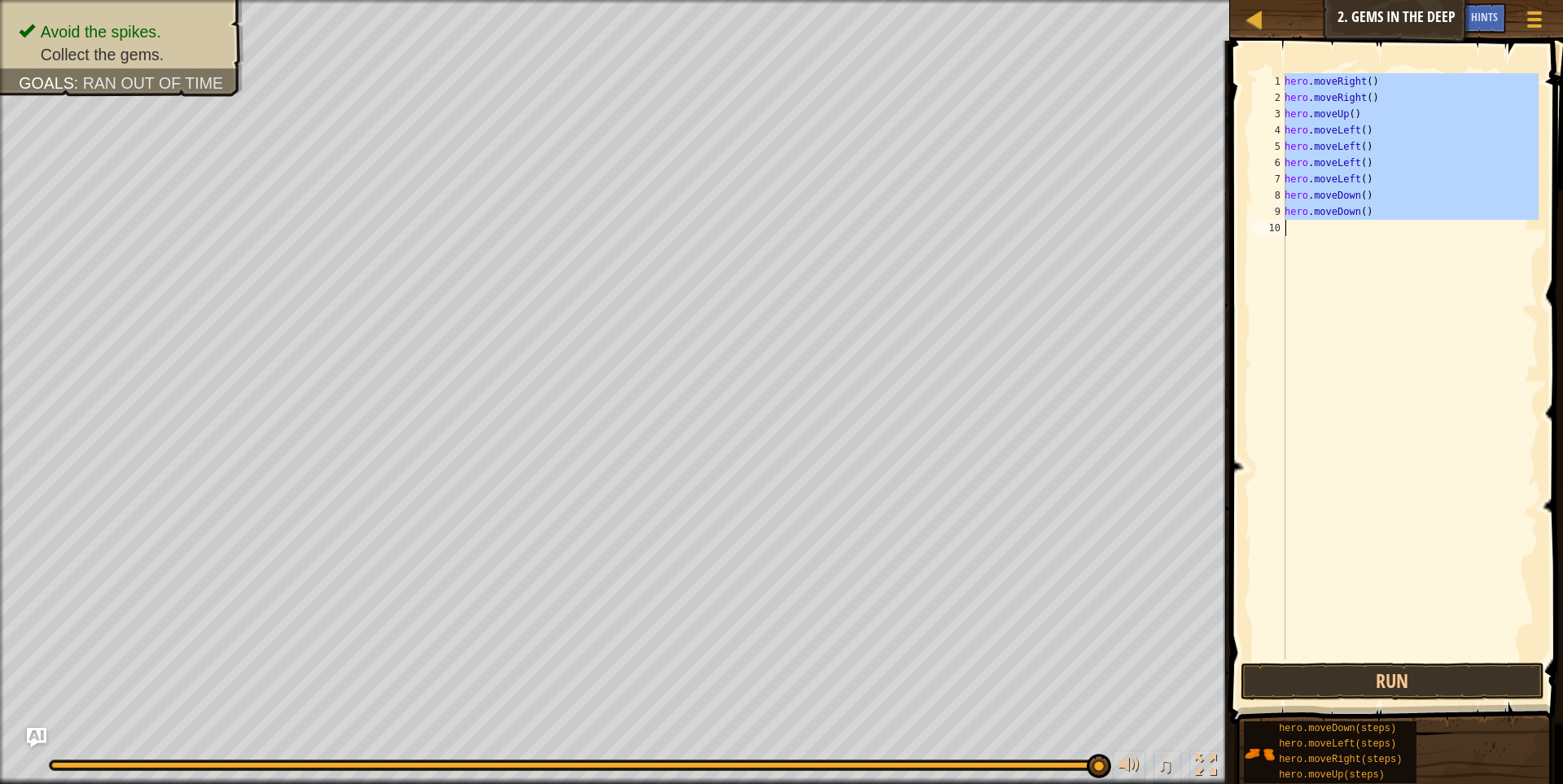
click at [1292, 226] on div "hero . moveRight ( ) hero . moveRight ( ) hero . moveUp ( ) hero . moveLeft ( )…" at bounding box center [1410, 382] width 257 height 618
type textarea "hero.moveDown()"
click at [1295, 232] on div "hero . moveRight ( ) hero . moveRight ( ) hero . moveUp ( ) hero . moveLeft ( )…" at bounding box center [1410, 366] width 257 height 586
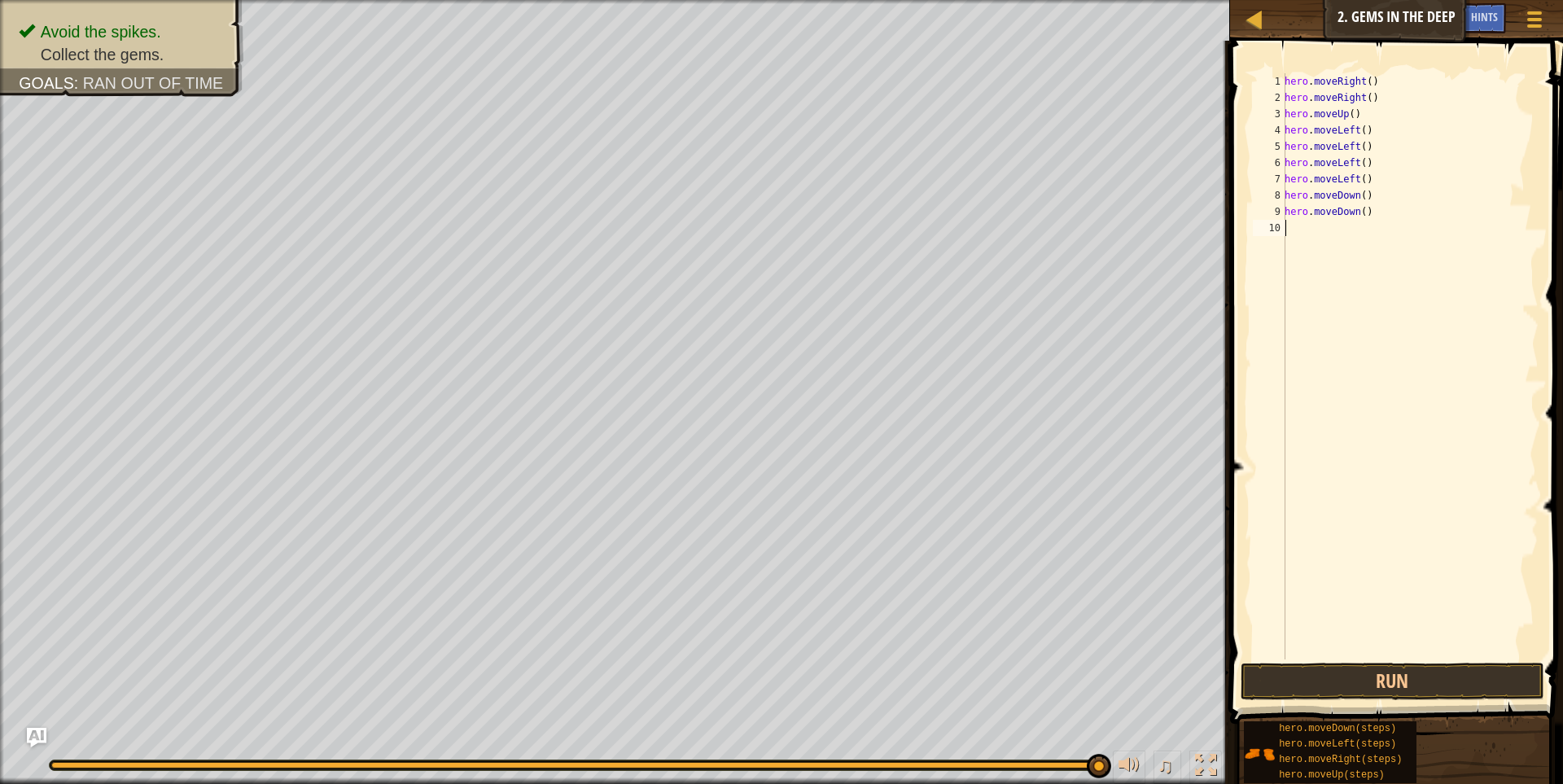
drag, startPoint x: 1287, startPoint y: 233, endPoint x: 1282, endPoint y: 252, distance: 19.6
click at [1282, 252] on div "1 2 3 4 5 6 7 8 9 10 hero . moveRight ( ) hero . moveRight ( ) hero . moveUp ( …" at bounding box center [1394, 366] width 289 height 586
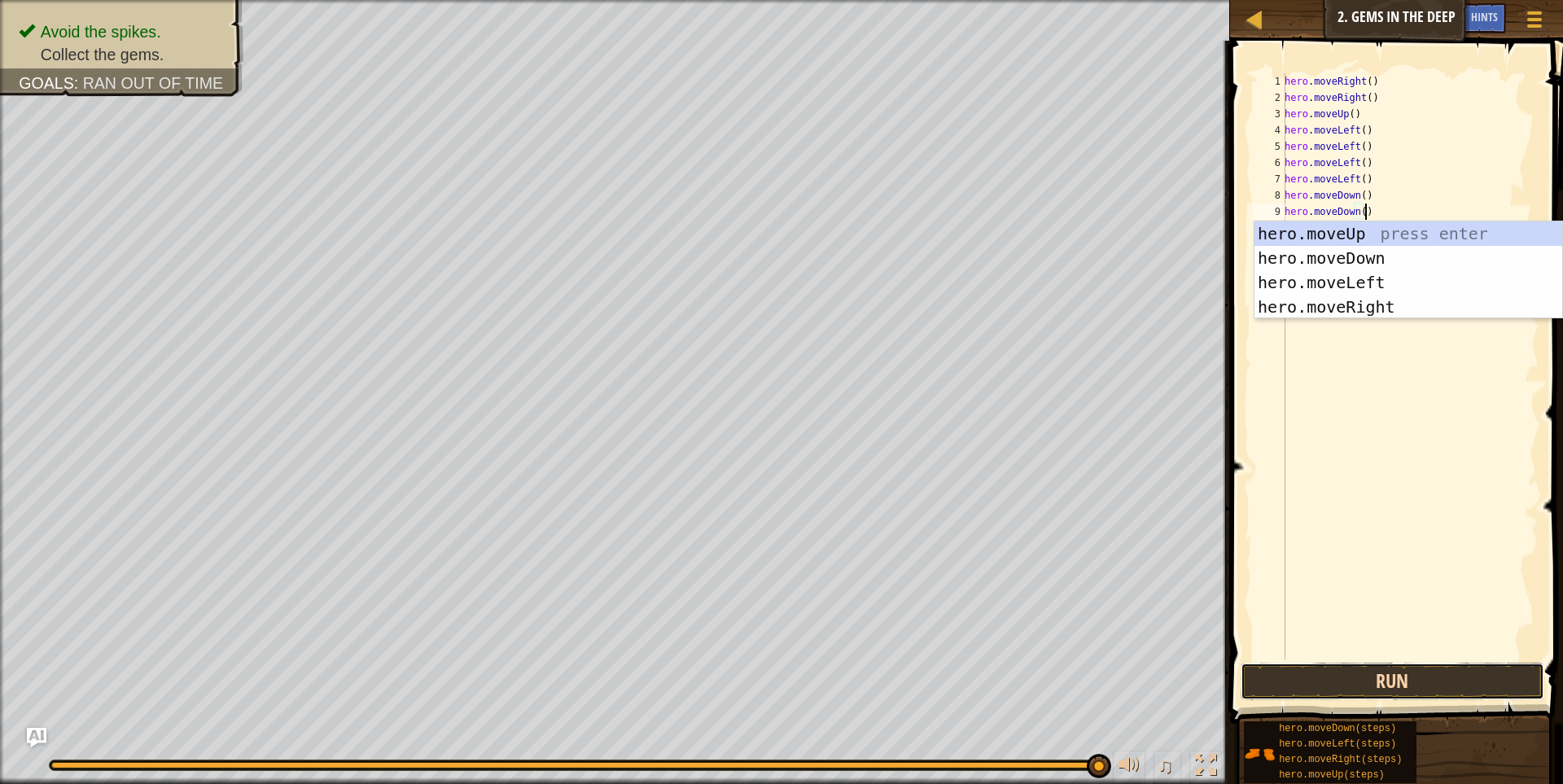
click at [1412, 675] on button "Run" at bounding box center [1393, 681] width 305 height 37
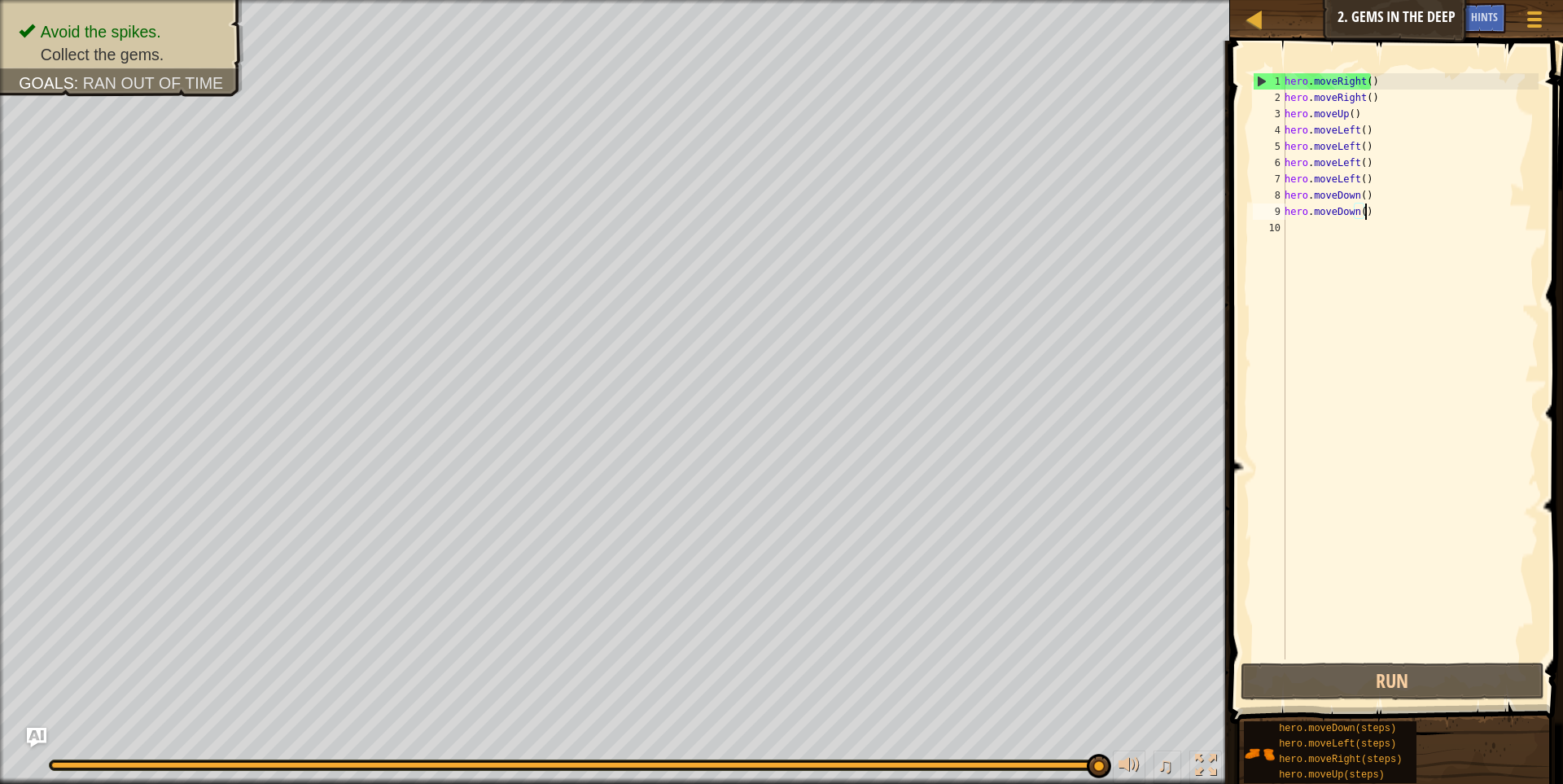
click at [1264, 86] on div "1" at bounding box center [1270, 82] width 32 height 17
type textarea "hero.moveDown()"
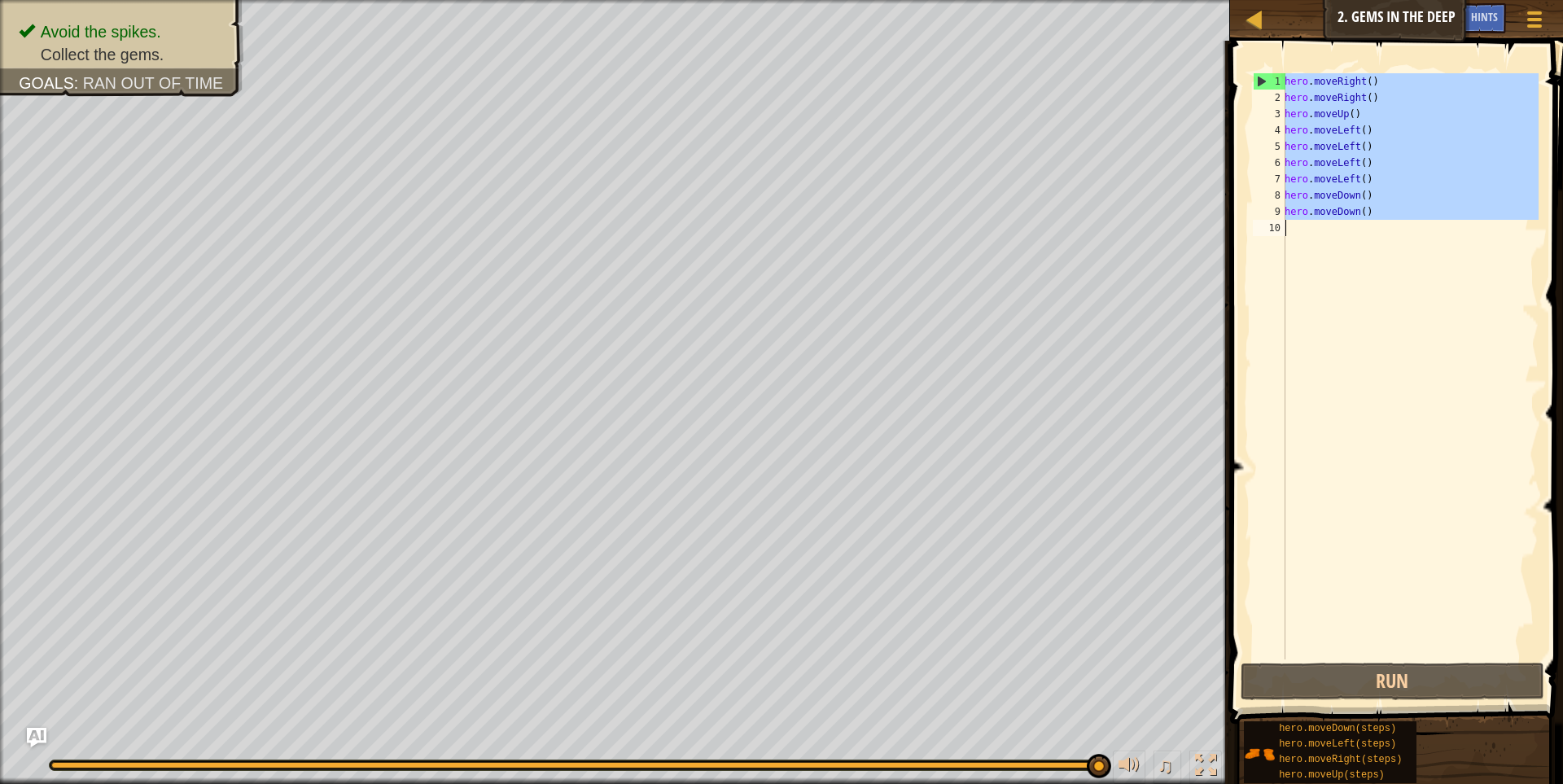
click at [1264, 86] on div "1" at bounding box center [1270, 82] width 32 height 17
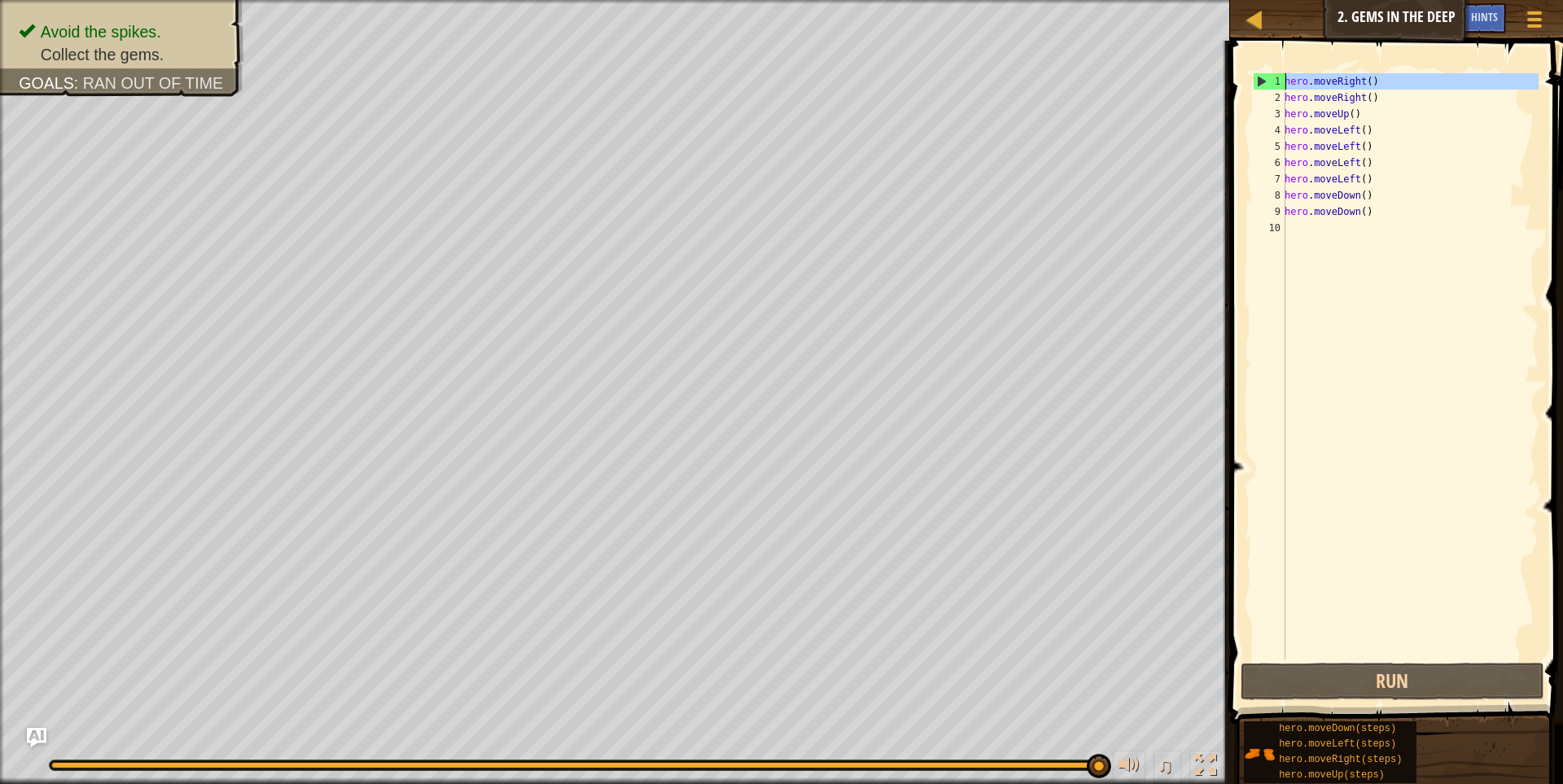
click at [1264, 86] on div "1" at bounding box center [1270, 82] width 32 height 17
click at [1456, 84] on div "hero . moveRight ( ) hero . moveRight ( ) hero . moveUp ( ) hero . moveLeft ( )…" at bounding box center [1410, 382] width 257 height 618
click at [1455, 84] on div "hero . moveRight ( ) hero . moveRight ( ) hero . moveUp ( ) hero . moveLeft ( )…" at bounding box center [1410, 382] width 257 height 618
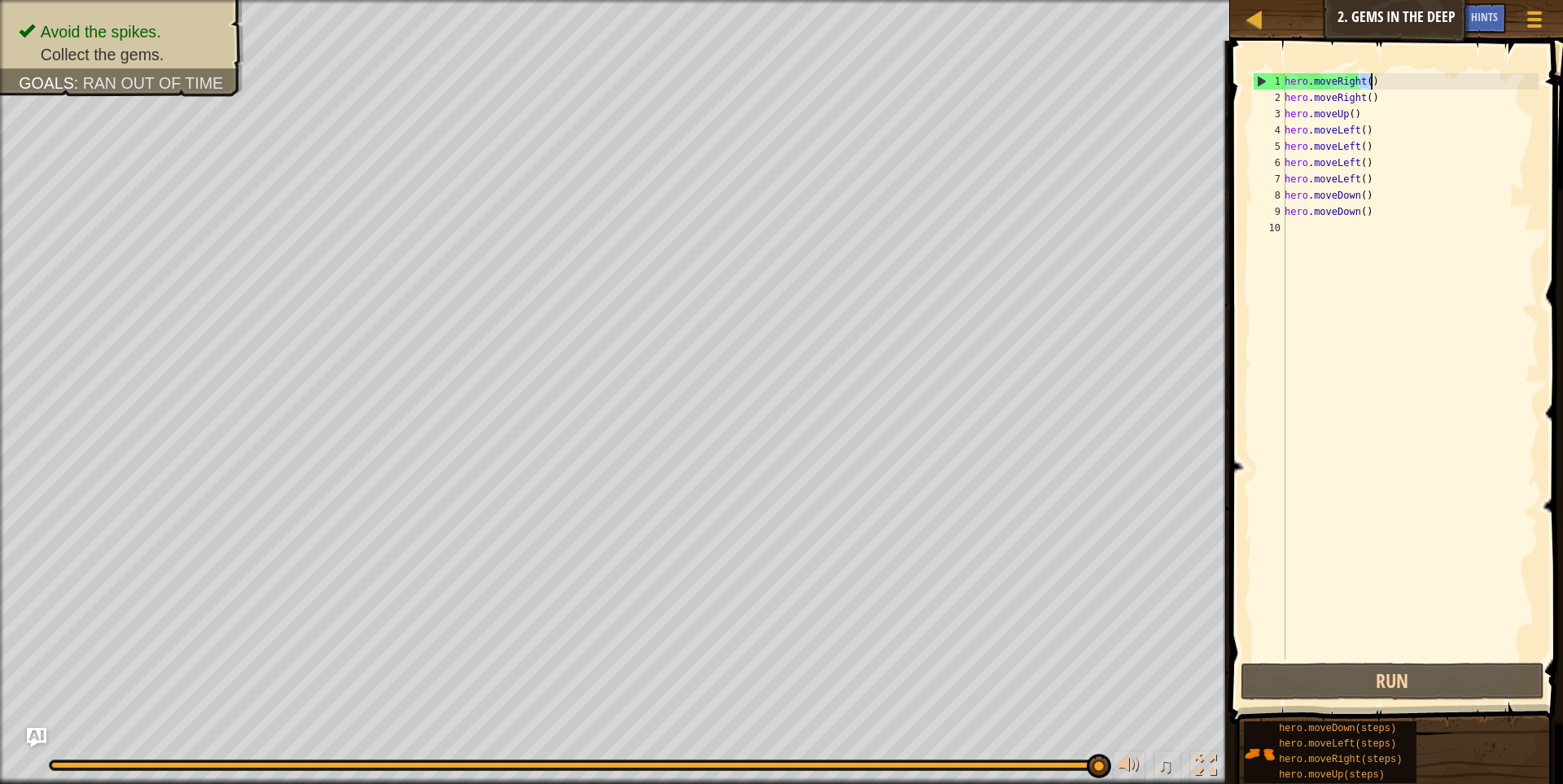
click at [1455, 84] on div "hero . moveRight ( ) hero . moveRight ( ) hero . moveUp ( ) hero . moveLeft ( )…" at bounding box center [1410, 382] width 257 height 618
drag, startPoint x: 1455, startPoint y: 84, endPoint x: 1452, endPoint y: 97, distance: 13.3
click at [1454, 87] on div "hero . moveRight ( ) hero . moveRight ( ) hero . moveUp ( ) hero . moveLeft ( )…" at bounding box center [1410, 382] width 257 height 618
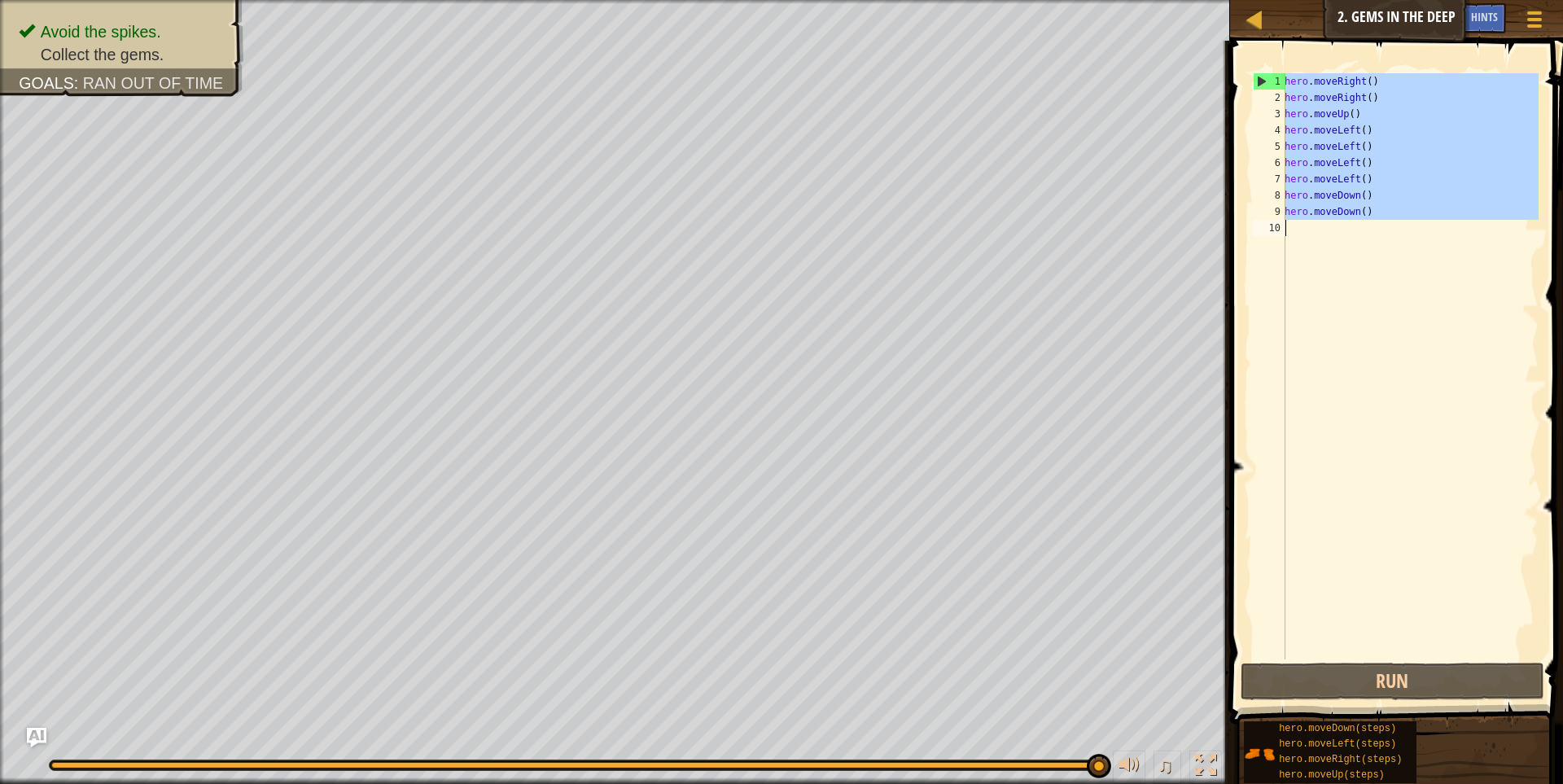
click at [1452, 97] on div "hero . moveRight ( ) hero . moveRight ( ) hero . moveUp ( ) hero . moveLeft ( )…" at bounding box center [1410, 366] width 257 height 586
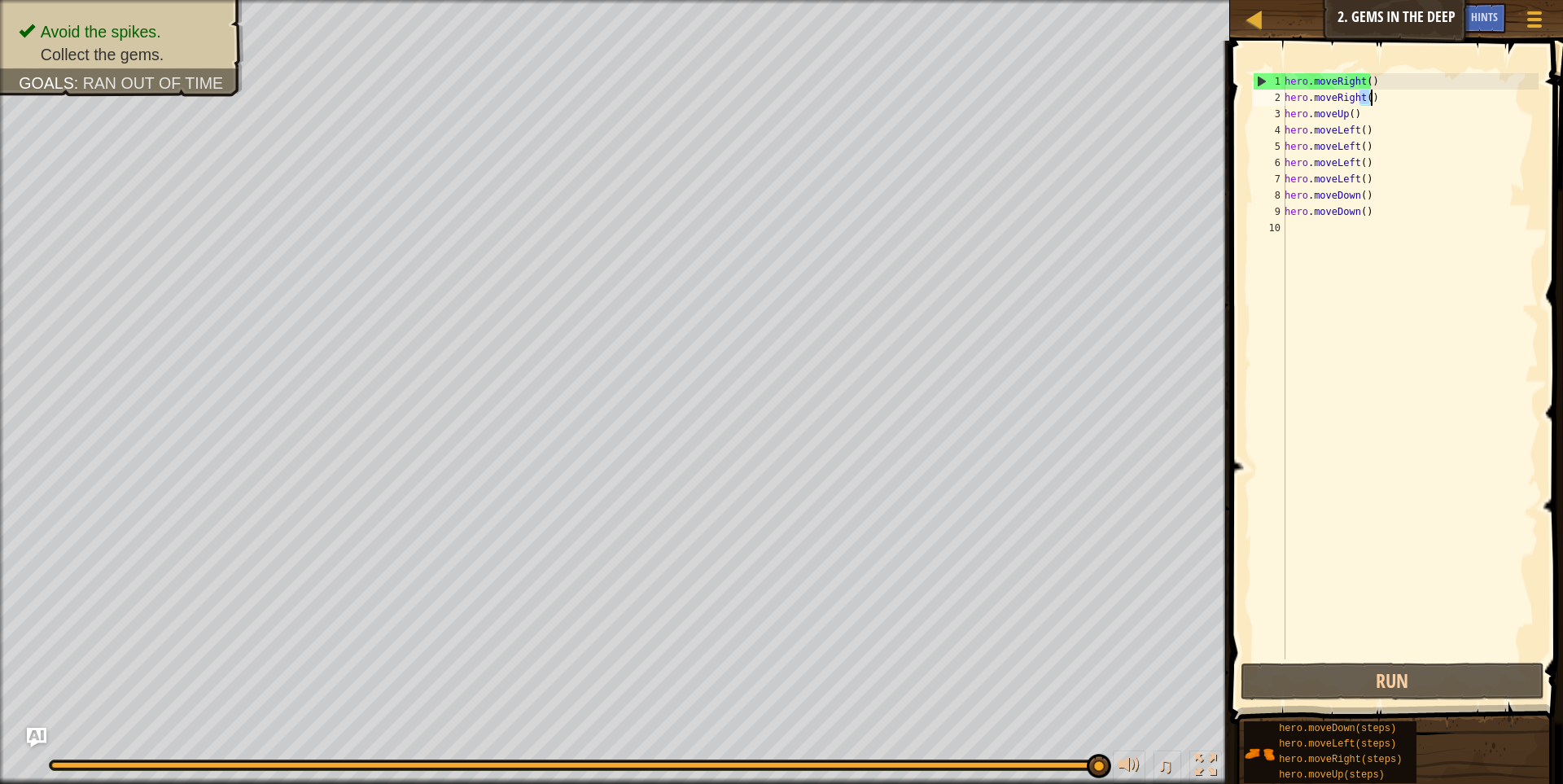
click at [1452, 97] on div "hero . moveRight ( ) hero . moveRight ( ) hero . moveUp ( ) hero . moveLeft ( )…" at bounding box center [1410, 382] width 257 height 618
click at [1451, 84] on div "hero . moveRight ( ) hero . moveRight ( ) hero . moveUp ( ) hero . moveLeft ( )…" at bounding box center [1410, 382] width 257 height 618
click at [1450, 82] on div "hero . moveRight ( ) hero . moveRight ( ) hero . moveUp ( ) hero . moveLeft ( )…" at bounding box center [1410, 382] width 257 height 618
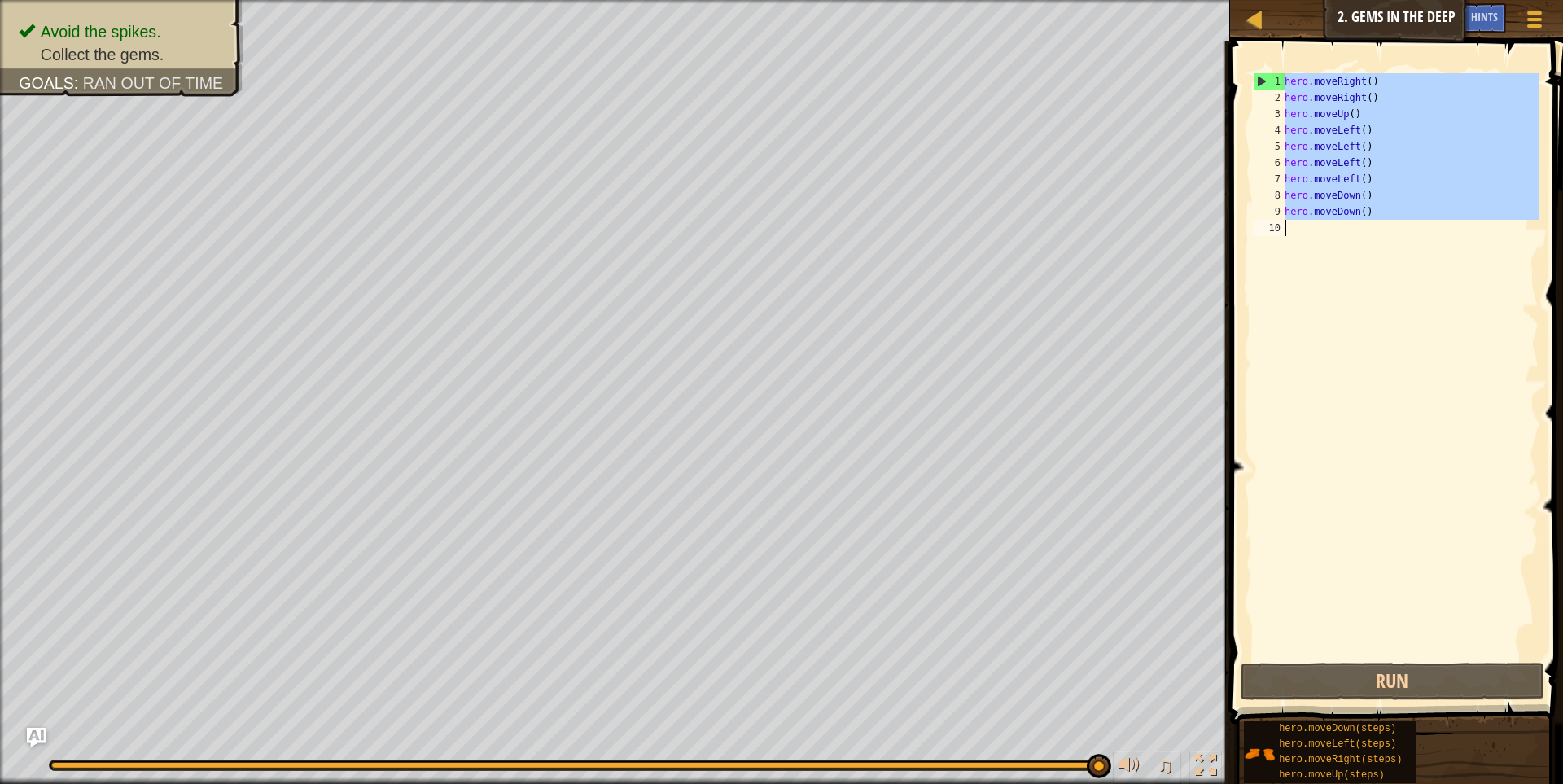
click at [1450, 82] on div "hero . moveRight ( ) hero . moveRight ( ) hero . moveUp ( ) hero . moveLeft ( )…" at bounding box center [1410, 382] width 257 height 618
type textarea "hero.moveDown()"
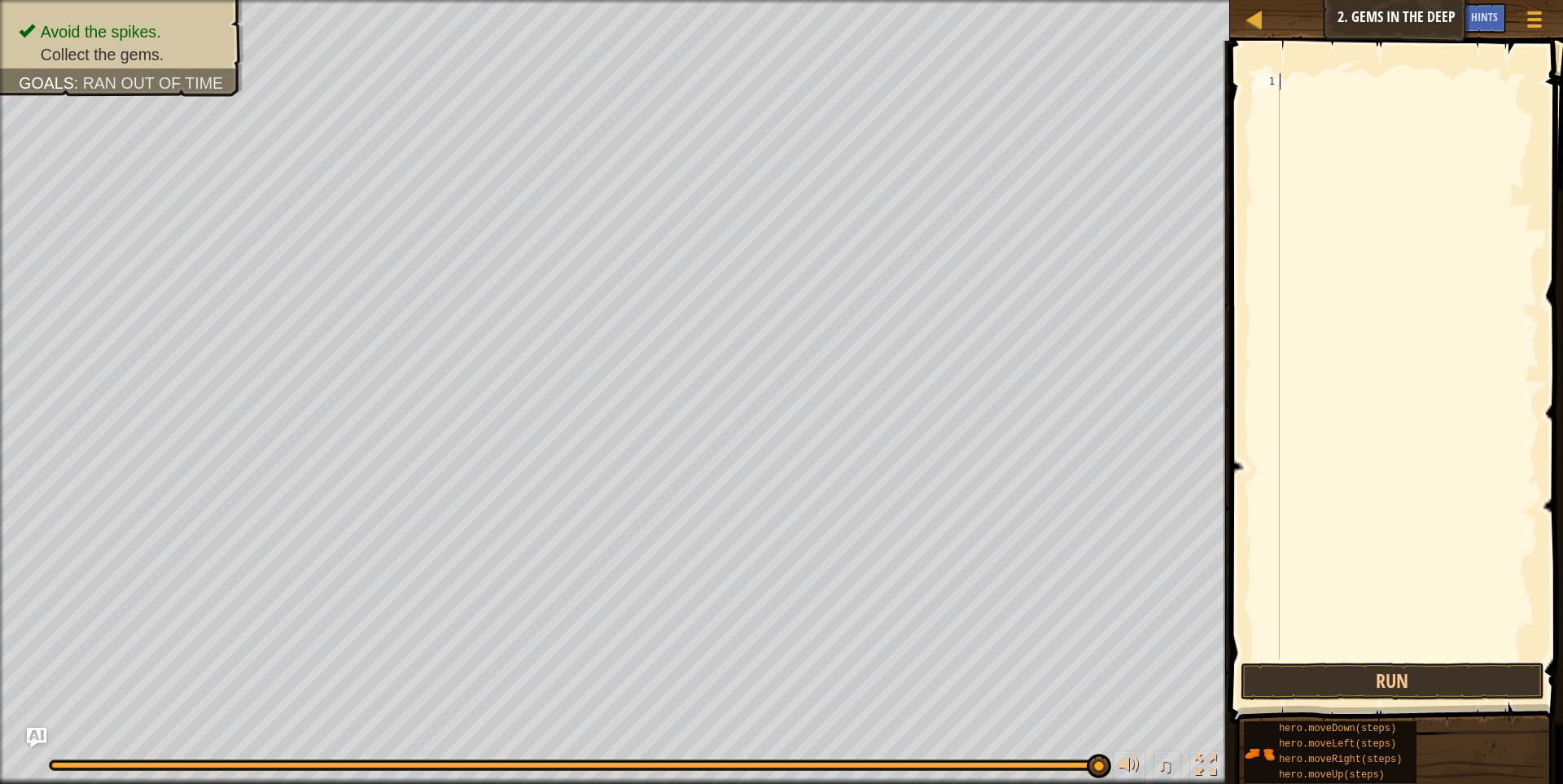
type textarea "h"
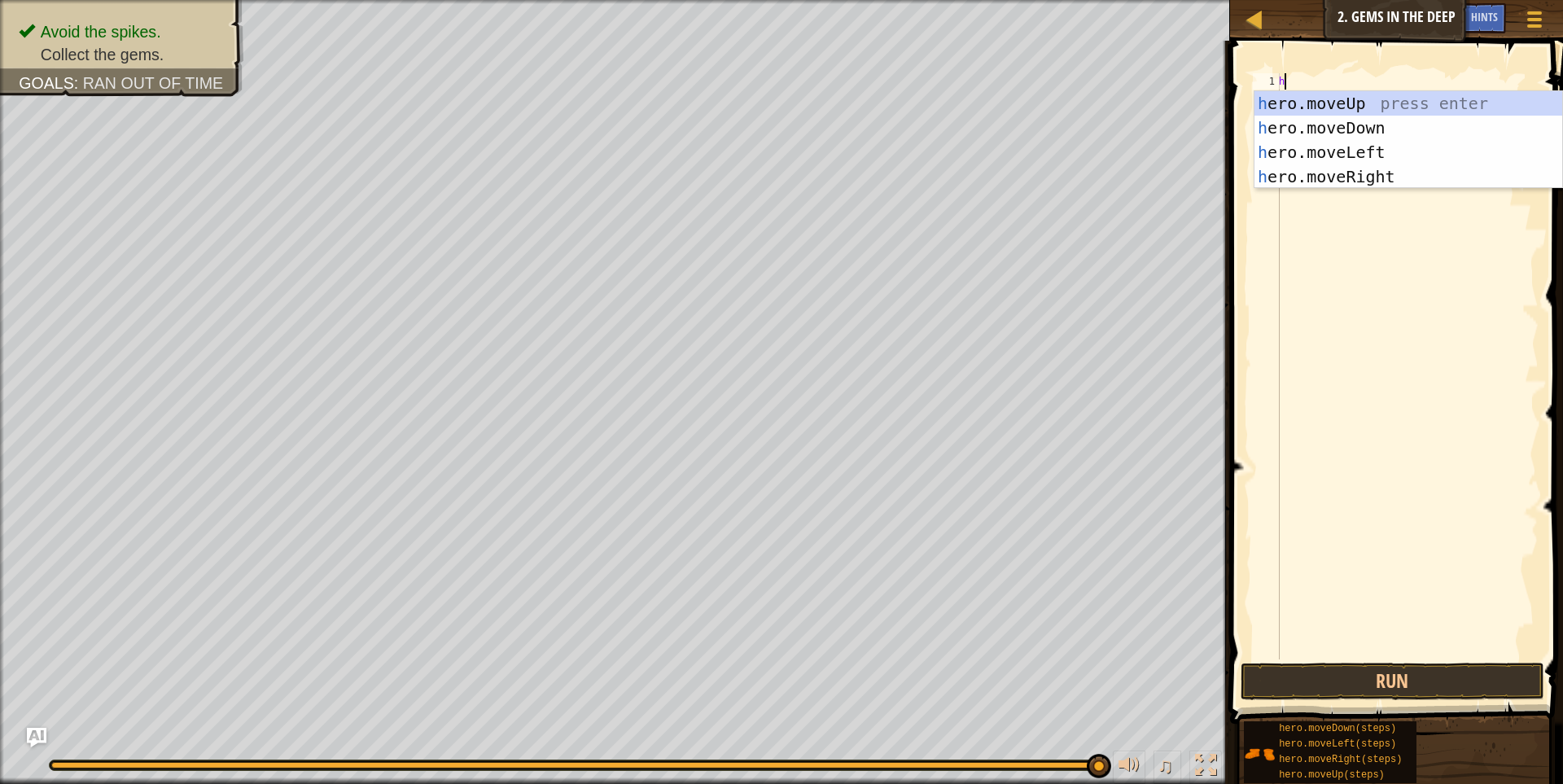
scroll to position [2, 4]
click at [1402, 171] on div "h ero.moveUp press enter h ero.moveDown press enter h ero.moveLeft press enter …" at bounding box center [1409, 165] width 308 height 146
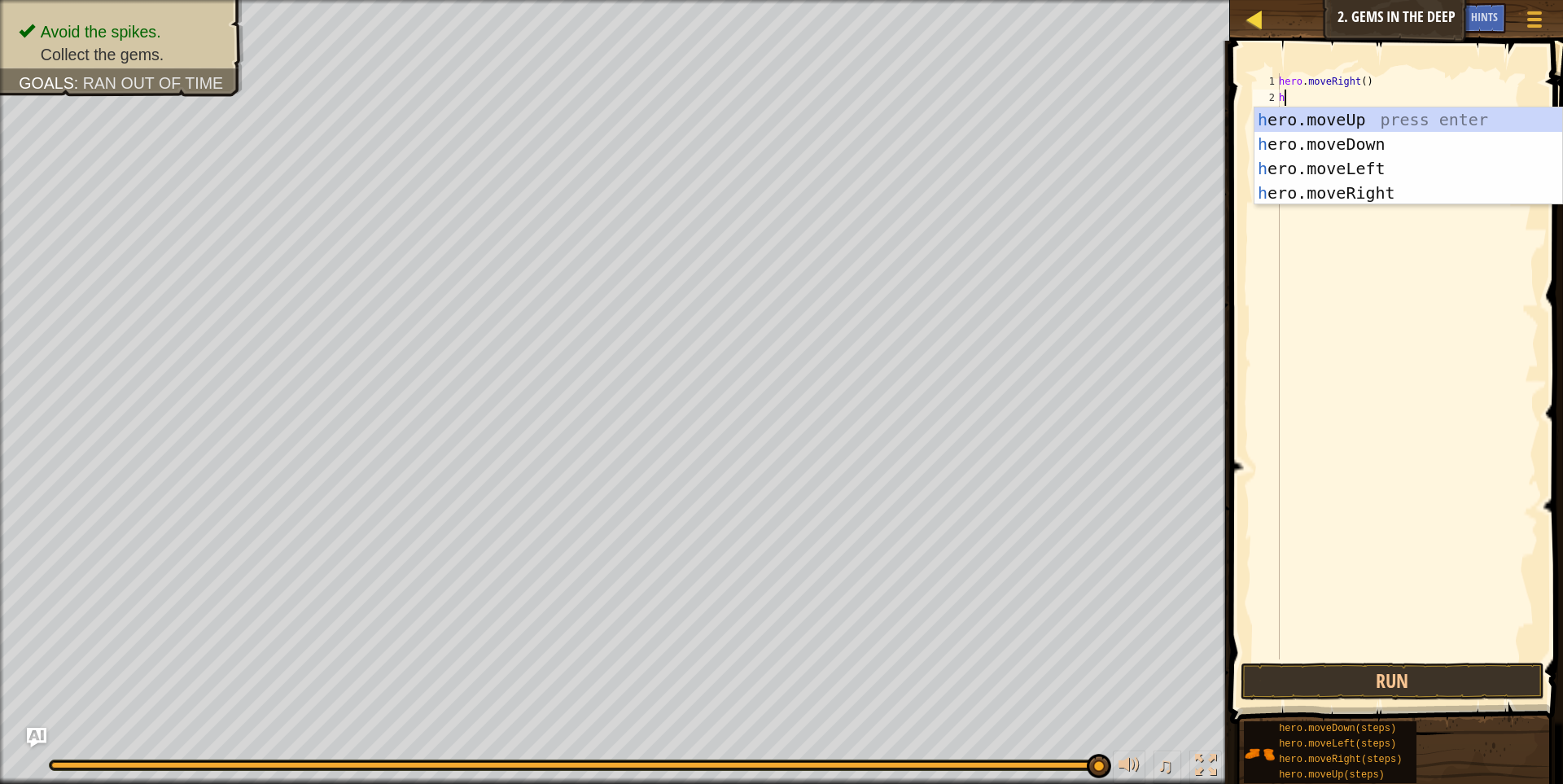
type textarea "h"
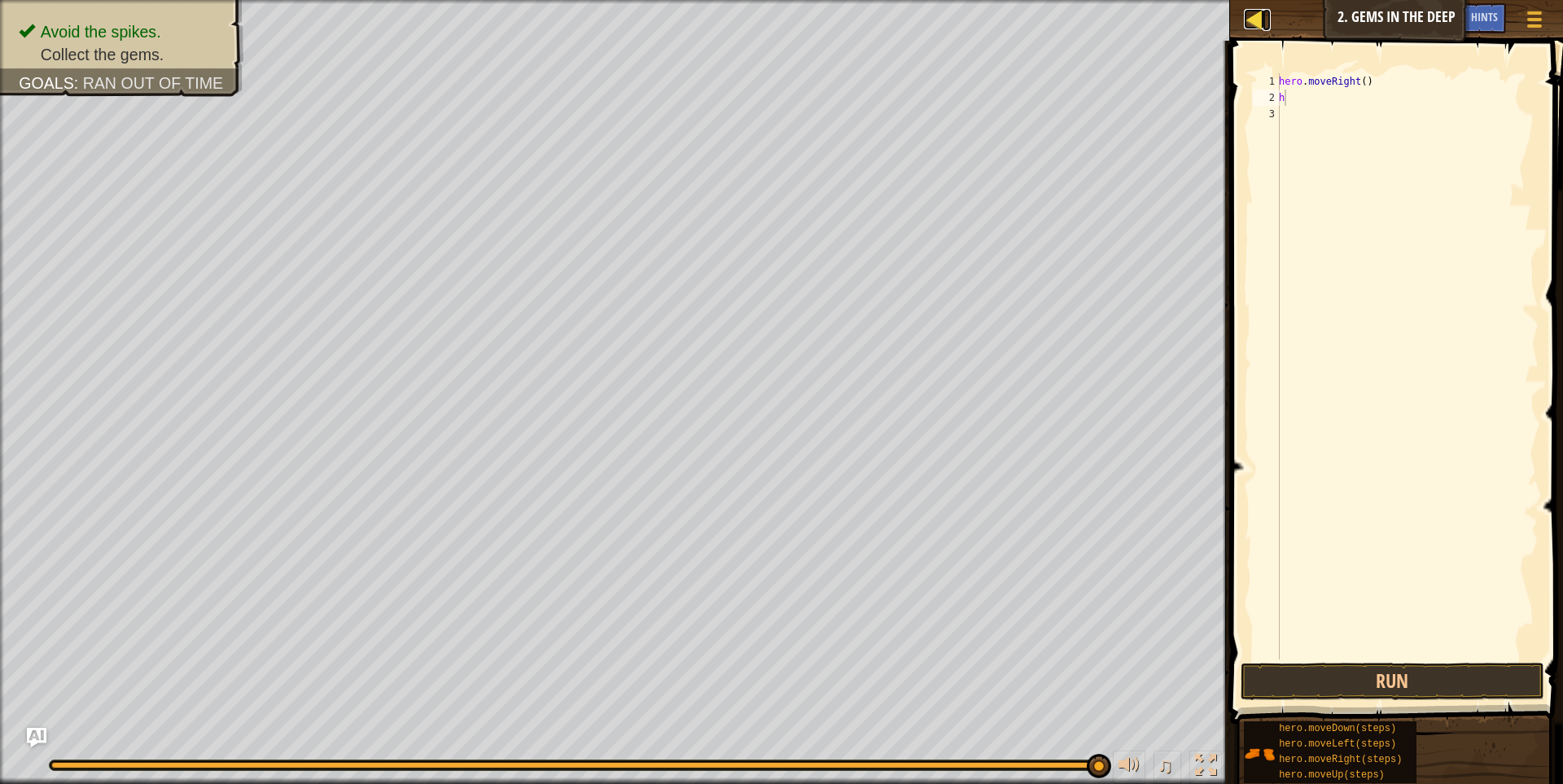
click at [1256, 17] on div at bounding box center [1254, 19] width 20 height 20
